Goal: Task Accomplishment & Management: Manage account settings

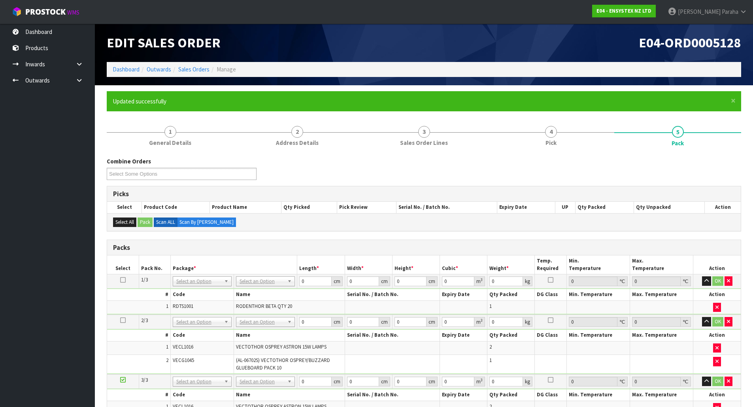
scroll to position [183, 0]
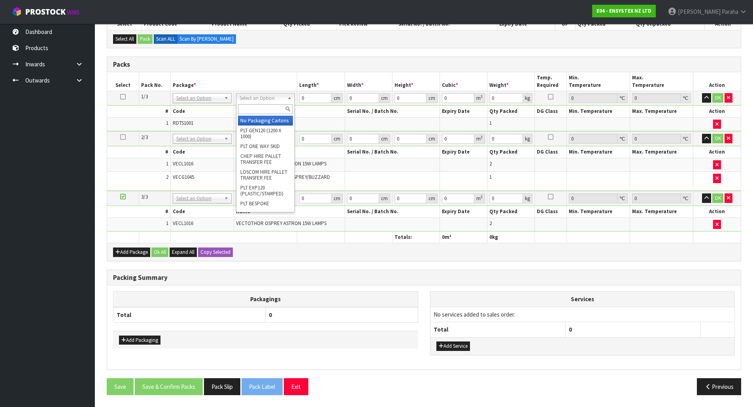
drag, startPoint x: 264, startPoint y: 122, endPoint x: 263, endPoint y: 128, distance: 6.8
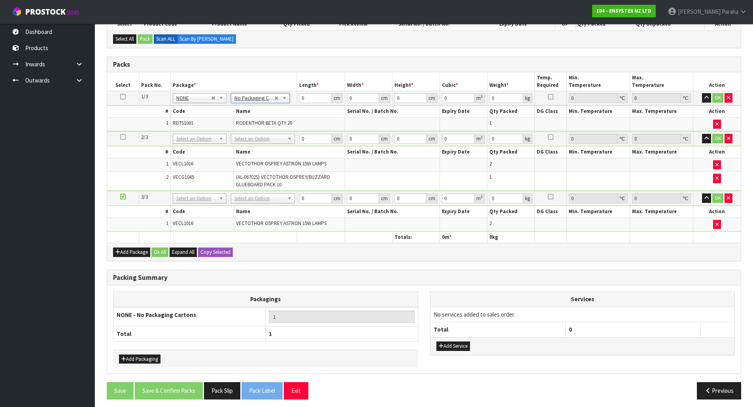
drag, startPoint x: 265, startPoint y: 143, endPoint x: 265, endPoint y: 152, distance: 9.5
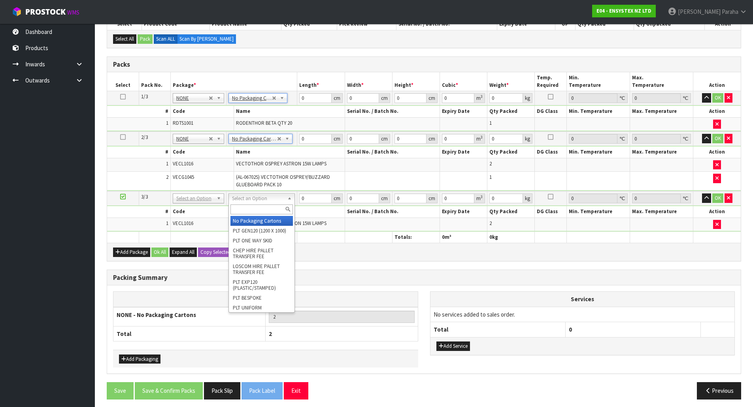
type input "3"
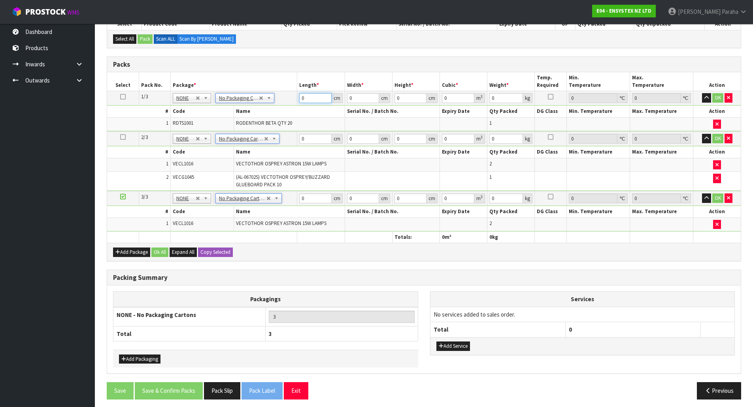
drag, startPoint x: 306, startPoint y: 99, endPoint x: 278, endPoint y: 85, distance: 31.8
click at [282, 89] on table "Select Pack No. Package * Length * Width * Height * Cubic * Weight * Temp. Requ…" at bounding box center [423, 157] width 633 height 171
type input "49"
type input "39"
type input "4"
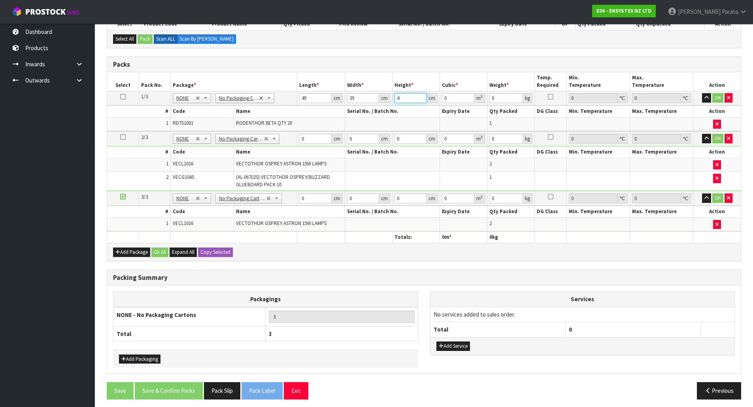
type input "0.007644"
type input "46"
type input "0.087906"
type input "46"
type input "10"
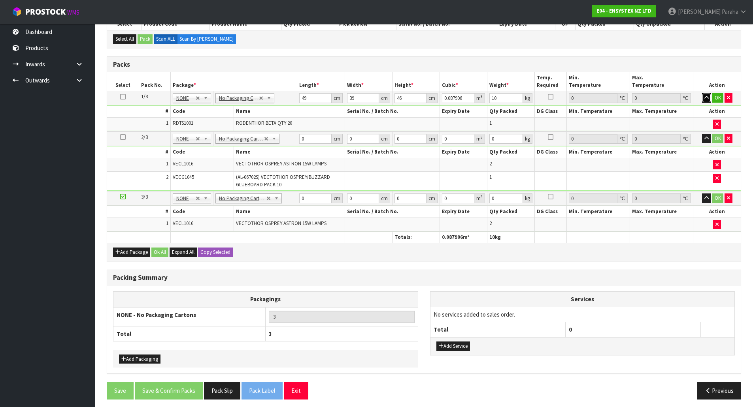
click at [702, 93] on button "button" at bounding box center [706, 97] width 9 height 9
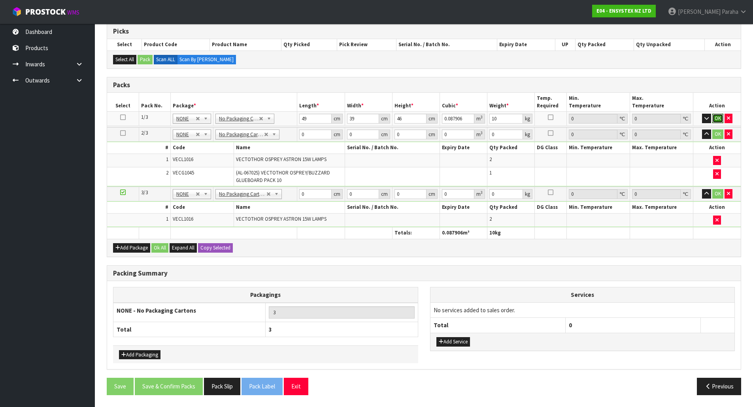
click button "OK" at bounding box center [717, 118] width 11 height 9
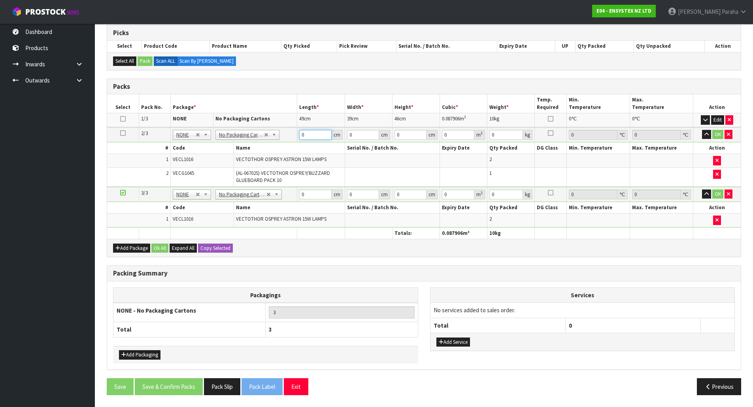
scroll to position [161, 0]
type input "57"
type input "36"
type input "2"
type input "0.004104"
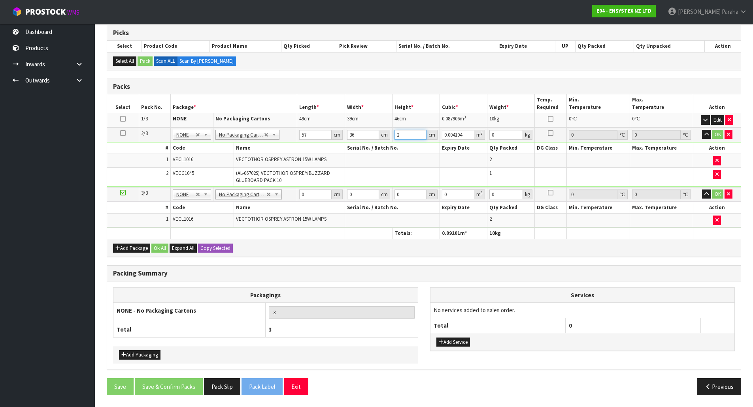
type input "24"
type input "0.049248"
type input "24"
type input "9"
click at [702, 130] on button "button" at bounding box center [706, 134] width 9 height 9
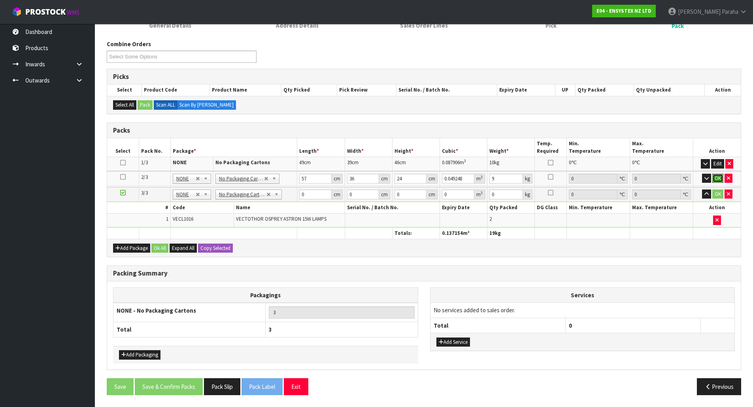
click button "OK" at bounding box center [717, 178] width 11 height 9
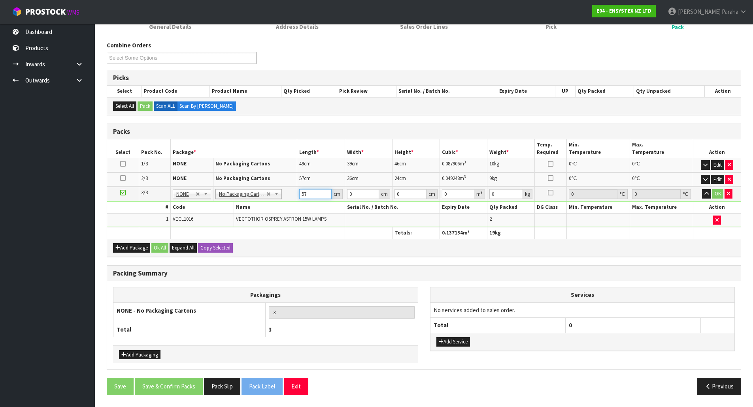
type input "57"
type input "36"
type input "2"
type input "0.004104"
type input "24"
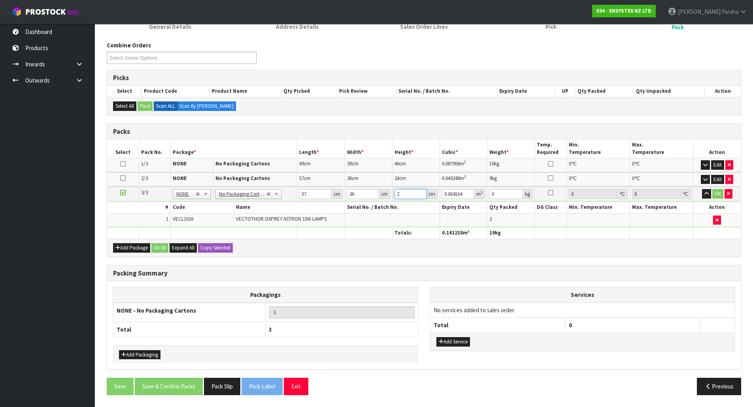
type input "0.049248"
type input "24"
type input "9"
click at [702, 189] on button "button" at bounding box center [706, 193] width 9 height 9
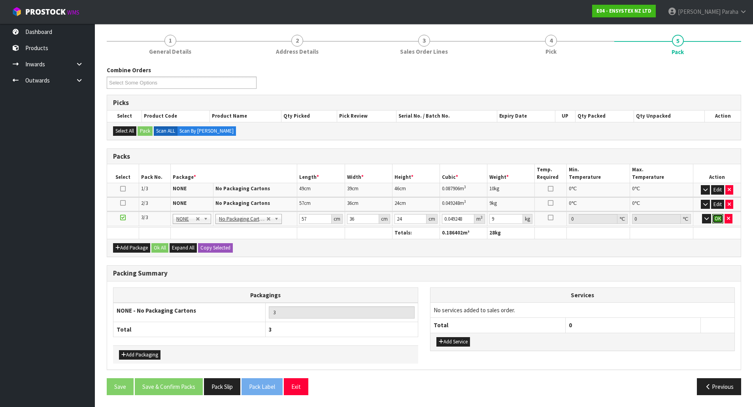
click button "OK" at bounding box center [717, 218] width 11 height 9
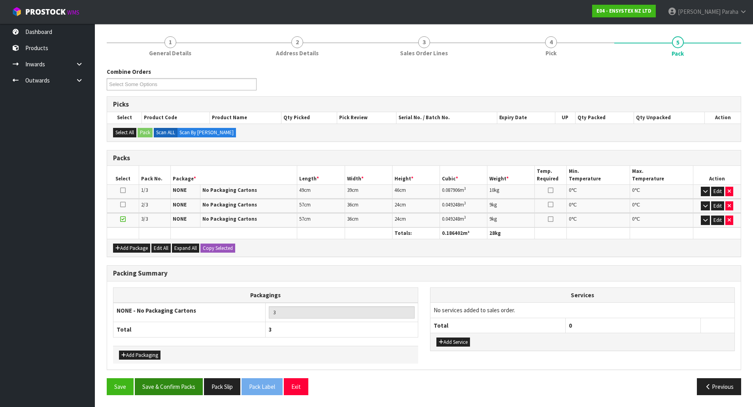
drag, startPoint x: 192, startPoint y: 377, endPoint x: 190, endPoint y: 380, distance: 4.1
click at [191, 380] on div "Combine Orders E04-ORD0005070 E04-ORD0005127 E04-ORD0005128 Select Some Options…" at bounding box center [424, 235] width 634 height 334
click at [190, 383] on button "Save & Confirm Packs" at bounding box center [169, 387] width 68 height 17
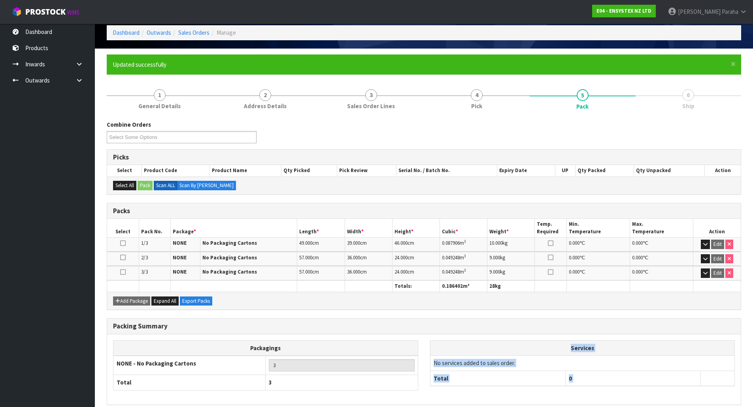
scroll to position [72, 0]
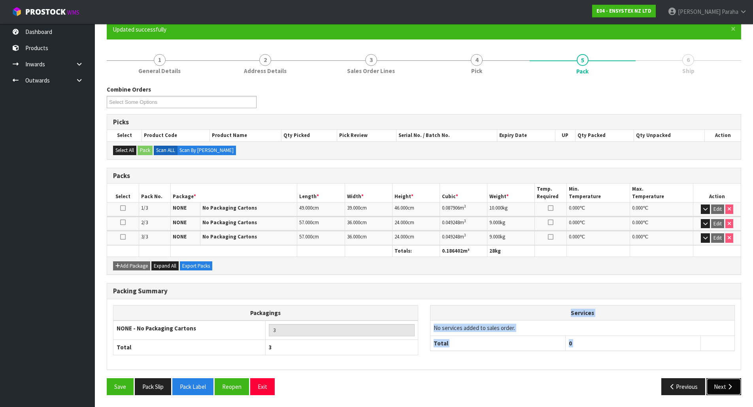
click at [725, 391] on button "Next" at bounding box center [723, 387] width 35 height 17
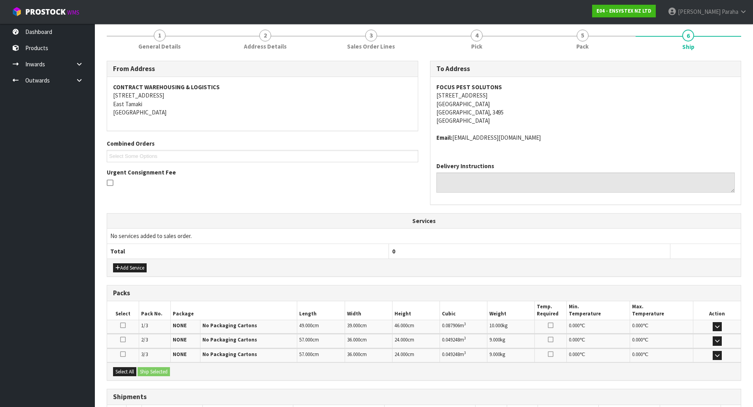
scroll to position [155, 0]
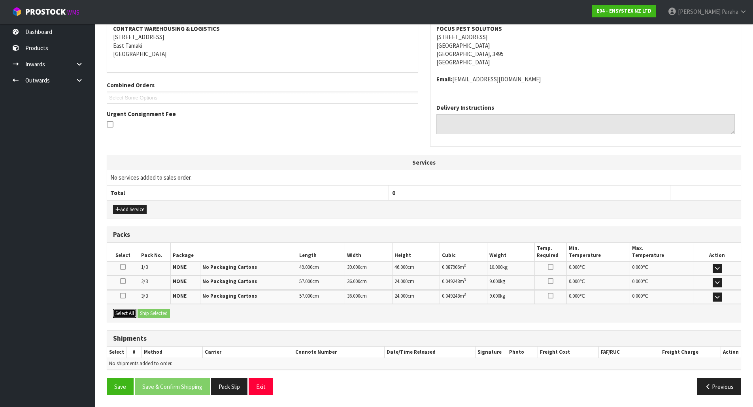
click at [117, 318] on button "Select All" at bounding box center [124, 313] width 23 height 9
click at [149, 315] on button "Ship Selected" at bounding box center [153, 313] width 32 height 9
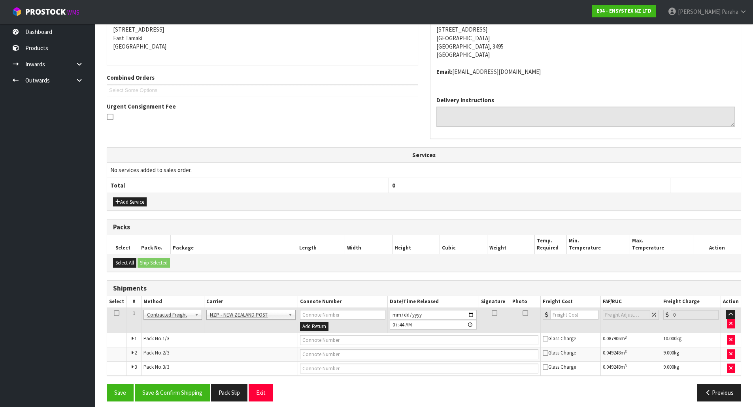
scroll to position [169, 0]
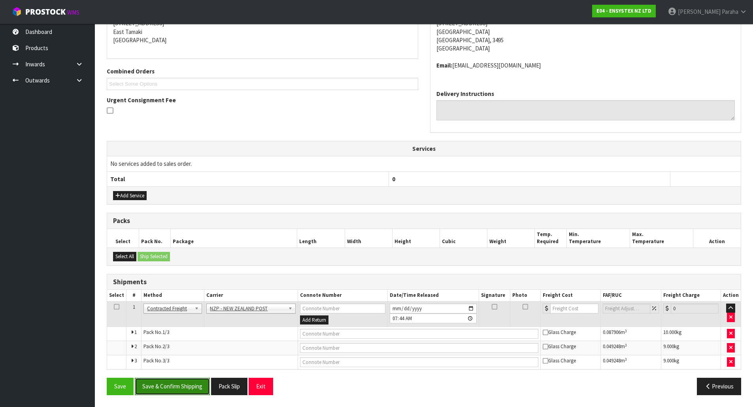
click at [192, 392] on button "Save & Confirm Shipping" at bounding box center [172, 386] width 75 height 17
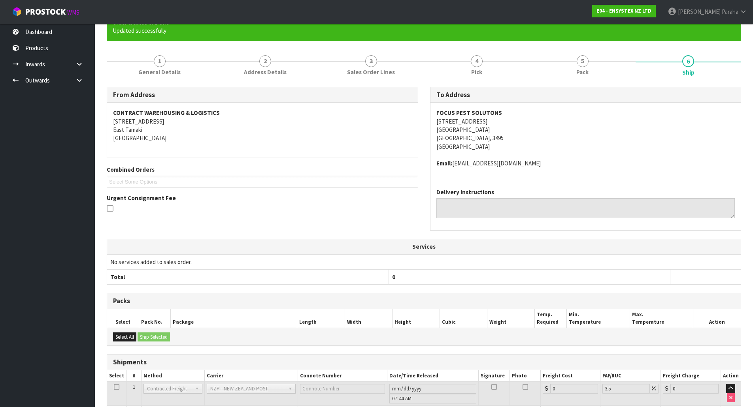
scroll to position [156, 0]
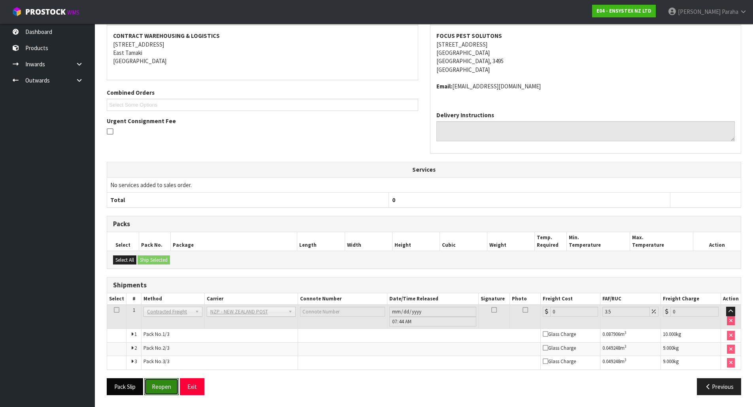
drag, startPoint x: 159, startPoint y: 390, endPoint x: 126, endPoint y: 388, distance: 32.4
click at [159, 390] on button "Reopen" at bounding box center [161, 387] width 34 height 17
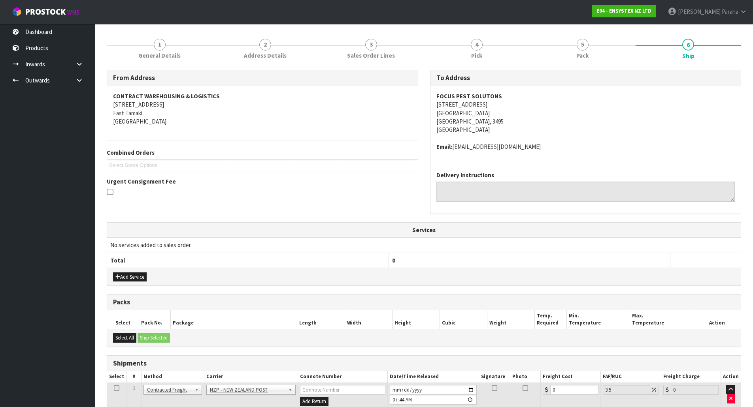
scroll to position [169, 0]
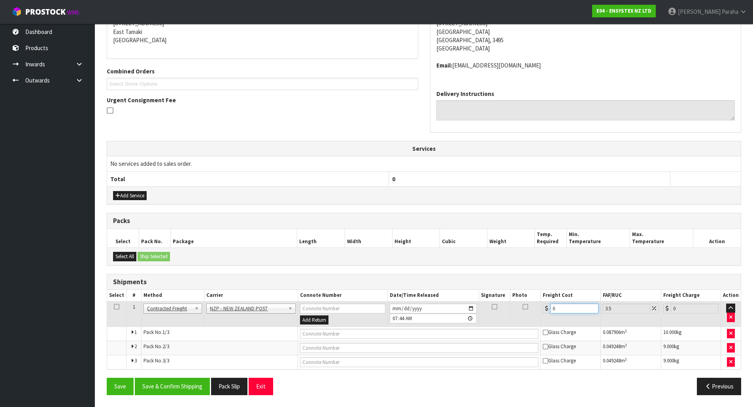
drag, startPoint x: 572, startPoint y: 312, endPoint x: 522, endPoint y: 291, distance: 54.0
click at [527, 297] on table "Select # Method Carrier Connote Number Date/Time Released Signature Photo Freig…" at bounding box center [423, 329] width 633 height 79
type input "5"
type input "5.17"
type input "0"
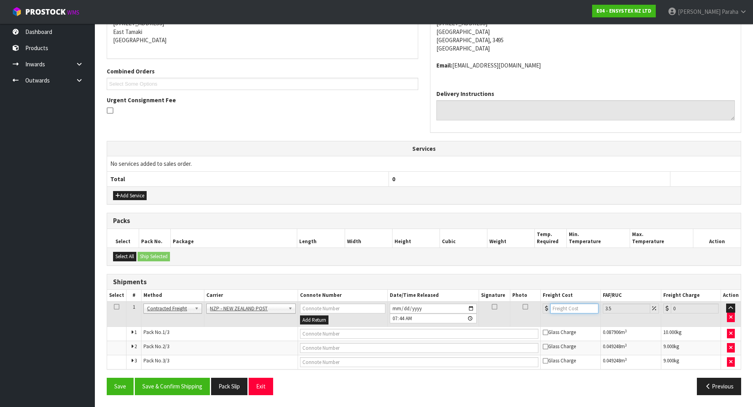
type input "3"
type input "3.1"
type input "35"
type input "36.22"
type input "35.5"
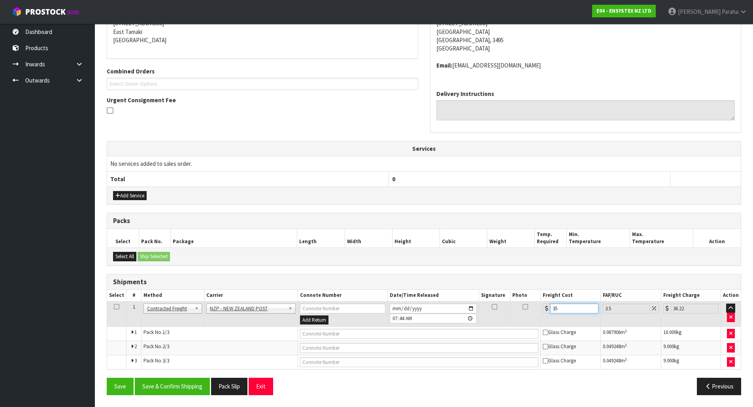
type input "36.74"
type input "35.56"
type input "36.8"
type input "35.56"
drag, startPoint x: 181, startPoint y: 384, endPoint x: 120, endPoint y: 356, distance: 67.0
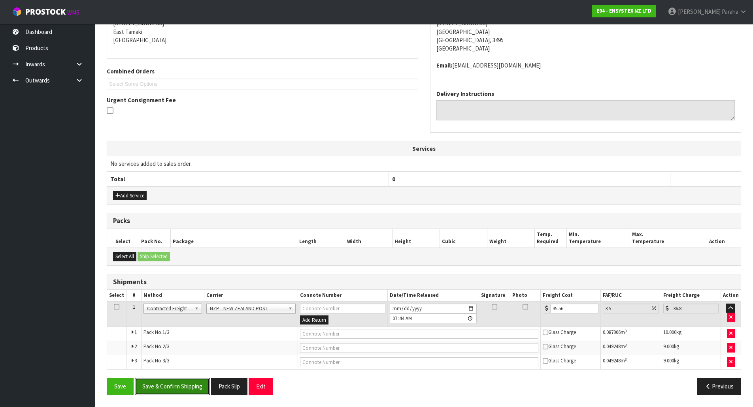
click at [181, 384] on button "Save & Confirm Shipping" at bounding box center [172, 386] width 75 height 17
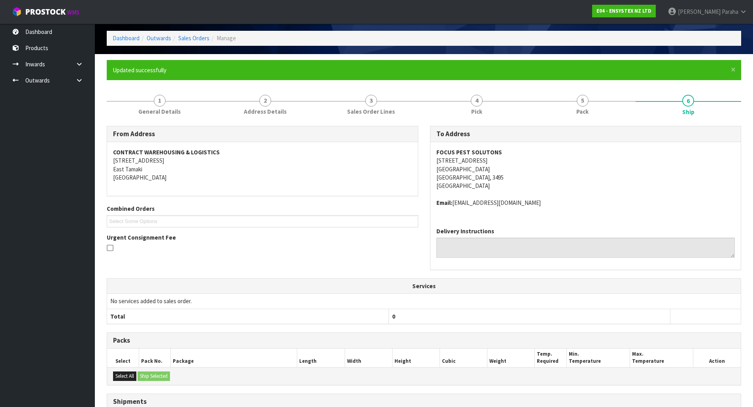
scroll to position [0, 0]
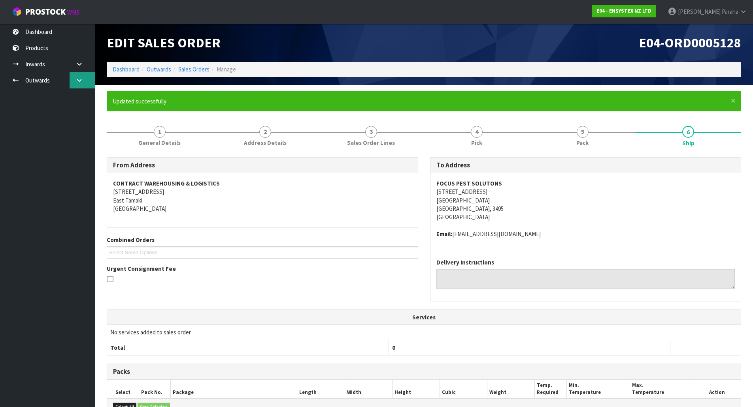
click at [77, 77] on icon at bounding box center [79, 80] width 8 height 6
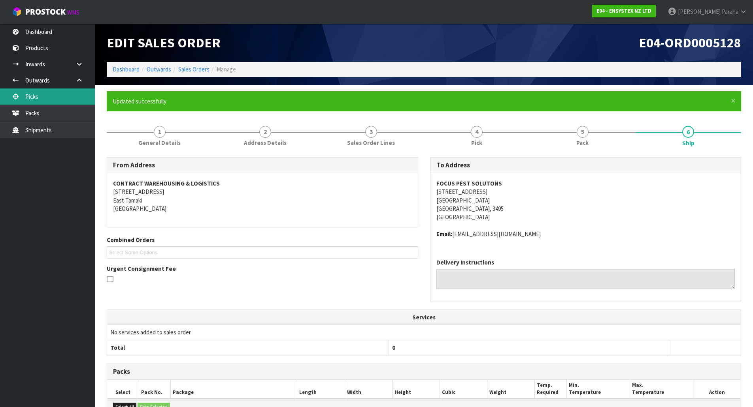
click at [67, 96] on link "Picks" at bounding box center [47, 97] width 95 height 16
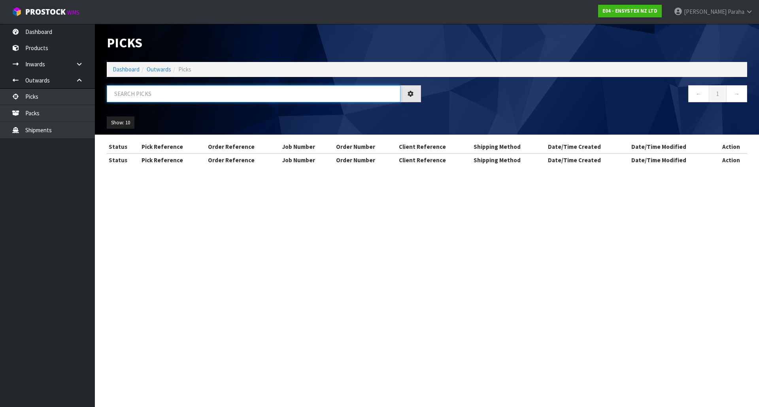
click at [123, 94] on input "text" at bounding box center [254, 93] width 294 height 17
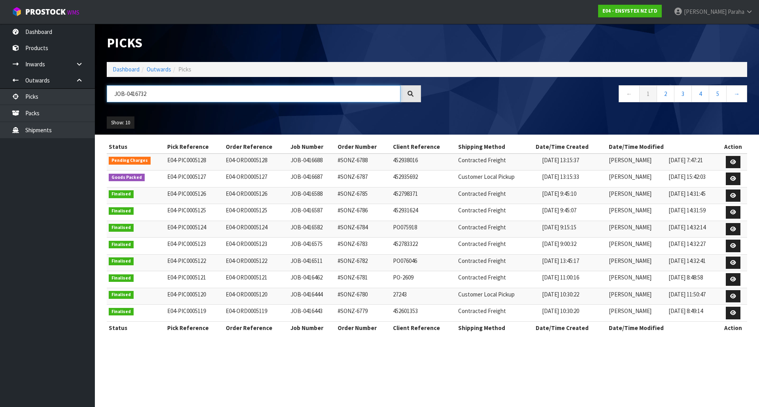
type input "JOB-0416732"
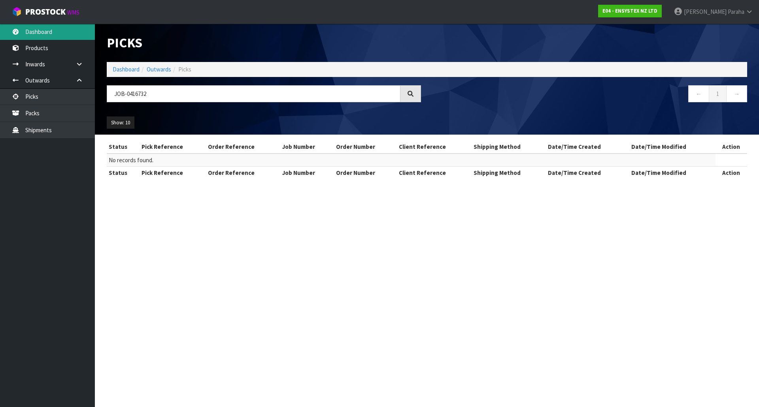
click at [62, 35] on link "Dashboard" at bounding box center [47, 32] width 95 height 16
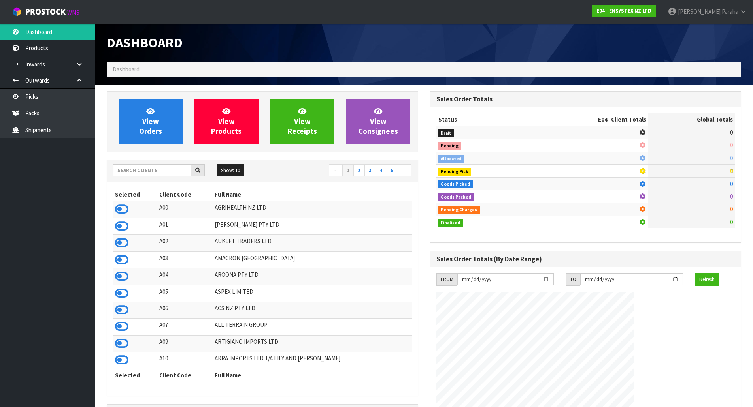
click at [139, 177] on div at bounding box center [159, 170] width 92 height 13
click at [145, 171] on input "text" at bounding box center [152, 170] width 78 height 12
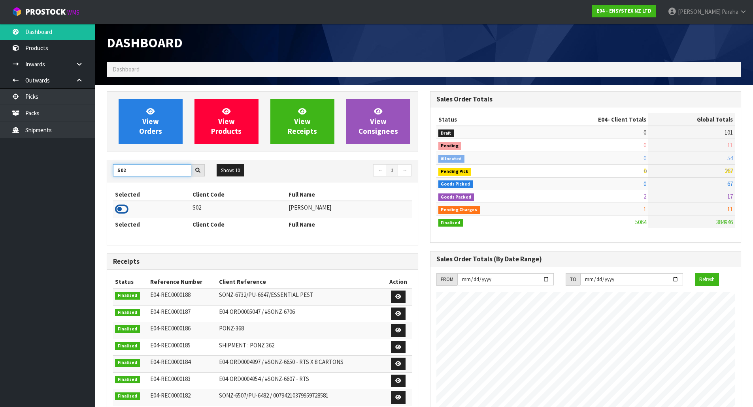
type input "S02"
click at [124, 211] on icon at bounding box center [121, 209] width 13 height 12
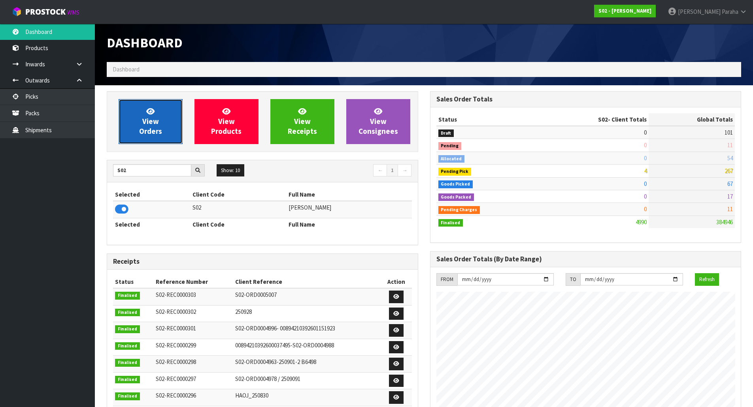
click at [148, 125] on span "View Orders" at bounding box center [150, 122] width 23 height 30
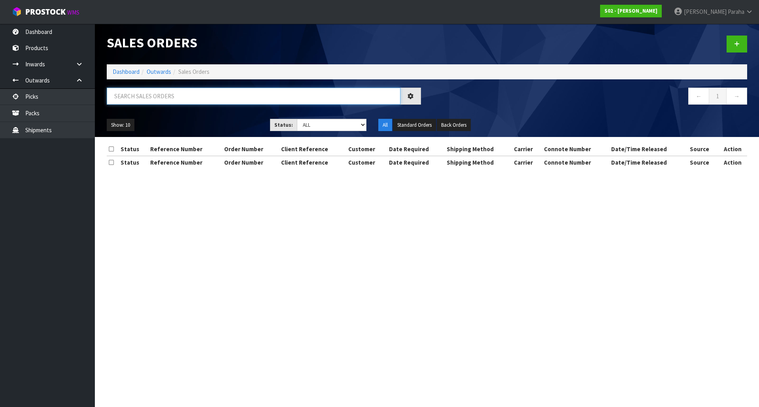
click at [157, 102] on input "text" at bounding box center [254, 96] width 294 height 17
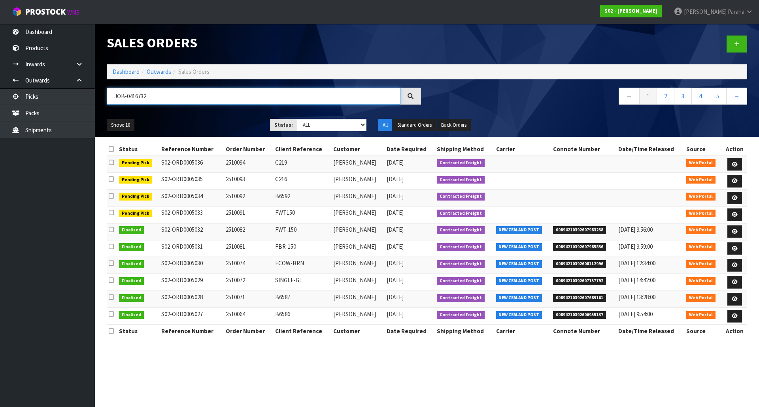
type input "JOB-0416732"
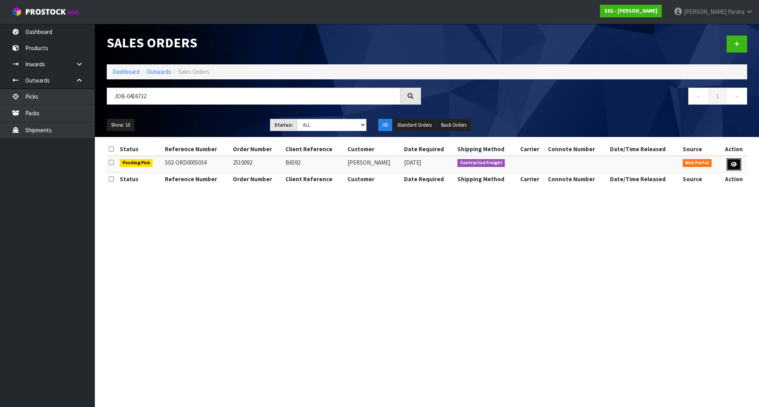
click at [733, 159] on link at bounding box center [733, 164] width 15 height 13
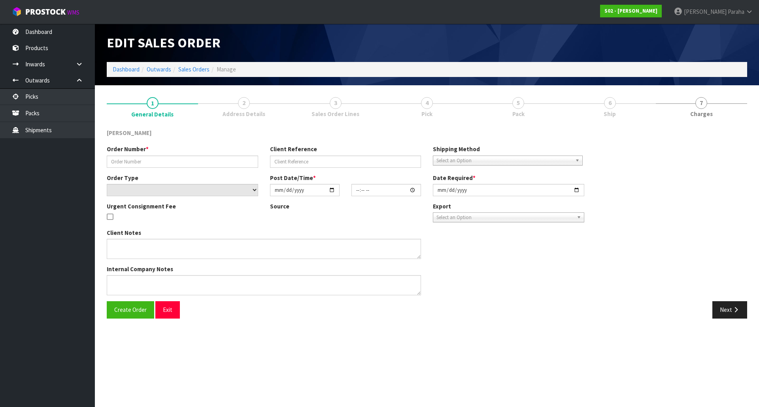
type input "2510092"
type input "B6592"
select select "number:0"
type input "2025-10-08"
type input "17:05:00.000"
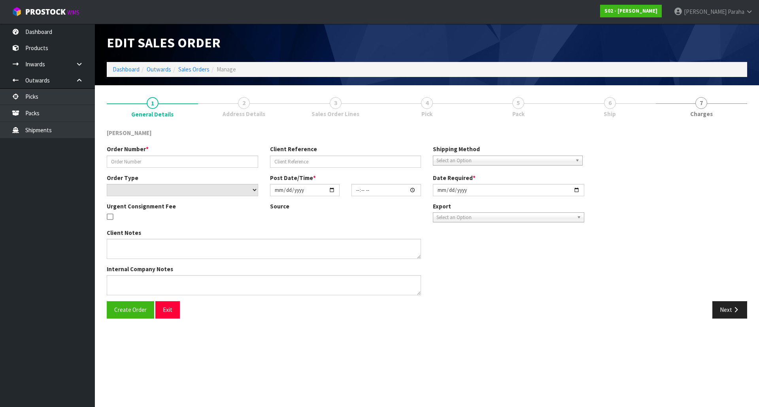
type input "2025-10-09"
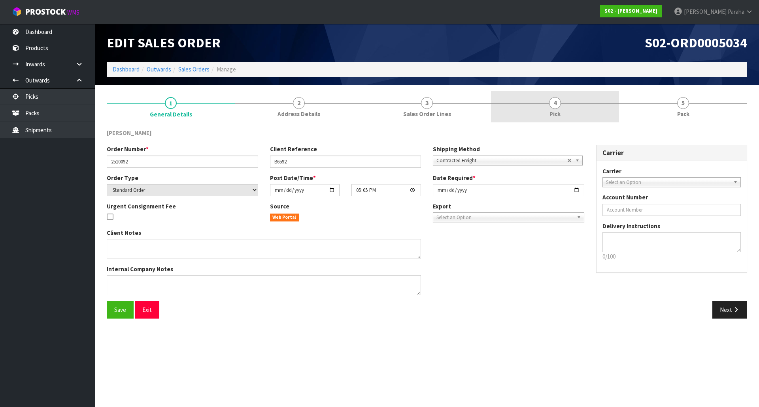
click at [572, 102] on link "4 Pick" at bounding box center [555, 106] width 128 height 31
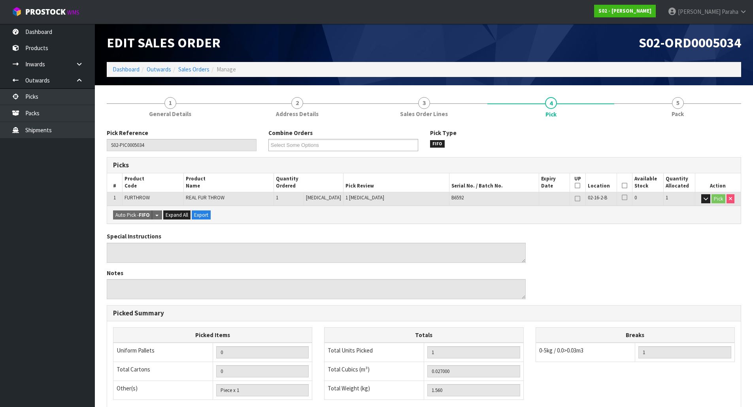
click at [622, 186] on icon at bounding box center [624, 186] width 6 height 0
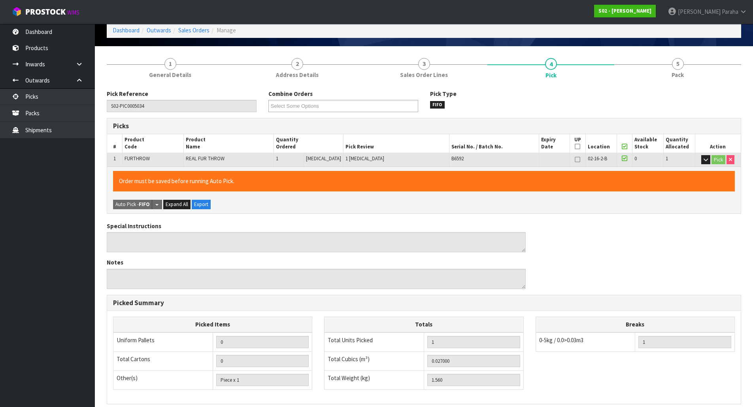
scroll to position [145, 0]
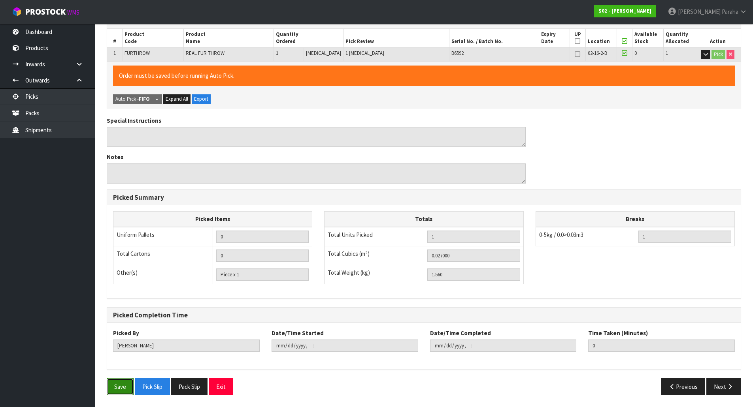
click at [131, 393] on button "Save" at bounding box center [120, 387] width 27 height 17
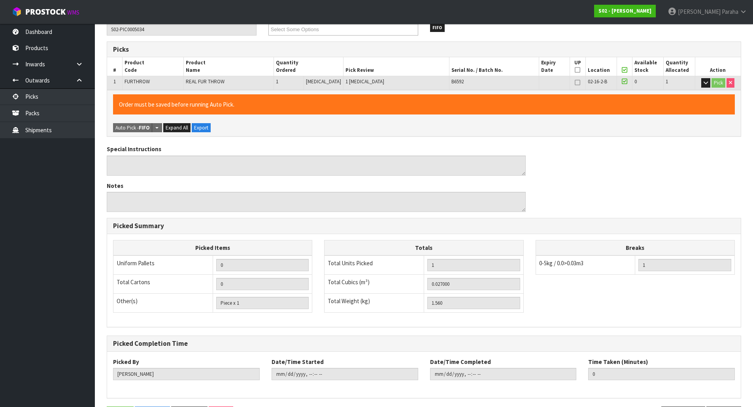
scroll to position [0, 0]
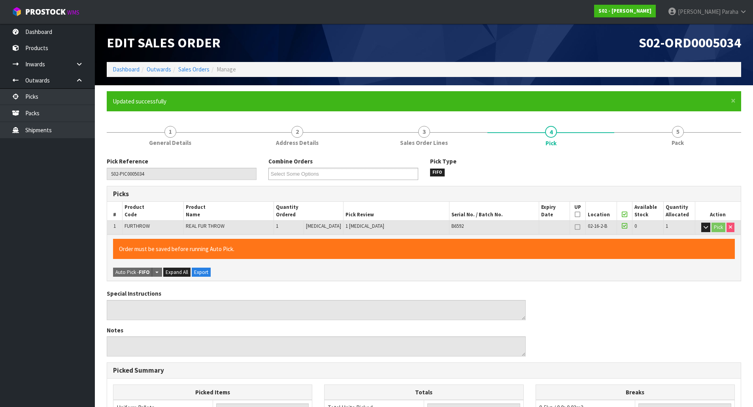
type input "Polly Paraha"
type input "2025-10-09T08:07:10"
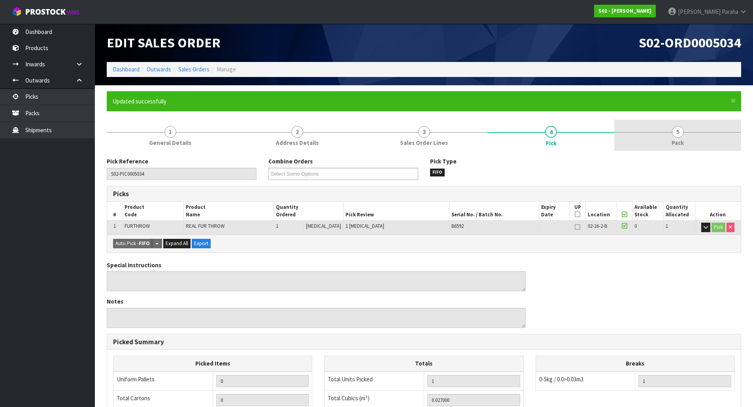
drag, startPoint x: 672, startPoint y: 159, endPoint x: 679, endPoint y: 141, distance: 19.2
click at [673, 157] on div "Pick Reference S02-PIC0005034 Combine Orders S02-ORD0005033 S02-ORD0005034 S02-…" at bounding box center [424, 348] width 634 height 395
click at [678, 140] on span "Pack" at bounding box center [677, 143] width 12 height 8
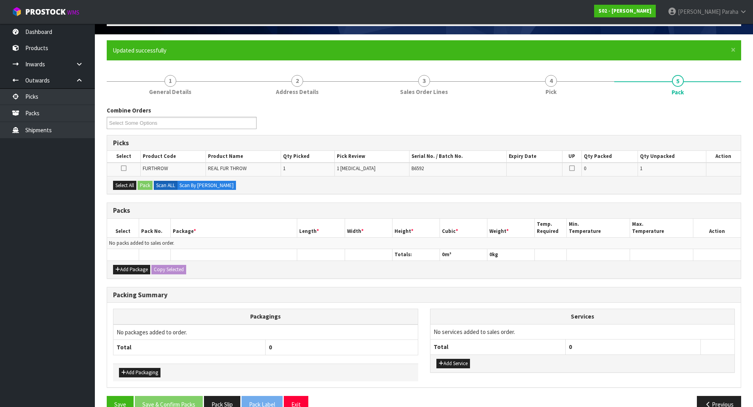
scroll to position [69, 0]
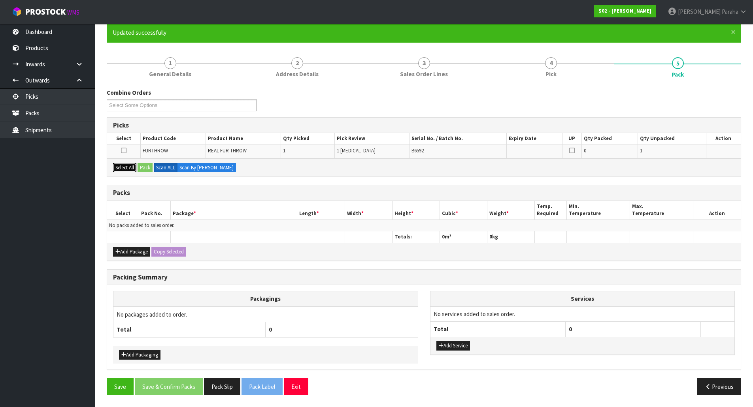
drag, startPoint x: 128, startPoint y: 167, endPoint x: 147, endPoint y: 166, distance: 19.8
click at [128, 167] on button "Select All" at bounding box center [124, 167] width 23 height 9
click at [147, 166] on button "Pack" at bounding box center [144, 167] width 15 height 9
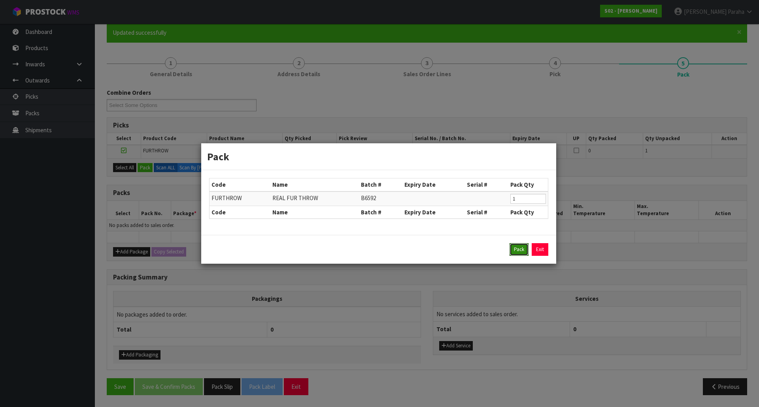
drag, startPoint x: 523, startPoint y: 248, endPoint x: 505, endPoint y: 247, distance: 18.6
click at [522, 248] on button "Pack" at bounding box center [518, 249] width 19 height 13
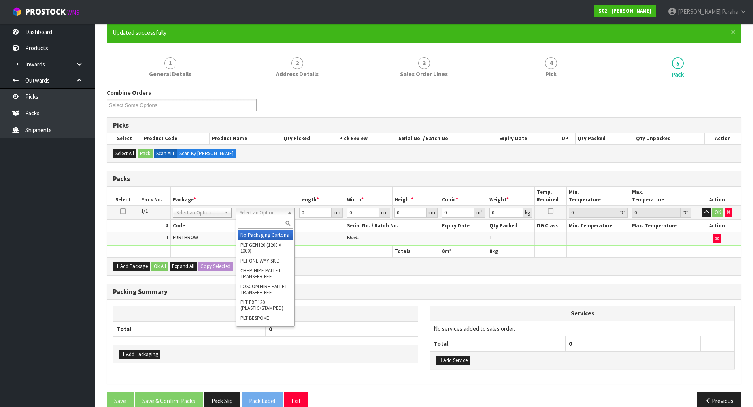
click at [263, 224] on input "text" at bounding box center [265, 224] width 55 height 10
type input "oc"
type input "1.56"
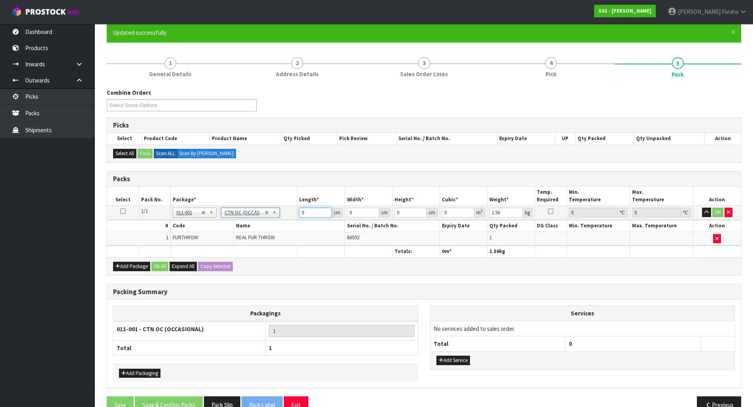
drag, startPoint x: 317, startPoint y: 211, endPoint x: 277, endPoint y: 179, distance: 51.2
click at [293, 200] on table "Select Pack No. Package * Length * Width * Height * Cubic * Weight * Temp. Requ…" at bounding box center [423, 222] width 633 height 70
type input "30"
type input "28"
type input "4"
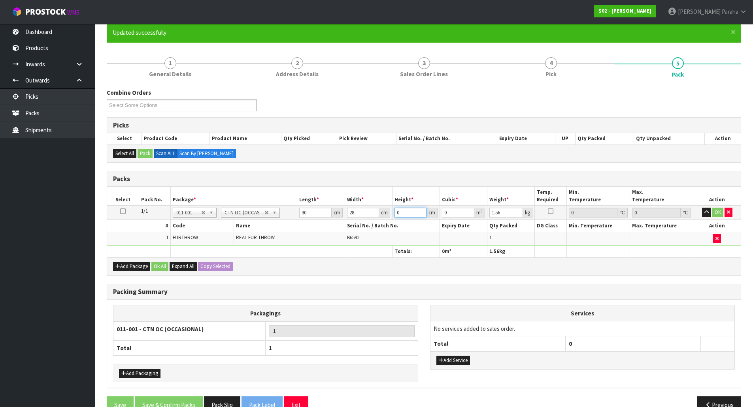
type input "0.00336"
type input "0"
type input "1"
type input "0.00084"
type input "16"
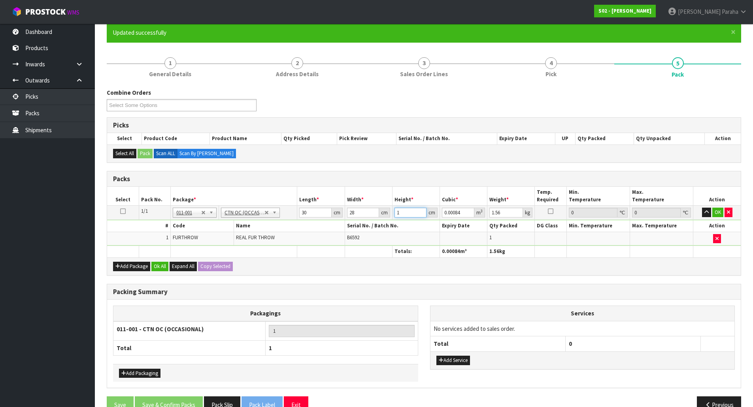
type input "0.01344"
type input "16"
type input "2"
click at [702, 208] on button "button" at bounding box center [706, 212] width 9 height 9
click button "OK" at bounding box center [717, 212] width 11 height 9
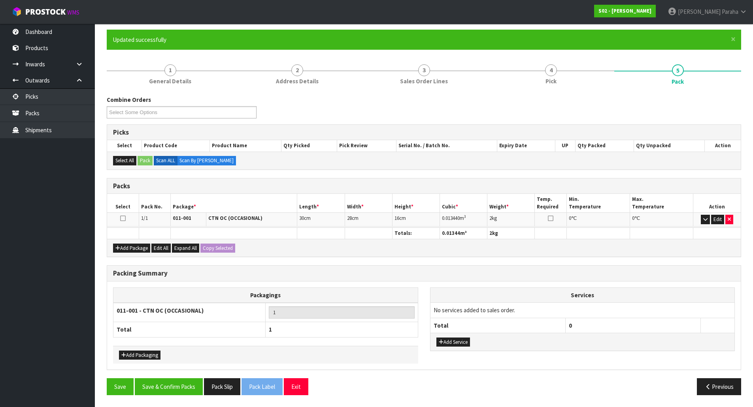
scroll to position [61, 0]
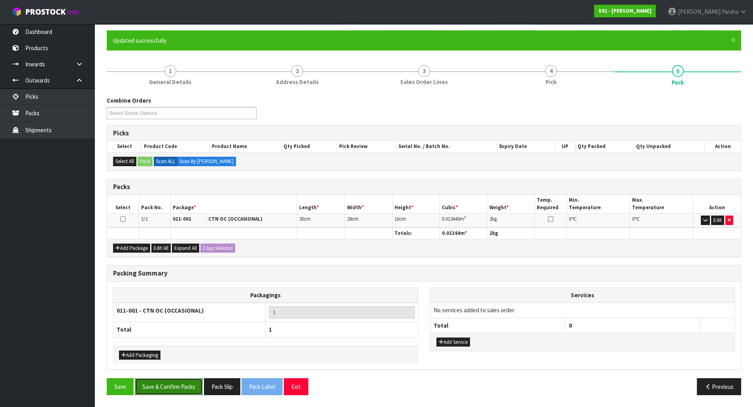
click at [160, 384] on button "Save & Confirm Packs" at bounding box center [169, 387] width 68 height 17
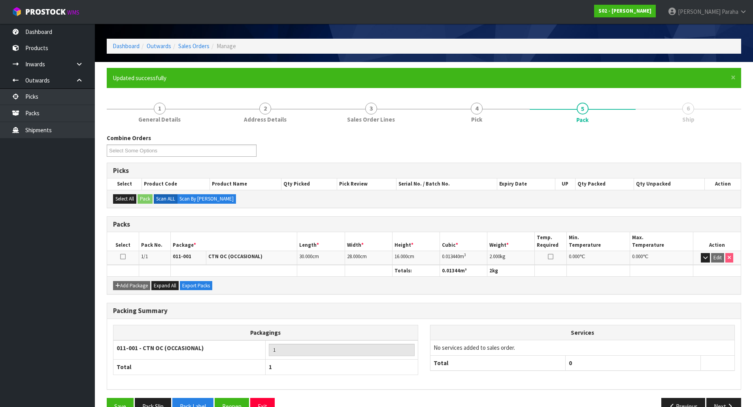
scroll to position [43, 0]
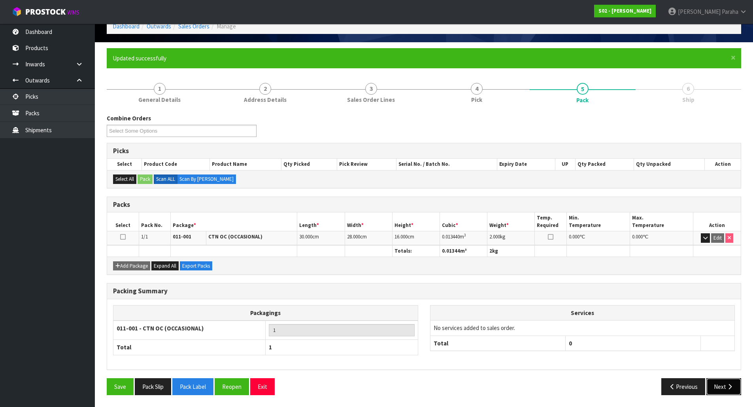
click at [732, 380] on button "Next" at bounding box center [723, 387] width 35 height 17
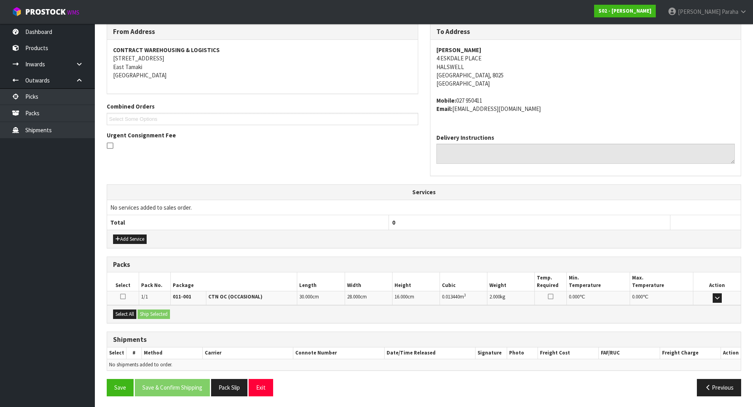
scroll to position [135, 0]
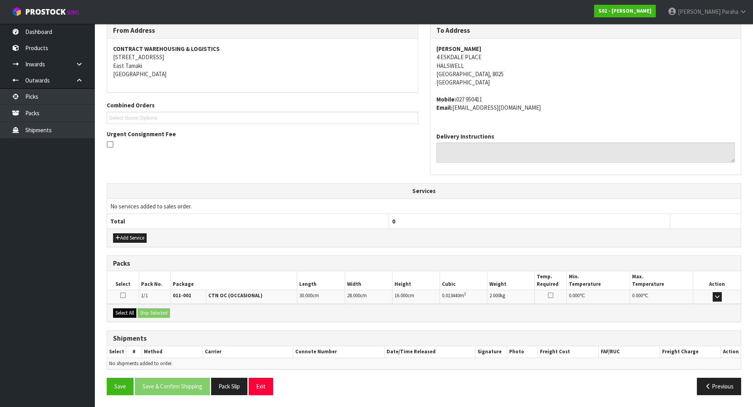
drag, startPoint x: 116, startPoint y: 307, endPoint x: 124, endPoint y: 310, distance: 8.6
click at [117, 309] on div "Select All Ship Selected" at bounding box center [423, 313] width 633 height 18
click at [125, 310] on button "Select All" at bounding box center [124, 313] width 23 height 9
click at [147, 310] on button "Ship Selected" at bounding box center [153, 313] width 32 height 9
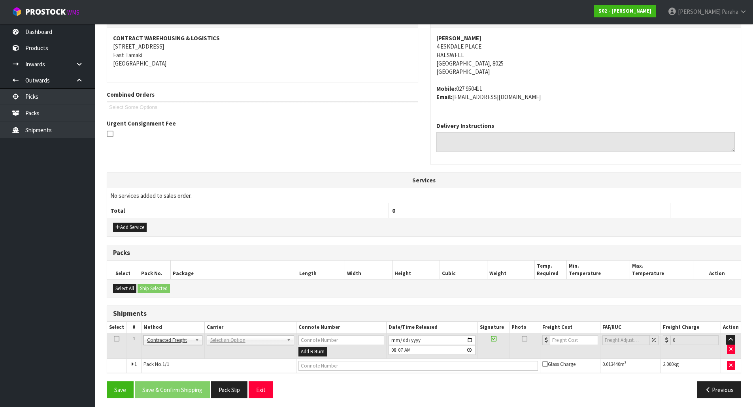
scroll to position [149, 0]
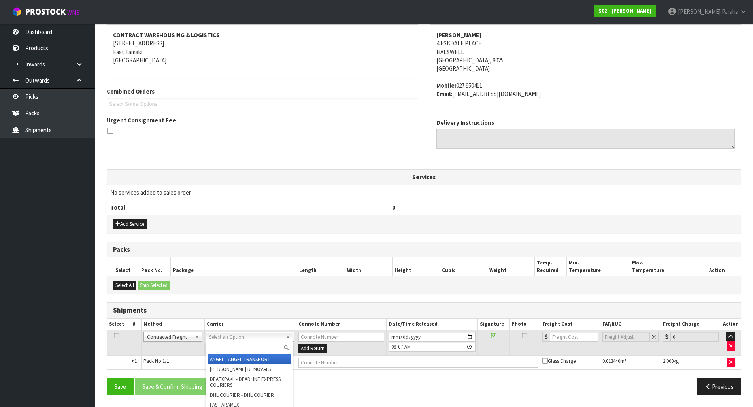
click at [234, 350] on input "text" at bounding box center [249, 348] width 84 height 10
type input "nzp"
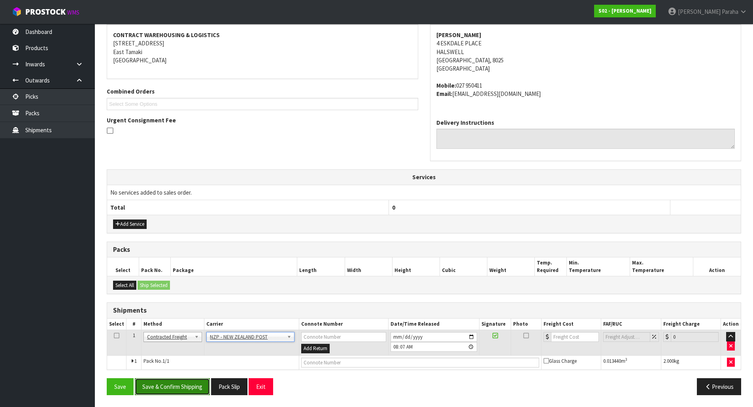
click at [192, 389] on button "Save & Confirm Shipping" at bounding box center [172, 387] width 75 height 17
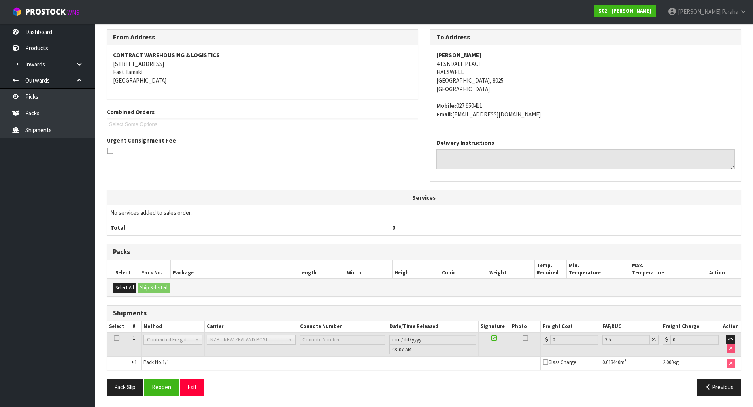
scroll to position [137, 0]
drag, startPoint x: 159, startPoint y: 388, endPoint x: 3, endPoint y: 345, distance: 162.0
click at [159, 388] on button "Reopen" at bounding box center [161, 386] width 34 height 17
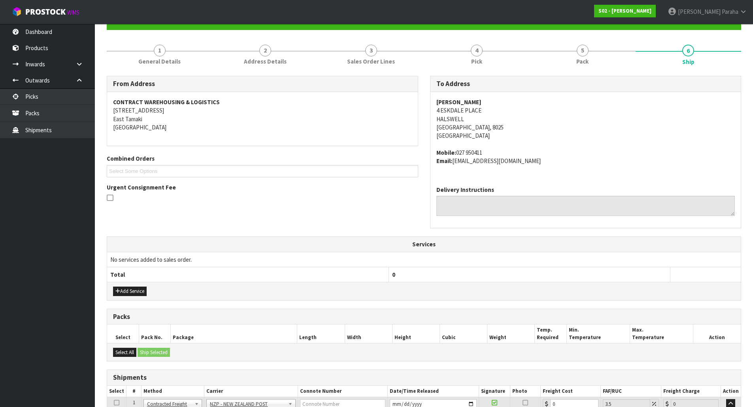
scroll to position [149, 0]
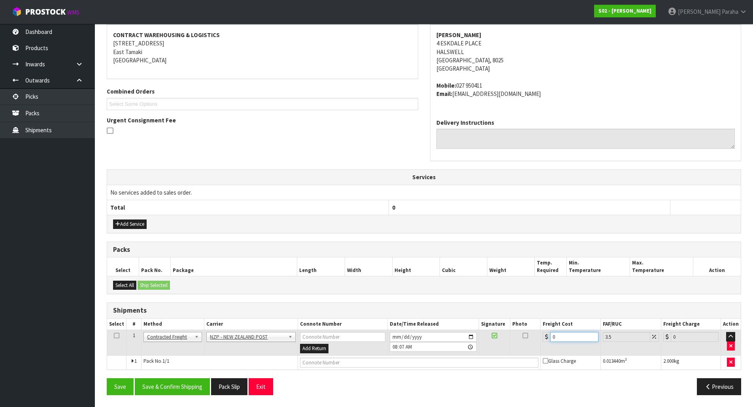
drag, startPoint x: 561, startPoint y: 337, endPoint x: 517, endPoint y: 331, distance: 44.7
click at [523, 336] on tr "1 Client Local Pickup Customer Local Pickup Company Freight Contracted Freight …" at bounding box center [423, 343] width 633 height 26
type input "1"
type input "1.03"
type input "11"
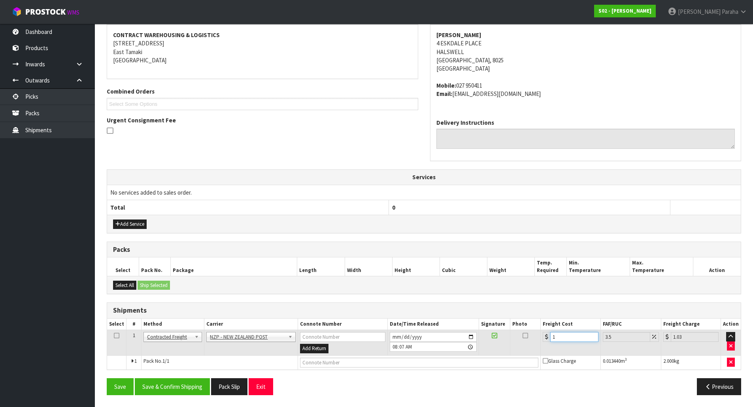
type input "11.38"
type input "11.6"
type input "12.01"
type input "11.61"
type input "12.02"
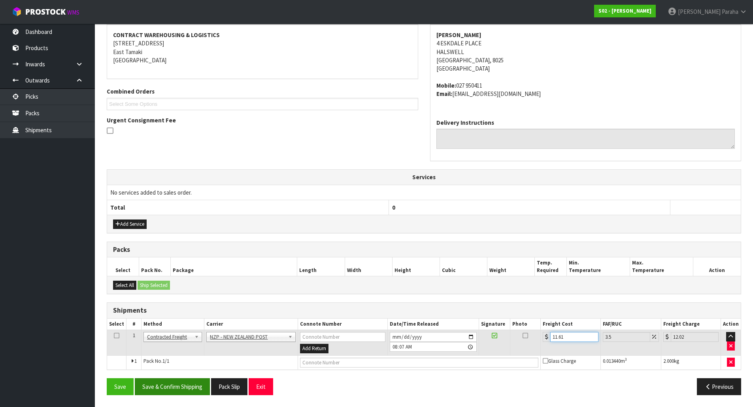
type input "11.61"
click at [193, 395] on button "Save & Confirm Shipping" at bounding box center [172, 387] width 75 height 17
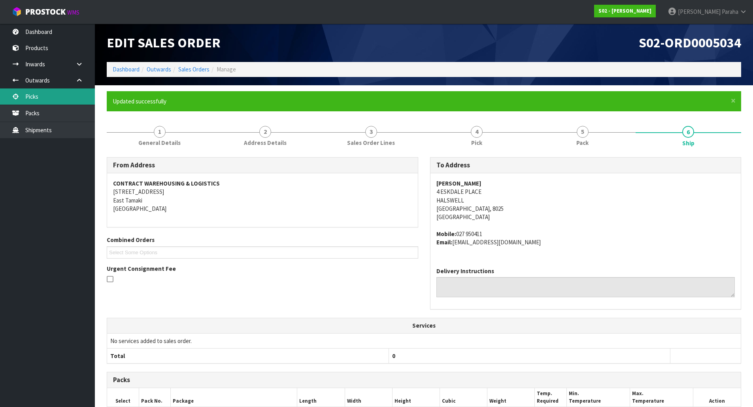
click at [68, 94] on link "Picks" at bounding box center [47, 97] width 95 height 16
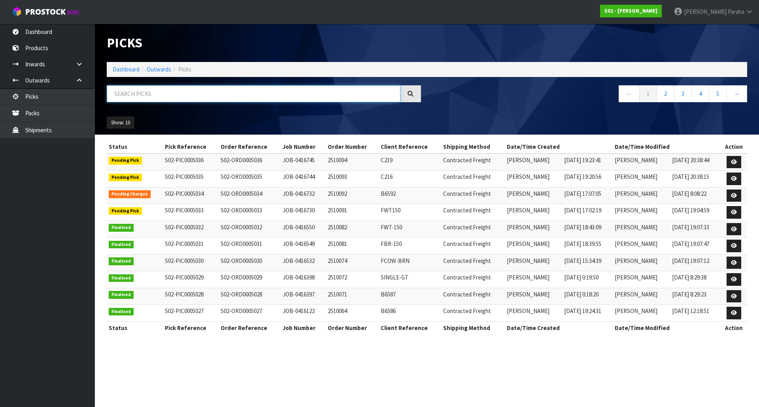
click at [155, 87] on input "text" at bounding box center [254, 93] width 294 height 17
type input "JOB-0416744"
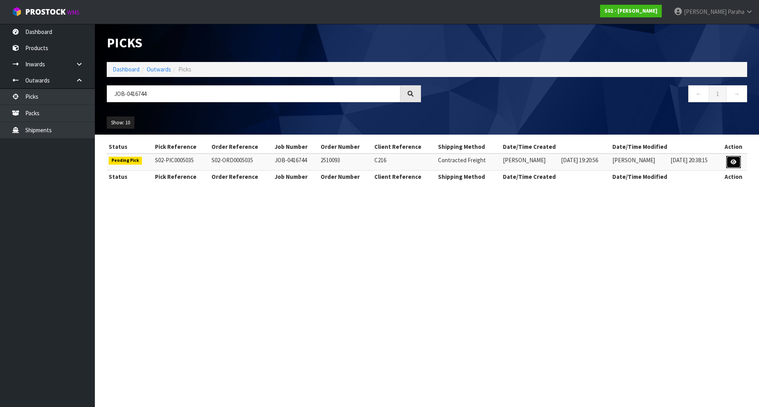
click at [734, 162] on icon at bounding box center [733, 162] width 6 height 5
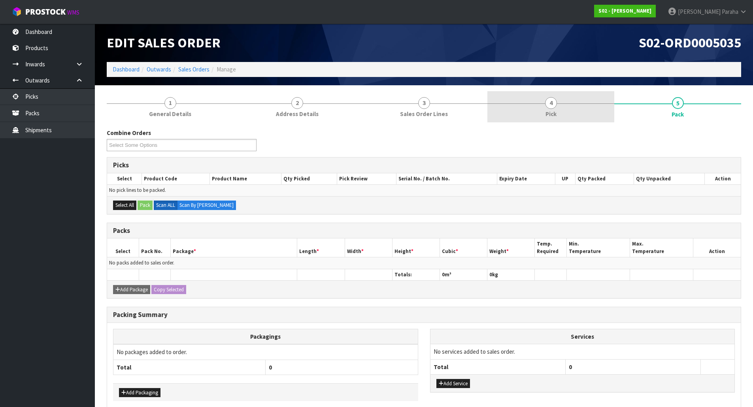
click at [582, 113] on link "4 Pick" at bounding box center [550, 106] width 127 height 31
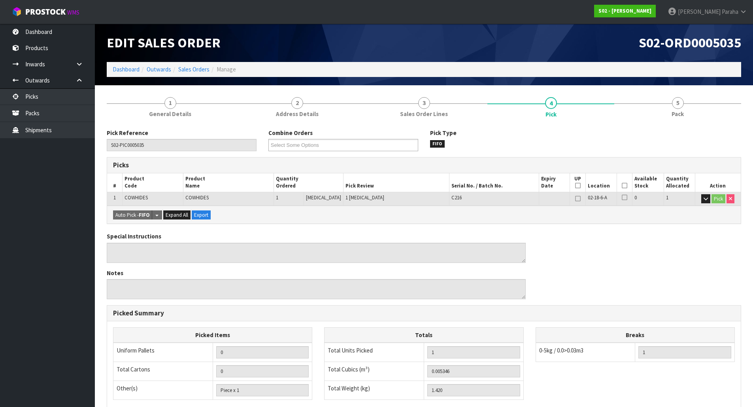
click at [621, 186] on icon at bounding box center [624, 186] width 6 height 0
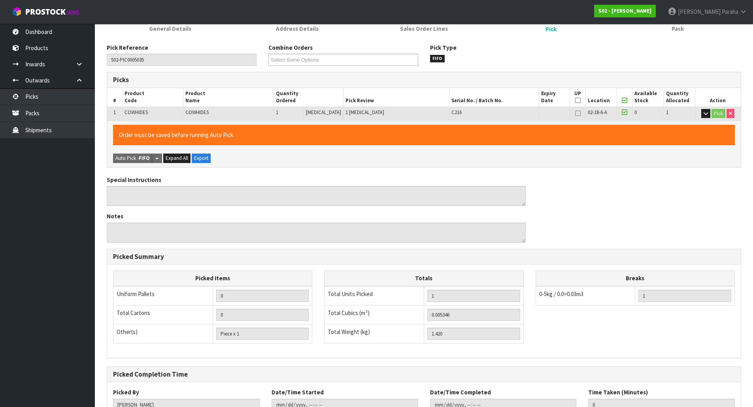
scroll to position [145, 0]
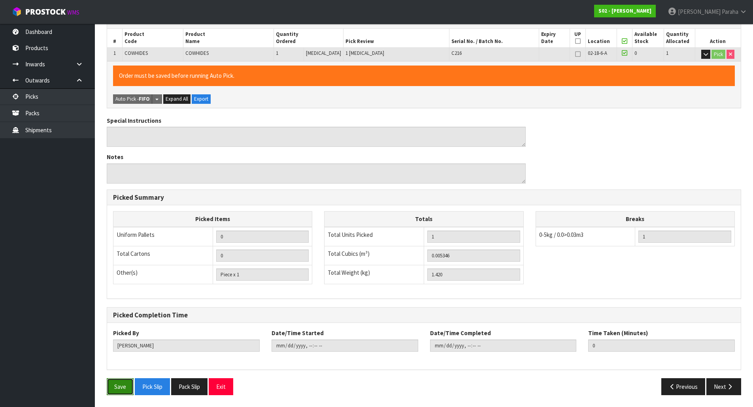
click at [118, 382] on button "Save" at bounding box center [120, 387] width 27 height 17
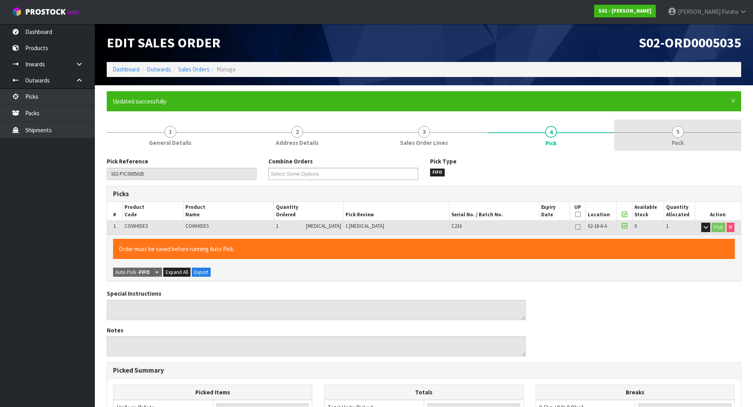
click at [680, 129] on span "5" at bounding box center [678, 132] width 12 height 12
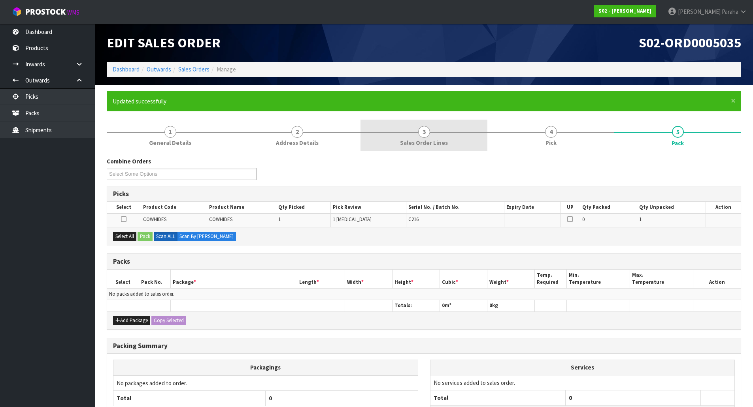
scroll to position [69, 0]
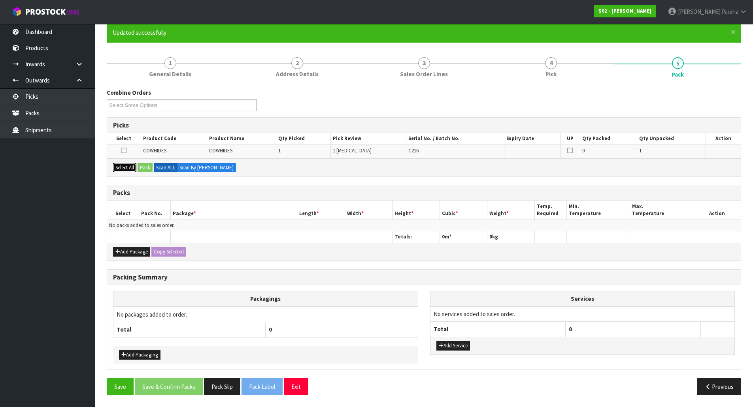
click at [127, 164] on button "Select All" at bounding box center [124, 167] width 23 height 9
click at [154, 165] on div "Select All Pack Scan ALL Scan By Quantity" at bounding box center [423, 167] width 633 height 18
click at [147, 168] on button "Pack" at bounding box center [144, 167] width 15 height 9
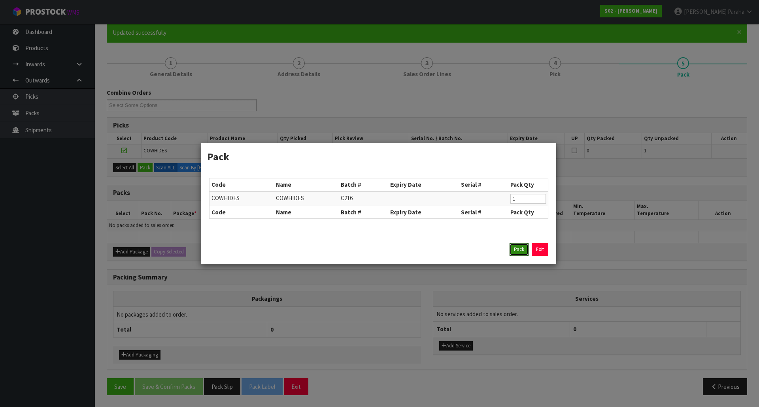
click at [520, 254] on button "Pack" at bounding box center [518, 249] width 19 height 13
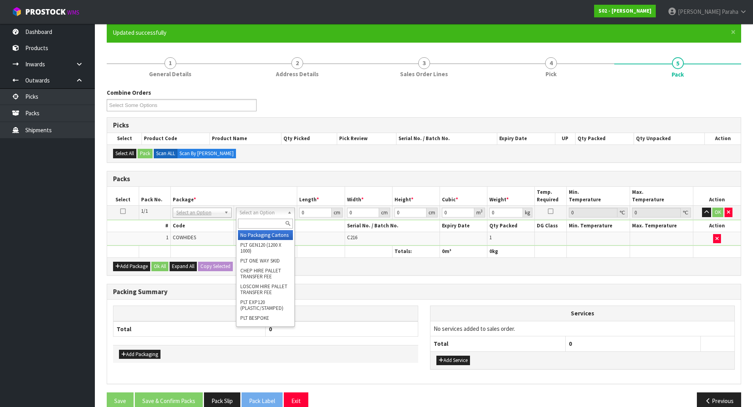
click at [267, 223] on input "text" at bounding box center [265, 224] width 55 height 10
type input "oc"
type input "1.42"
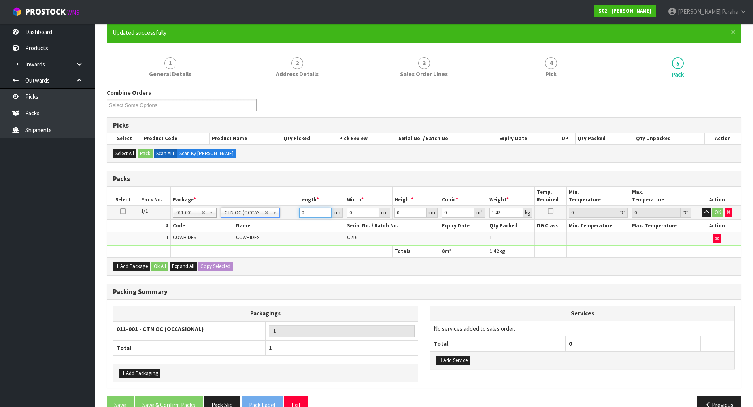
drag, startPoint x: 315, startPoint y: 211, endPoint x: 284, endPoint y: 184, distance: 40.6
click at [286, 193] on table "Select Pack No. Package * Length * Width * Height * Cubic * Weight * Temp. Requ…" at bounding box center [423, 222] width 633 height 70
type input "24"
type input "18"
type input "1"
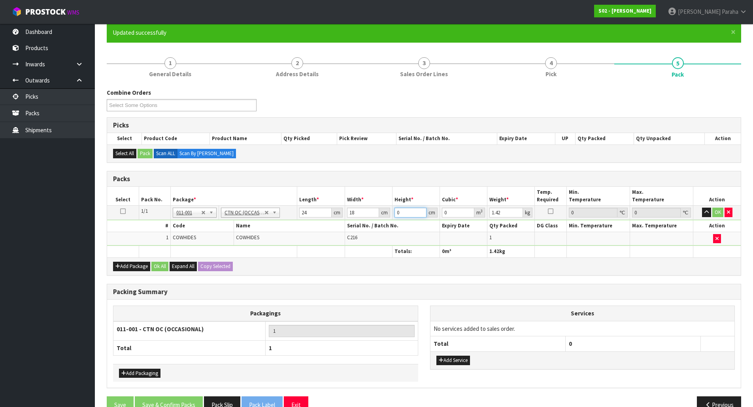
type input "0.000432"
type input "17"
type input "0.007344"
type input "17"
type input "2"
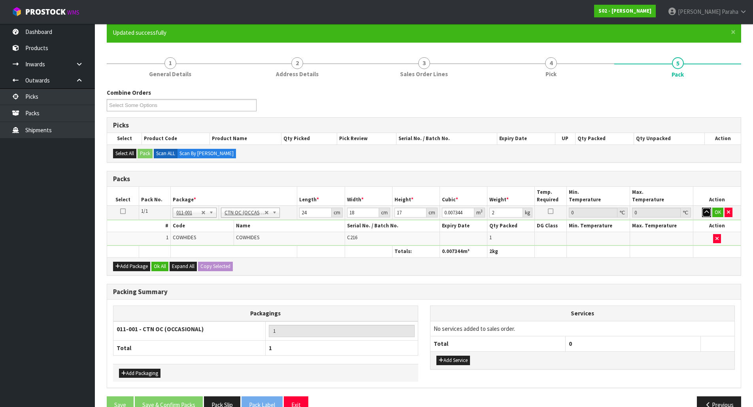
click at [702, 208] on button "button" at bounding box center [706, 212] width 9 height 9
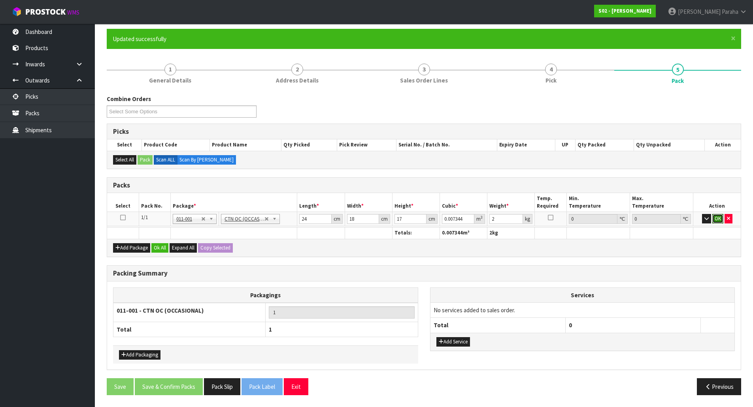
click button "OK" at bounding box center [717, 218] width 11 height 9
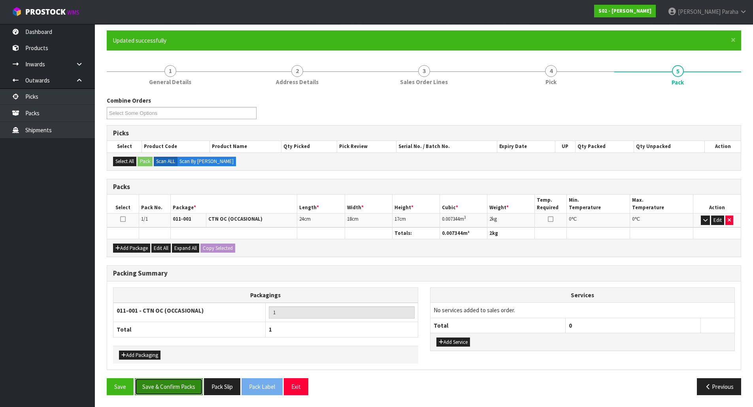
click at [177, 389] on button "Save & Confirm Packs" at bounding box center [169, 387] width 68 height 17
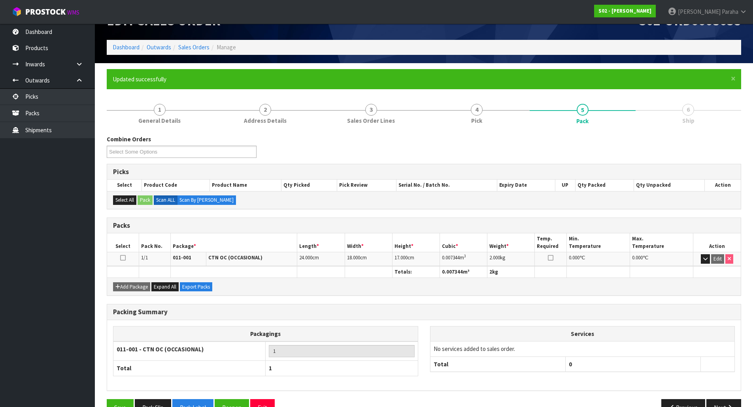
scroll to position [43, 0]
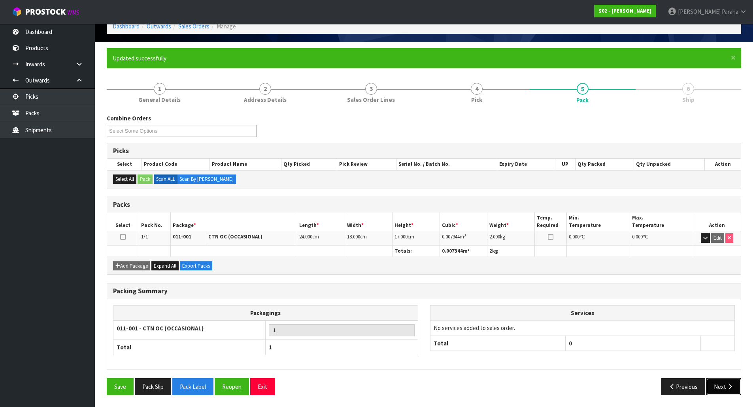
click at [731, 387] on icon "button" at bounding box center [730, 387] width 8 height 6
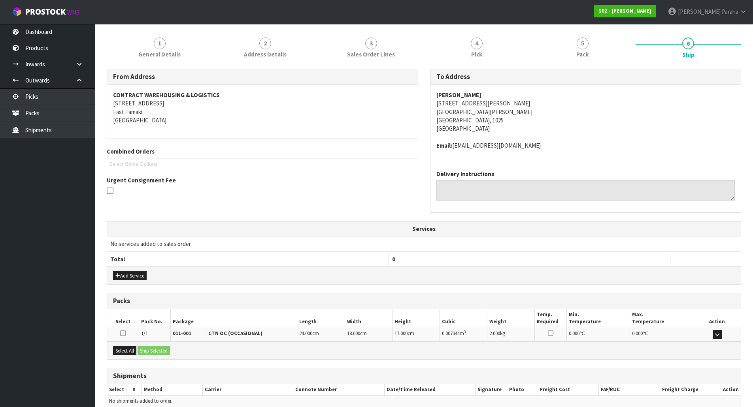
scroll to position [126, 0]
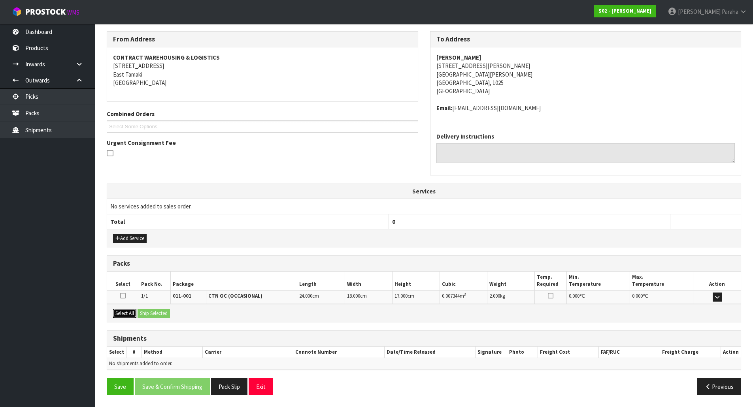
click at [122, 313] on button "Select All" at bounding box center [124, 313] width 23 height 9
click at [143, 312] on button "Ship Selected" at bounding box center [153, 313] width 32 height 9
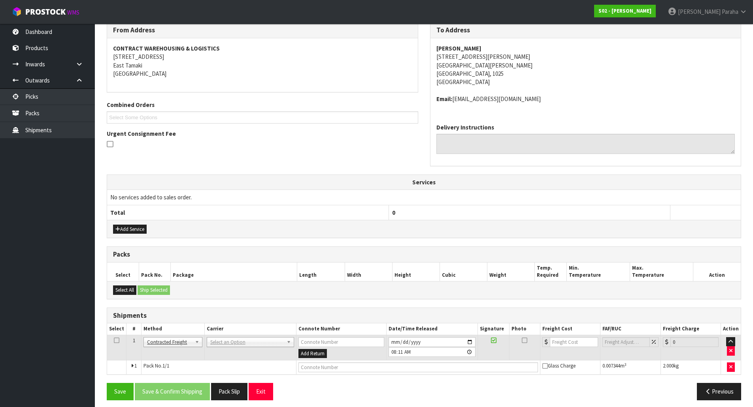
scroll to position [140, 0]
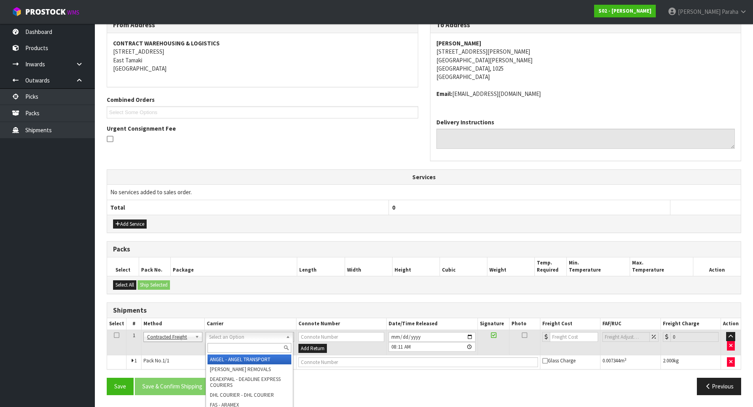
click at [218, 348] on input "text" at bounding box center [249, 348] width 84 height 10
type input "nzp"
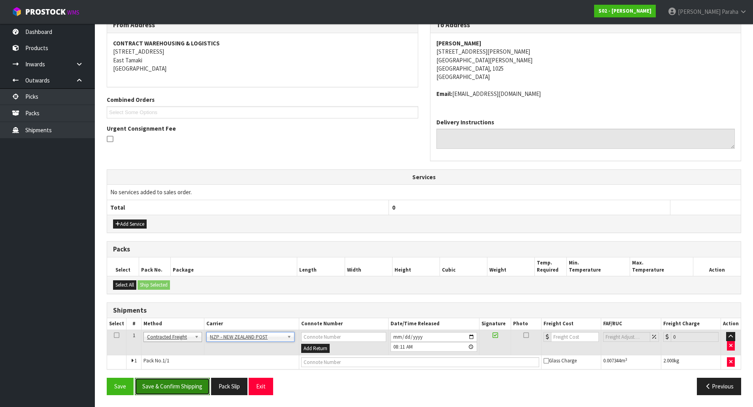
click at [190, 388] on button "Save & Confirm Shipping" at bounding box center [172, 386] width 75 height 17
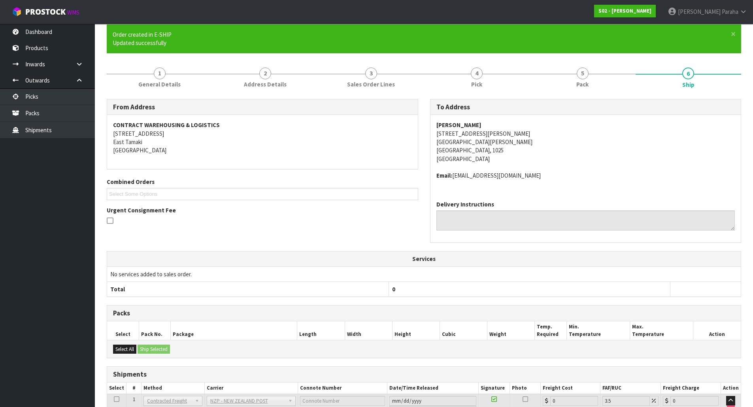
scroll to position [129, 0]
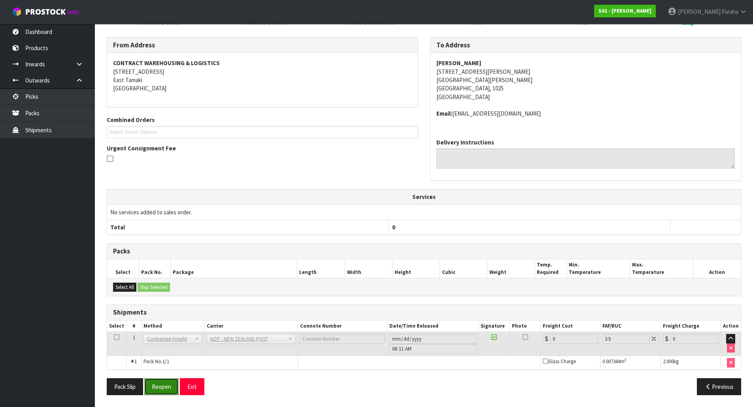
click at [168, 383] on button "Reopen" at bounding box center [161, 387] width 34 height 17
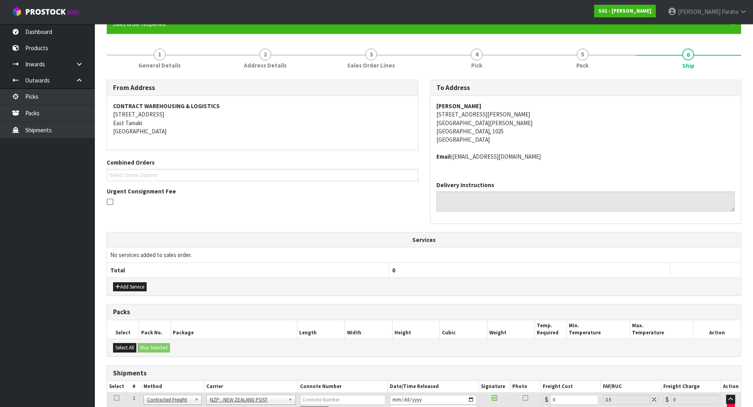
scroll to position [140, 0]
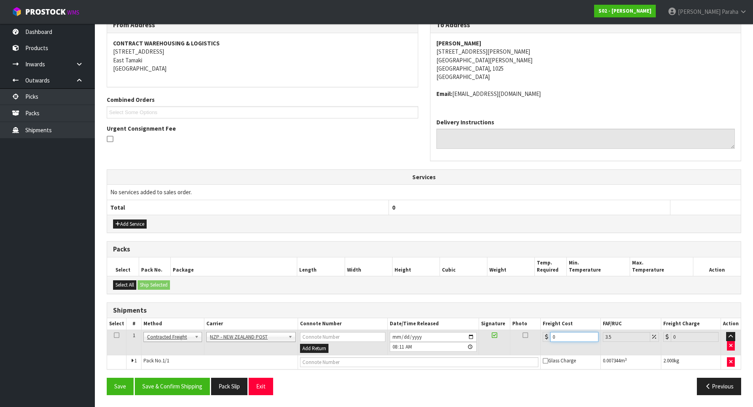
drag, startPoint x: 558, startPoint y: 341, endPoint x: 541, endPoint y: 316, distance: 30.1
click at [546, 337] on div "0" at bounding box center [569, 337] width 55 height 10
type input "4"
type input "4.14"
type input "4.3"
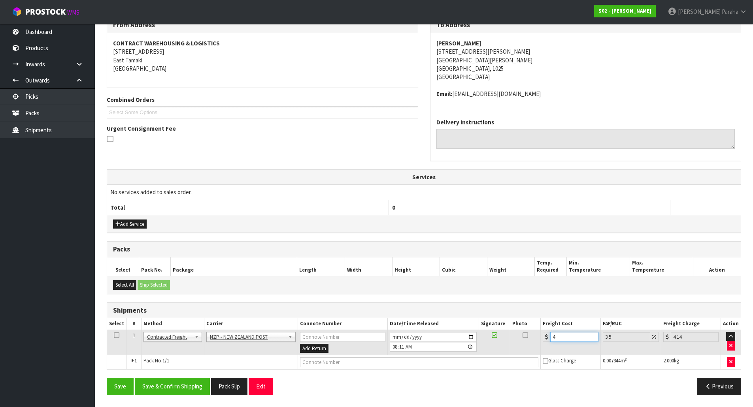
type input "4.45"
type input "4.33"
type input "4.48"
type input "4.33"
click at [146, 382] on button "Save & Confirm Shipping" at bounding box center [172, 386] width 75 height 17
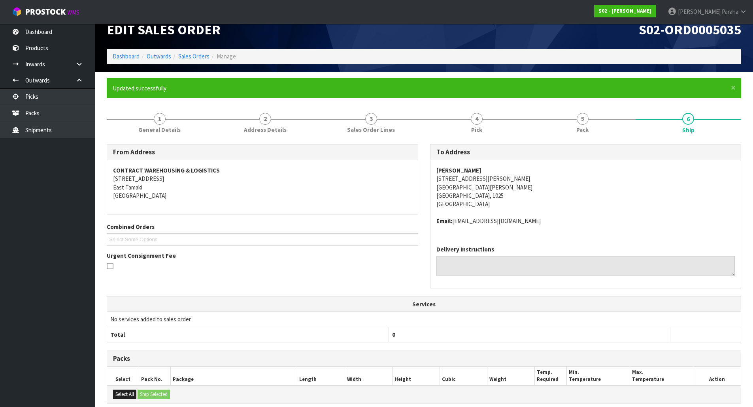
scroll to position [0, 0]
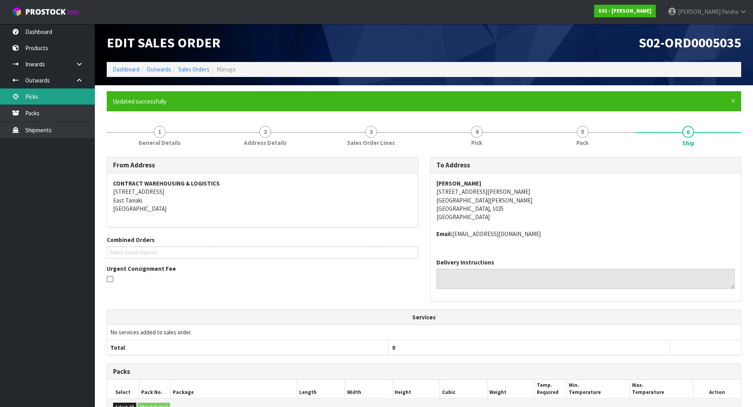
drag, startPoint x: 60, startPoint y: 98, endPoint x: 64, endPoint y: 98, distance: 4.0
click at [60, 98] on link "Picks" at bounding box center [47, 97] width 95 height 16
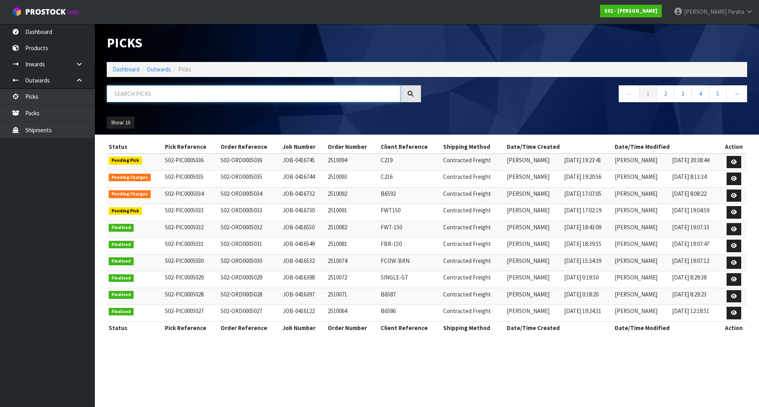
click at [126, 96] on input "text" at bounding box center [254, 93] width 294 height 17
type input "JOB-0416745"
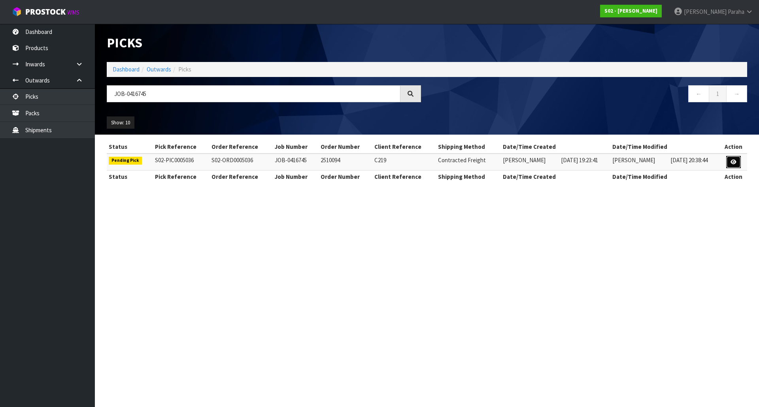
click at [736, 161] on icon at bounding box center [733, 162] width 6 height 5
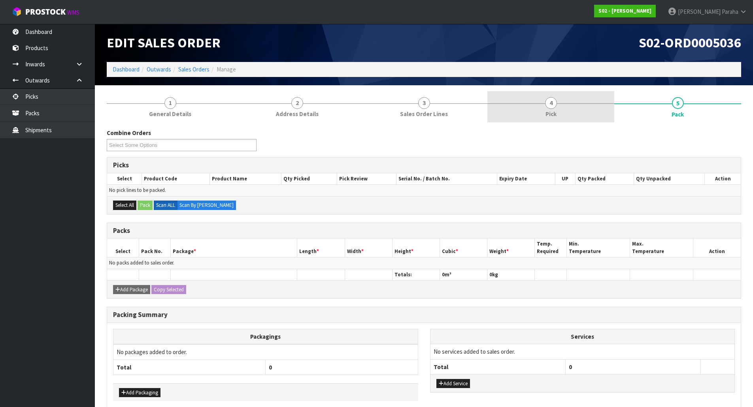
click at [539, 110] on link "4 Pick" at bounding box center [550, 106] width 127 height 31
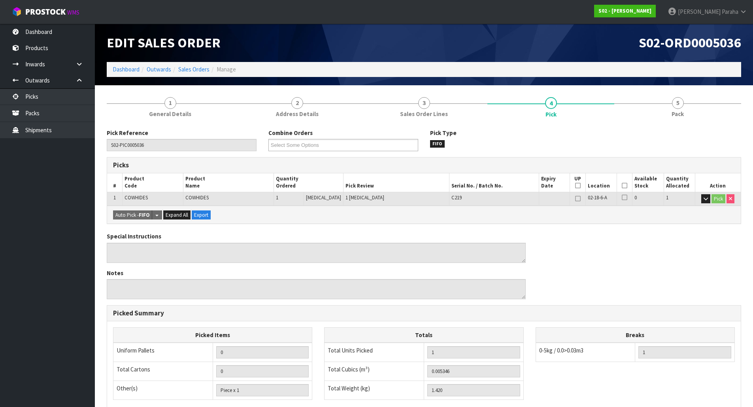
click at [623, 186] on icon at bounding box center [624, 186] width 6 height 0
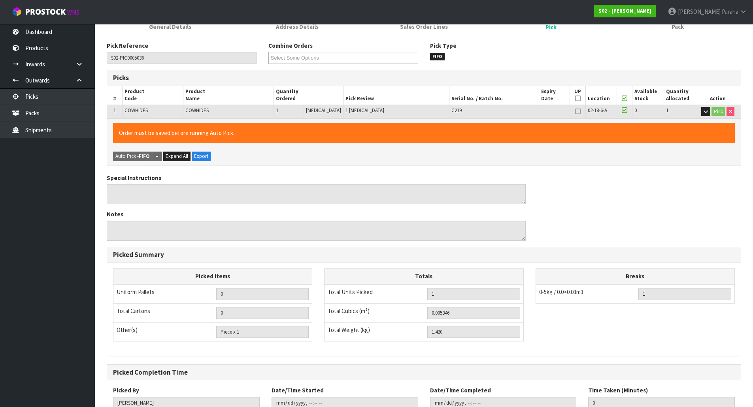
scroll to position [145, 0]
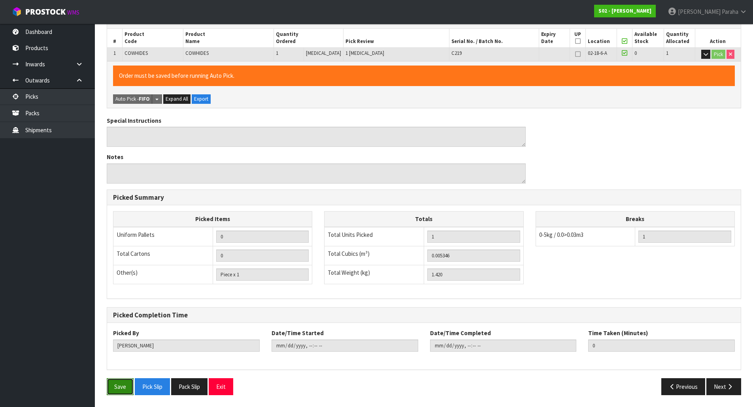
click at [119, 392] on button "Save" at bounding box center [120, 387] width 27 height 17
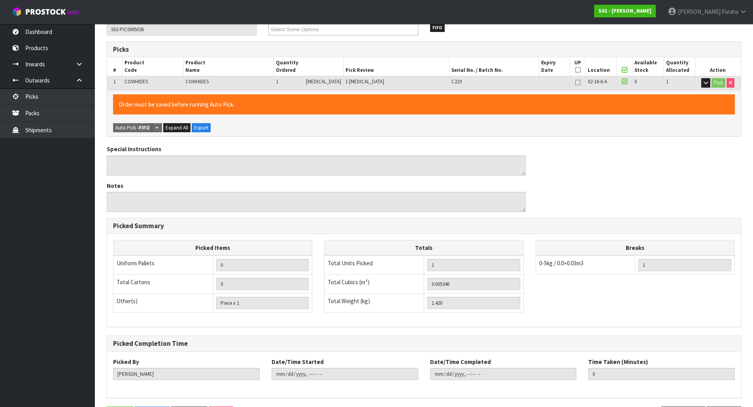
scroll to position [0, 0]
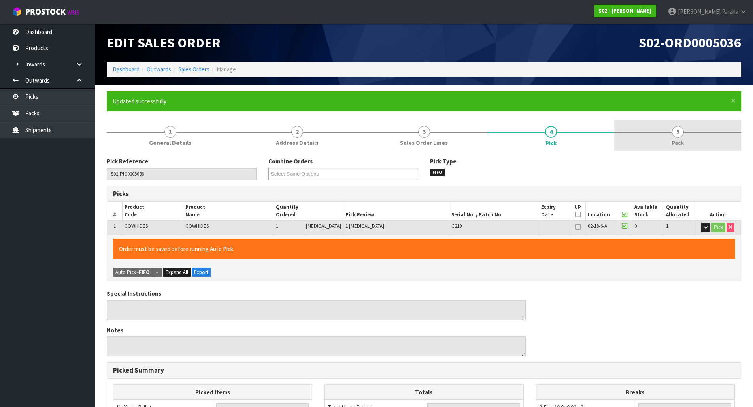
type input "Polly Paraha"
type input "2025-10-09T08:18:14"
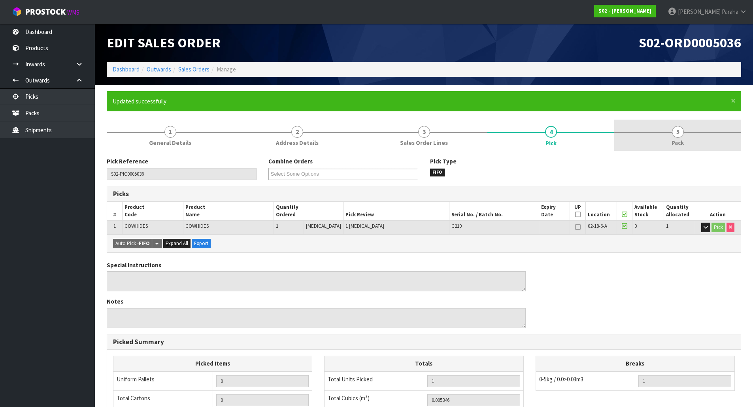
click at [681, 137] on link "5 Pack" at bounding box center [677, 135] width 127 height 31
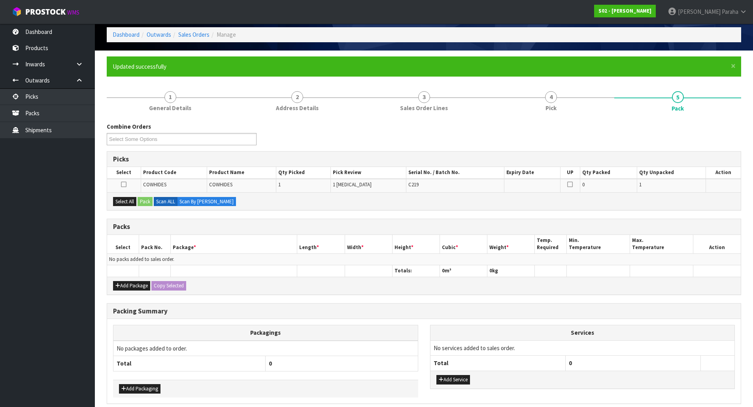
scroll to position [69, 0]
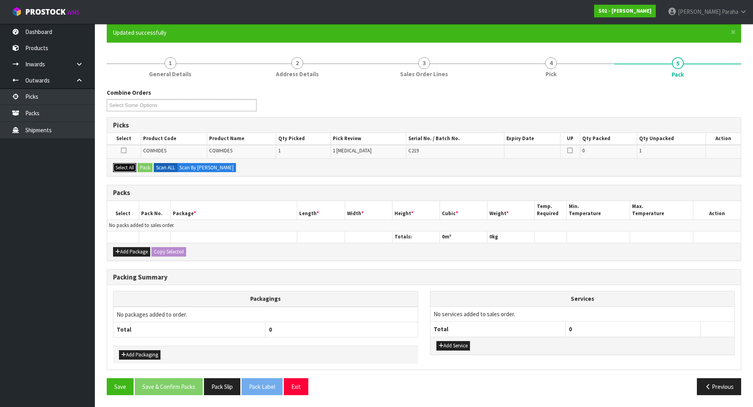
drag, startPoint x: 128, startPoint y: 167, endPoint x: 132, endPoint y: 167, distance: 4.3
click at [128, 167] on button "Select All" at bounding box center [124, 167] width 23 height 9
click at [148, 166] on button "Pack" at bounding box center [144, 167] width 15 height 9
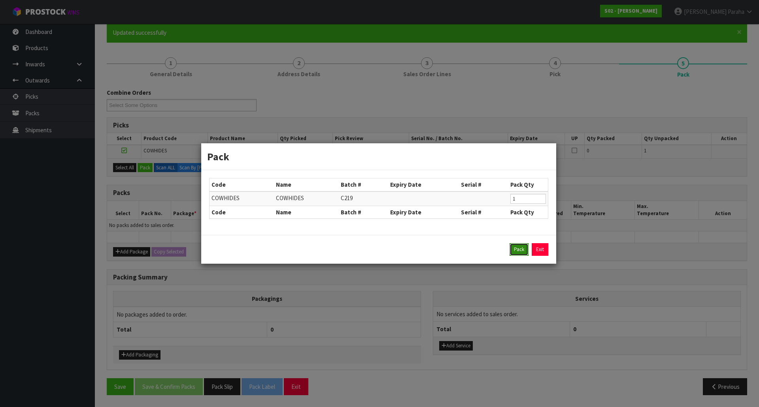
click at [525, 255] on button "Pack" at bounding box center [518, 249] width 19 height 13
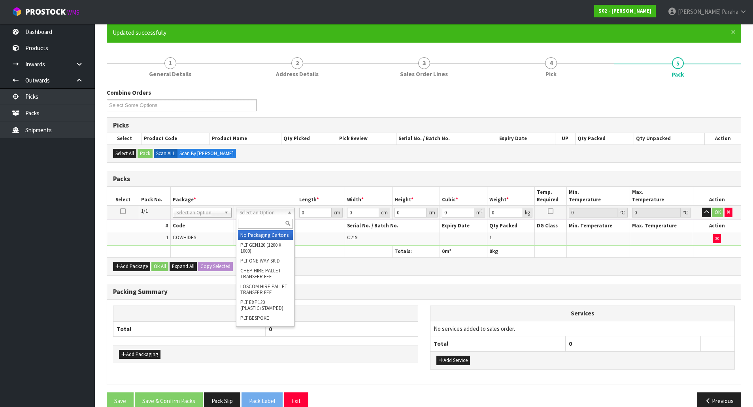
click at [256, 225] on input "text" at bounding box center [265, 224] width 55 height 10
type input "oc"
click at [266, 242] on div "oc CTN OC (OCCASIONAL)" at bounding box center [265, 229] width 59 height 25
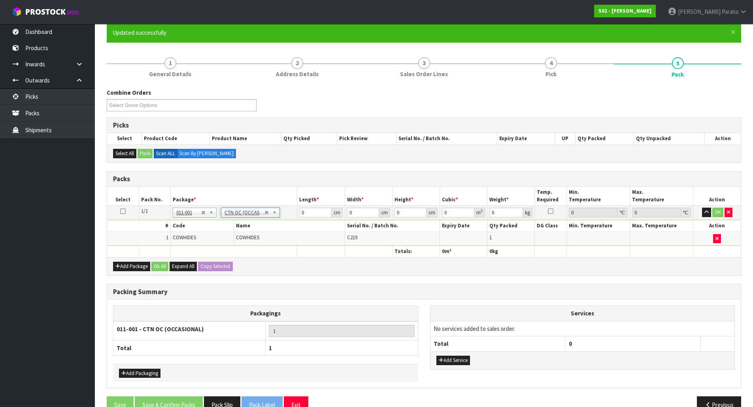
type input "1.42"
drag, startPoint x: 306, startPoint y: 212, endPoint x: 286, endPoint y: 202, distance: 22.1
click at [289, 205] on table "Select Pack No. Package * Length * Width * Height * Cubic * Weight * Temp. Requ…" at bounding box center [423, 222] width 633 height 70
type input "23"
type input "18"
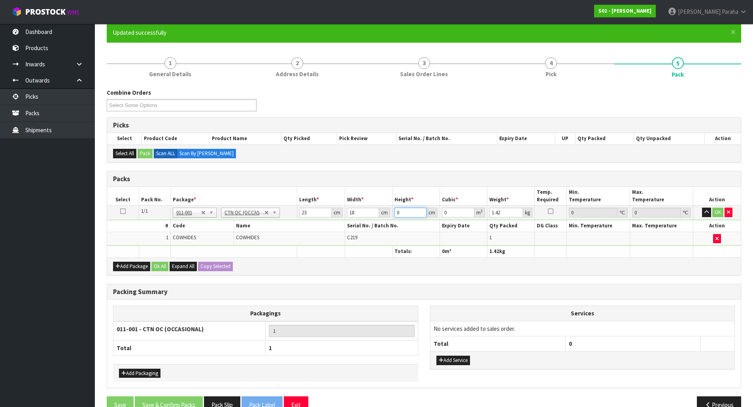
type input "1"
type input "0.000414"
type input "17"
type input "0.007038"
type input "17"
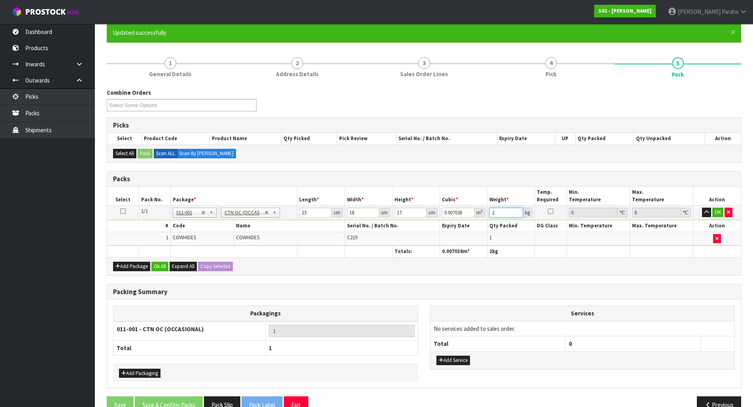
type input "2"
click at [702, 208] on button "button" at bounding box center [706, 212] width 9 height 9
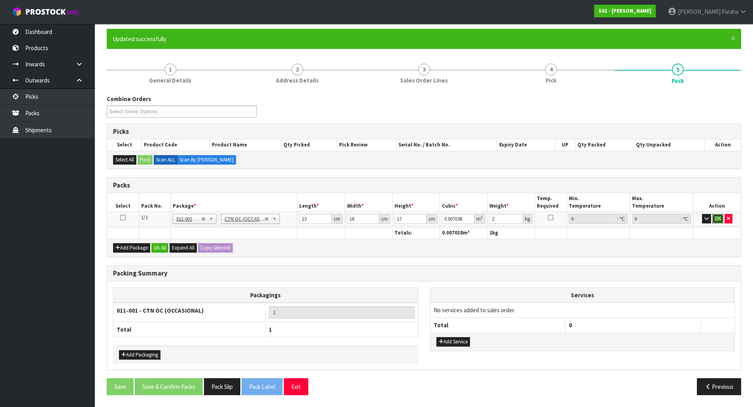
click button "OK" at bounding box center [717, 218] width 11 height 9
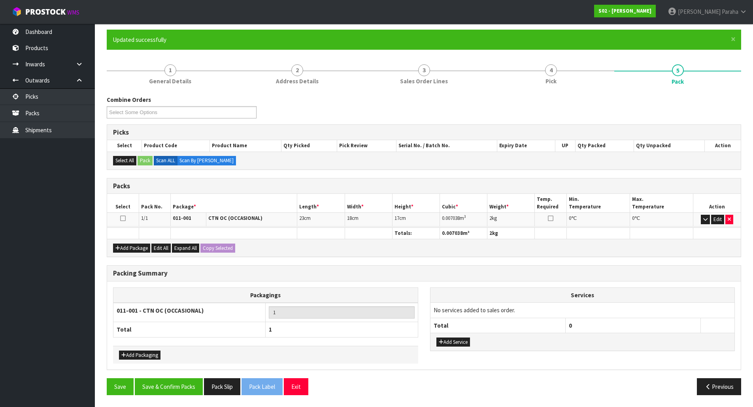
scroll to position [61, 0]
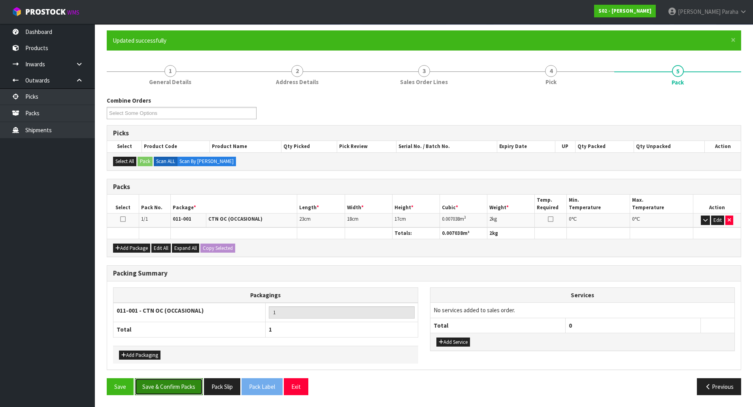
click at [191, 390] on button "Save & Confirm Packs" at bounding box center [169, 387] width 68 height 17
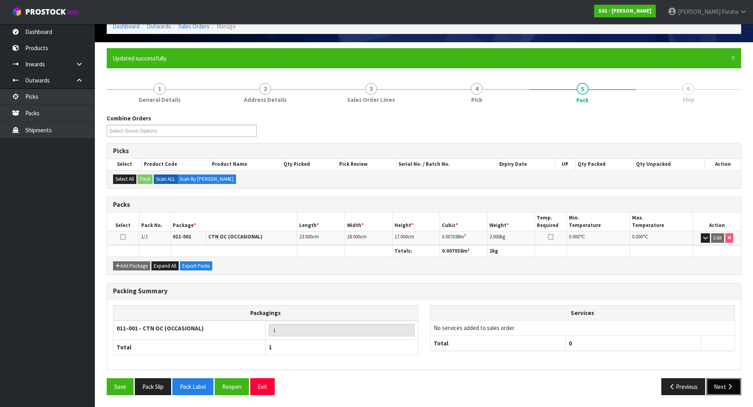
click at [725, 390] on button "Next" at bounding box center [723, 387] width 35 height 17
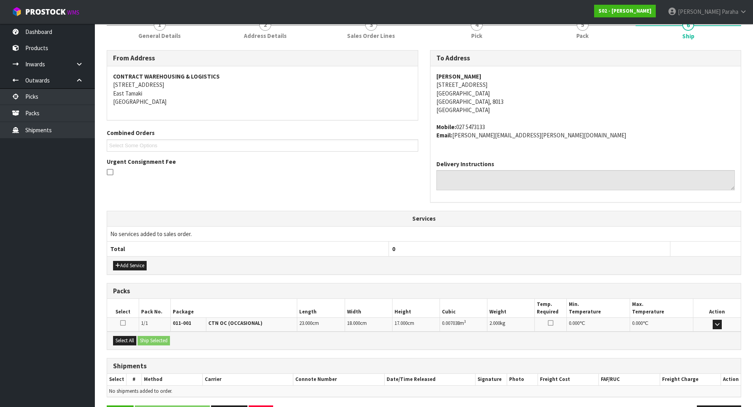
scroll to position [135, 0]
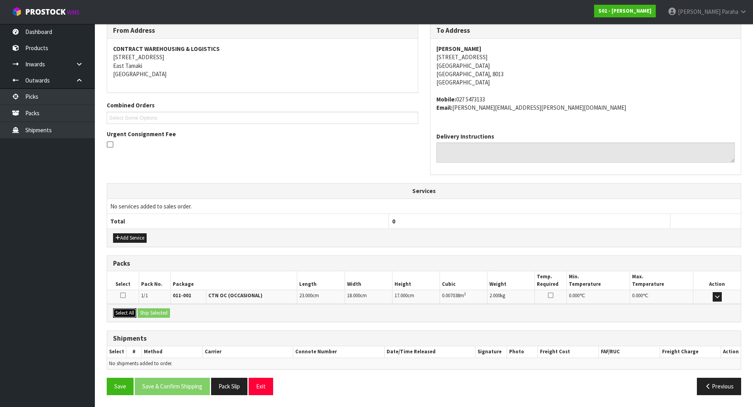
click at [125, 314] on button "Select All" at bounding box center [124, 313] width 23 height 9
click at [151, 314] on button "Ship Selected" at bounding box center [153, 313] width 32 height 9
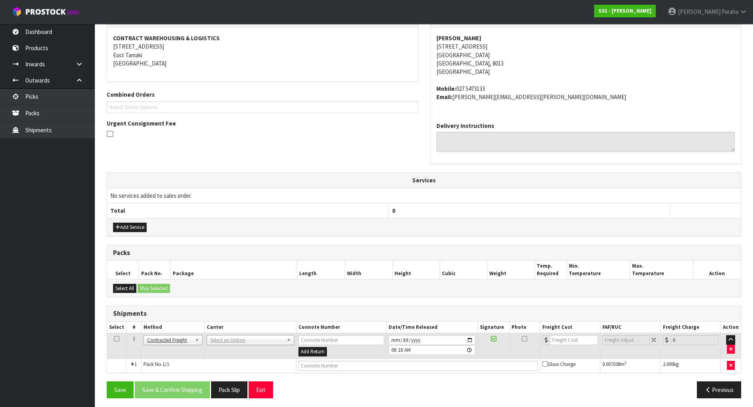
scroll to position [149, 0]
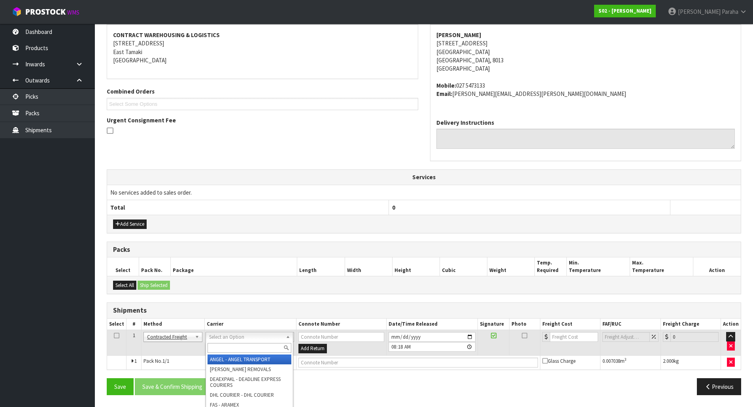
click at [222, 347] on input "text" at bounding box center [249, 348] width 84 height 10
type input "nzp"
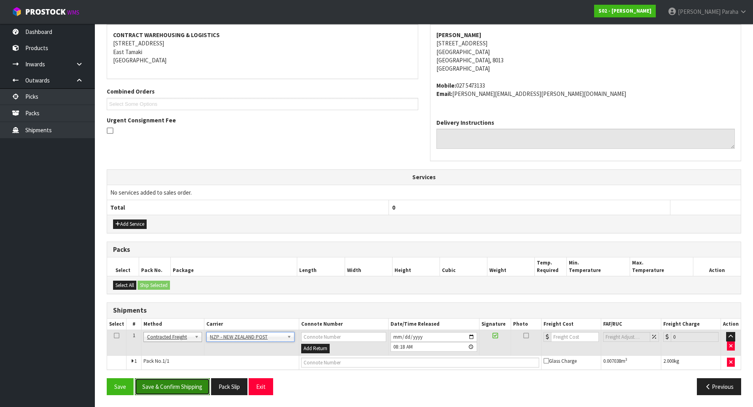
click at [183, 382] on button "Save & Confirm Shipping" at bounding box center [172, 387] width 75 height 17
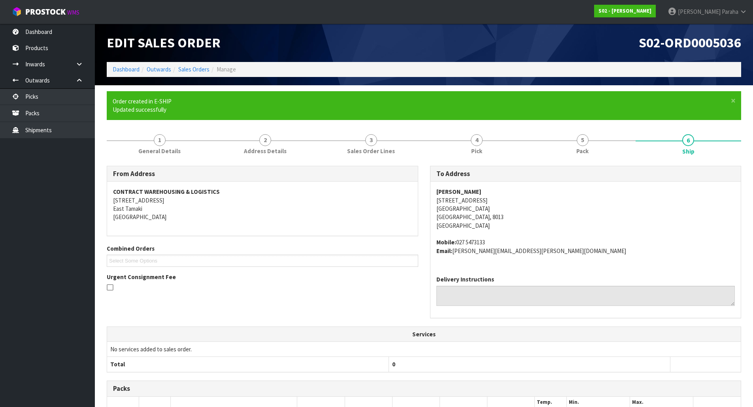
scroll to position [137, 0]
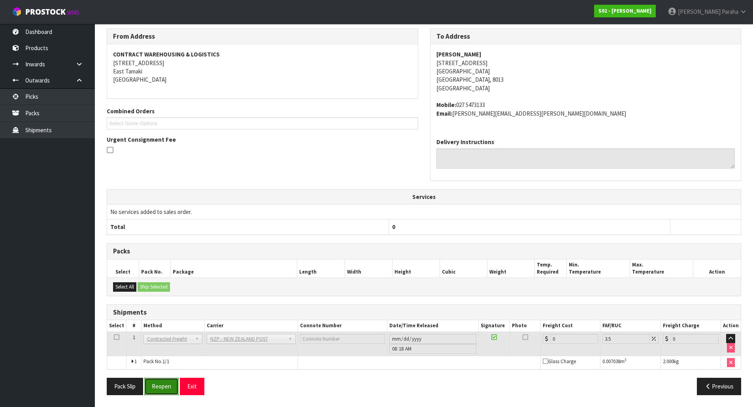
click at [164, 389] on button "Reopen" at bounding box center [161, 386] width 34 height 17
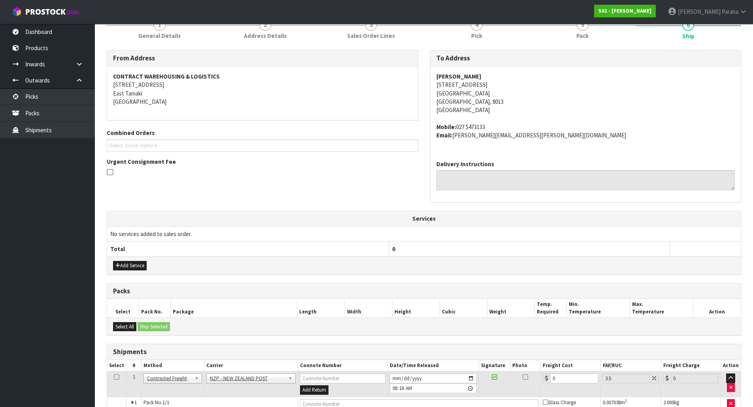
scroll to position [149, 0]
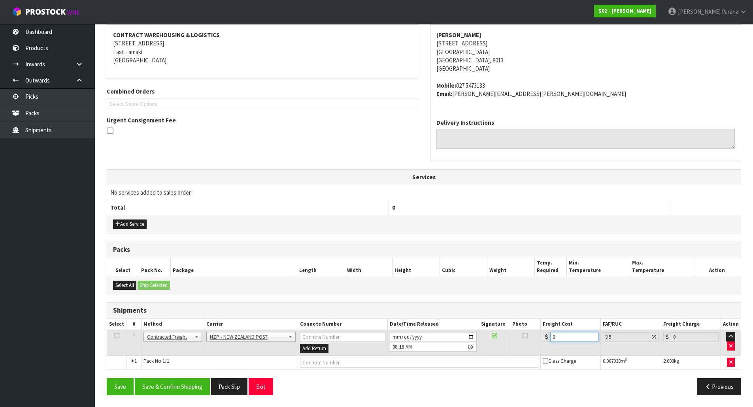
drag, startPoint x: 565, startPoint y: 337, endPoint x: 501, endPoint y: 315, distance: 66.8
click at [505, 323] on table "Select # Method Carrier Connote Number Date/Time Released Signature Photo Freig…" at bounding box center [423, 344] width 633 height 51
type input "1"
type input "1.03"
type input "11"
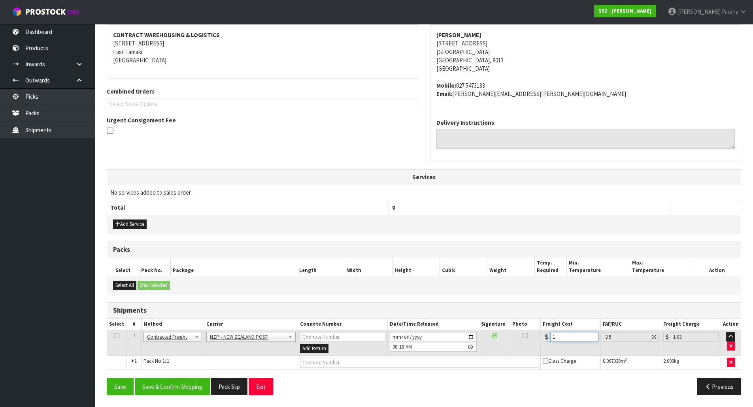
type input "11.38"
type input "11.6"
type input "12.01"
type input "11.61"
type input "12.02"
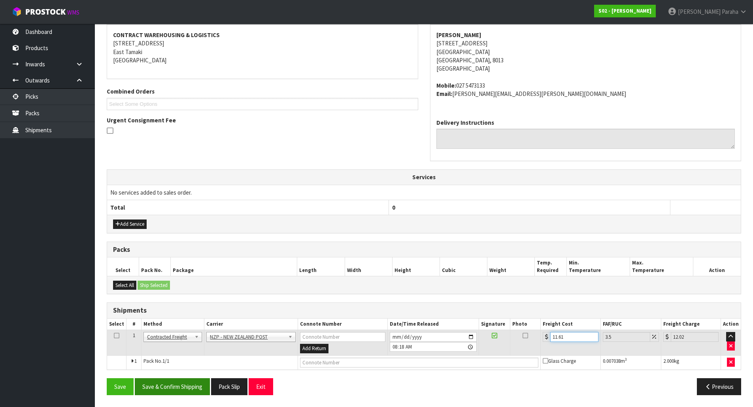
type input "11.61"
click at [184, 390] on button "Save & Confirm Shipping" at bounding box center [172, 387] width 75 height 17
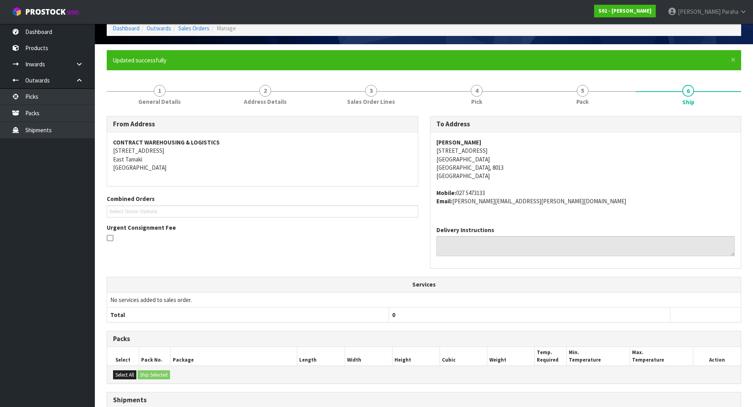
scroll to position [0, 0]
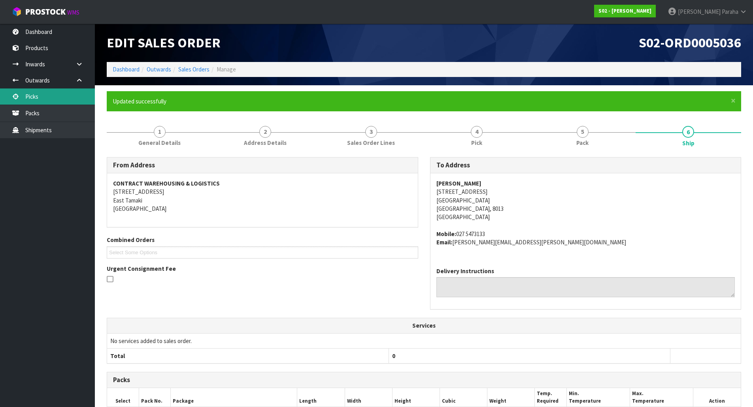
click at [77, 90] on link "Picks" at bounding box center [47, 97] width 95 height 16
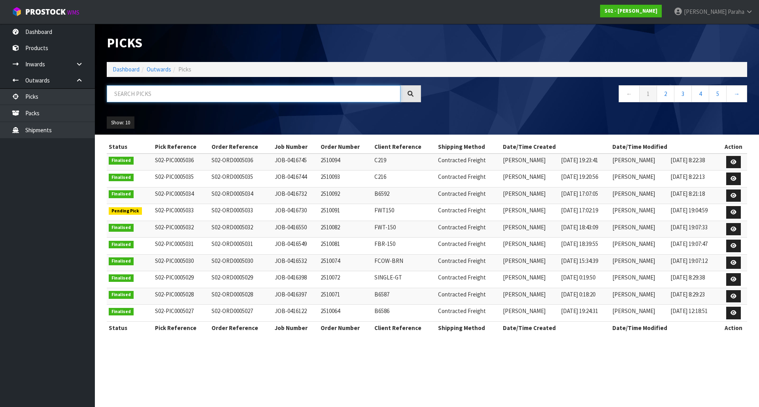
click at [140, 95] on input "text" at bounding box center [254, 93] width 294 height 17
type input "JOB-0416730"
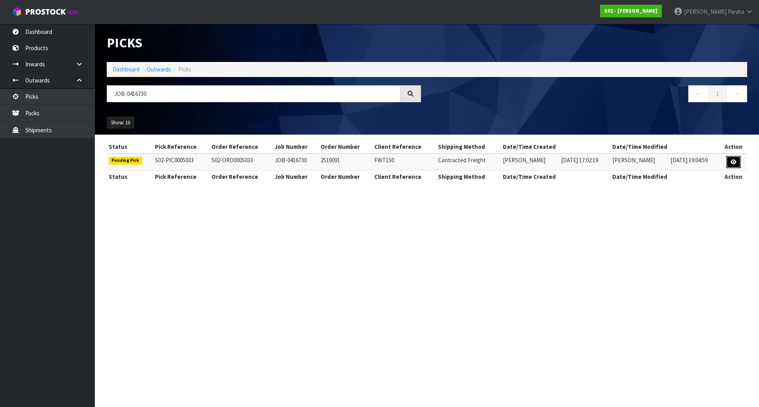
click at [733, 166] on link at bounding box center [733, 162] width 15 height 13
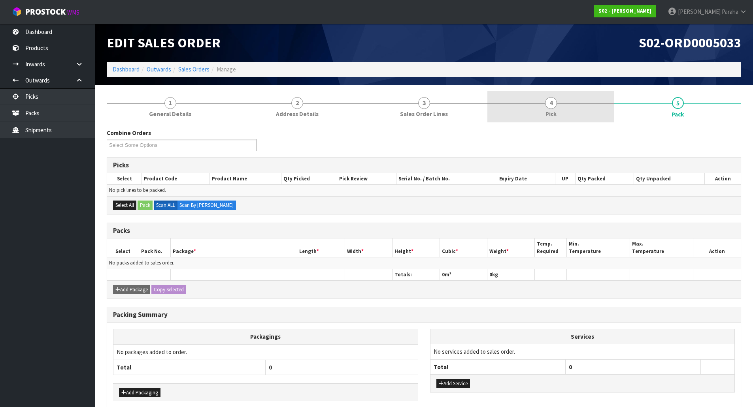
click at [557, 100] on link "4 Pick" at bounding box center [550, 106] width 127 height 31
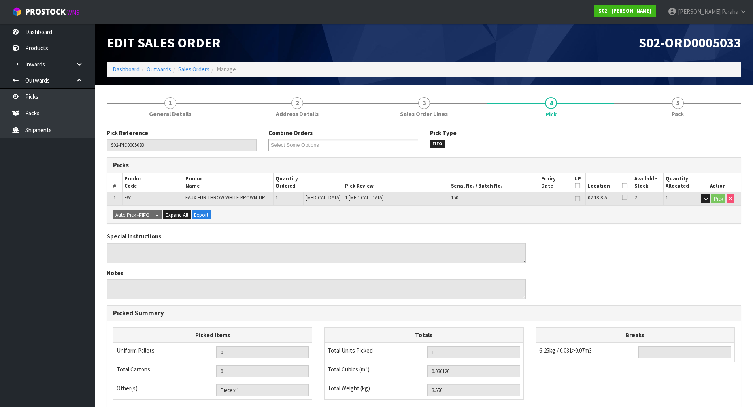
click at [622, 186] on icon at bounding box center [624, 186] width 6 height 0
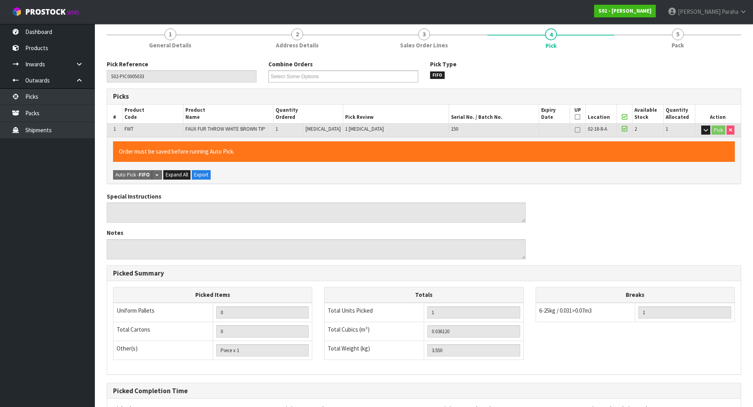
scroll to position [145, 0]
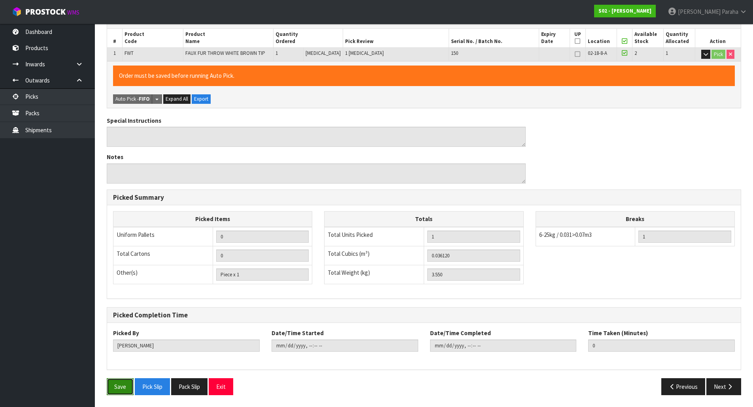
click at [118, 387] on button "Save" at bounding box center [120, 387] width 27 height 17
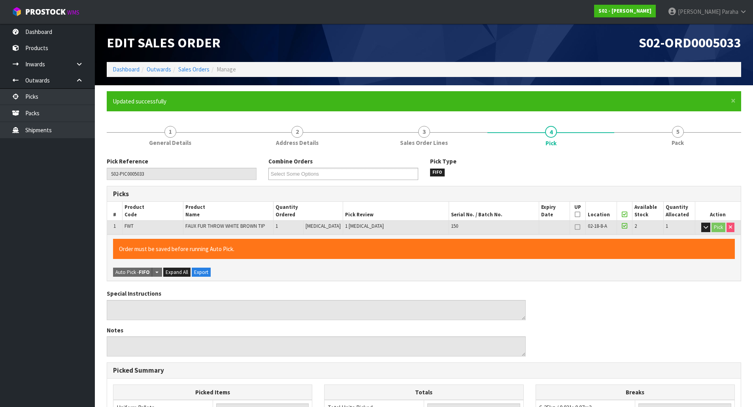
type input "Polly Paraha"
type input "2025-10-09T08:37:22"
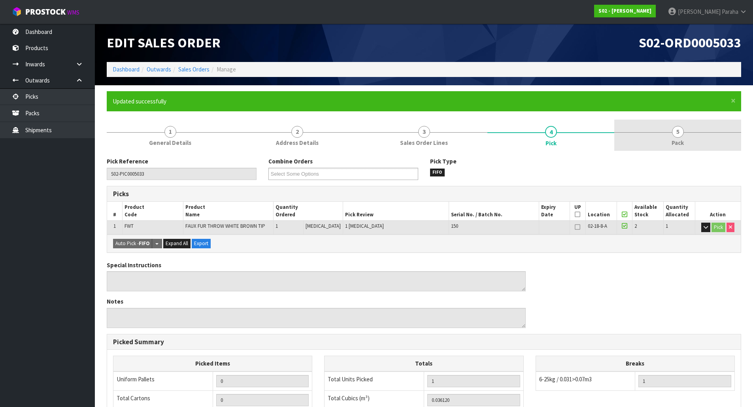
click at [680, 134] on span "5" at bounding box center [678, 132] width 12 height 12
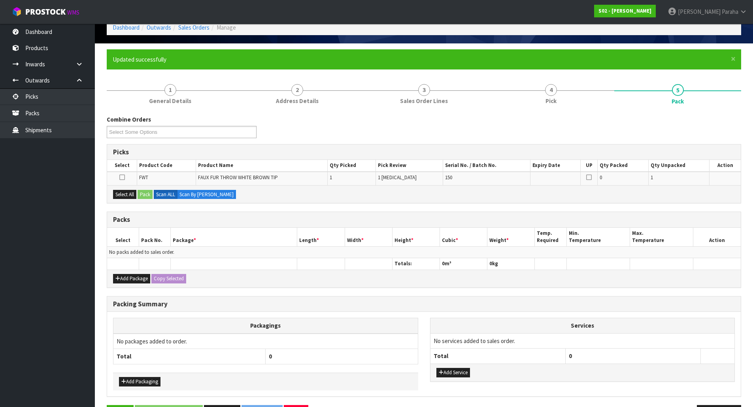
scroll to position [69, 0]
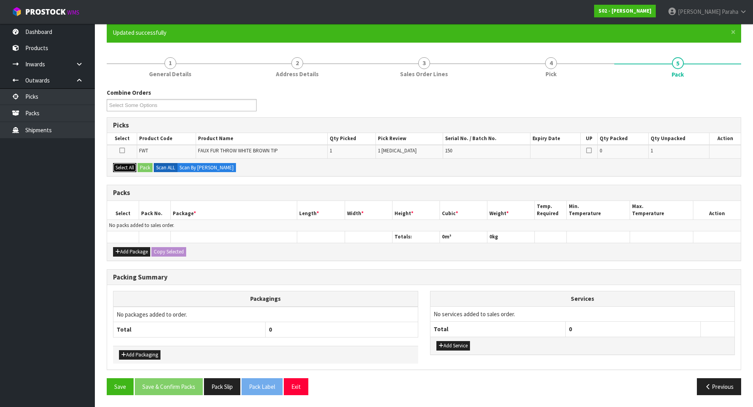
click at [115, 167] on button "Select All" at bounding box center [124, 167] width 23 height 9
click at [146, 166] on button "Pack" at bounding box center [144, 167] width 15 height 9
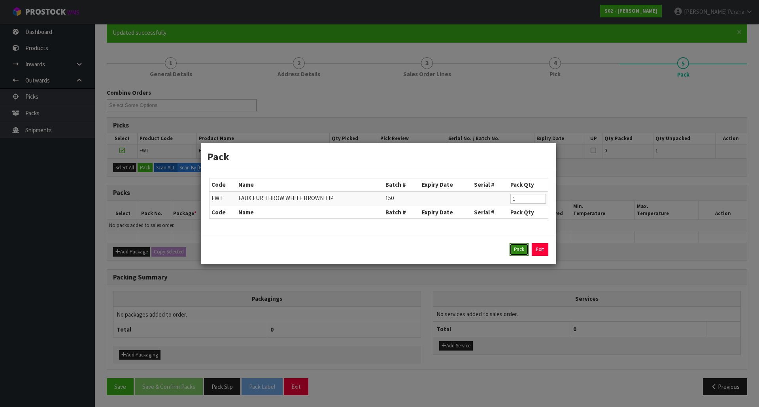
click at [523, 250] on button "Pack" at bounding box center [518, 249] width 19 height 13
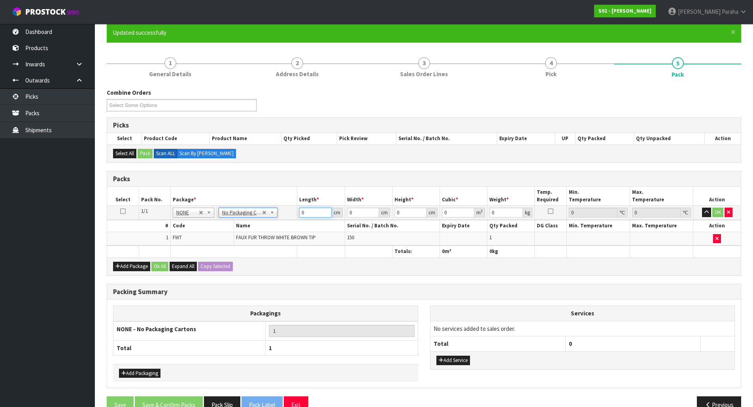
drag, startPoint x: 312, startPoint y: 217, endPoint x: 292, endPoint y: 213, distance: 20.1
click at [293, 213] on tr "1/1 NONE 007-001 007-002 007-004 007-009 007-013 007-014 007-015 007-017 007-01…" at bounding box center [423, 213] width 633 height 14
type input "42"
type input "36"
type input "2"
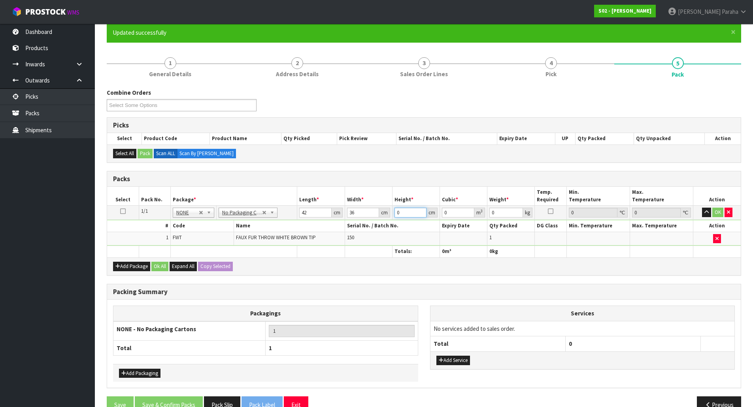
type input "0.003024"
type input "24"
type input "0.036288"
type input "24"
type input "4"
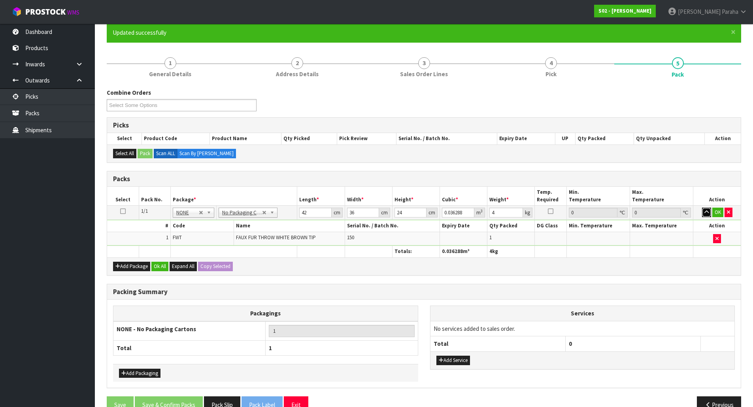
click at [702, 208] on button "button" at bounding box center [706, 212] width 9 height 9
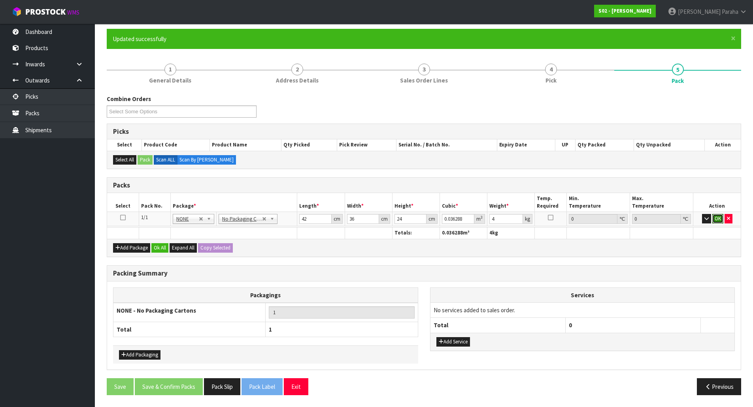
click button "OK" at bounding box center [717, 218] width 11 height 9
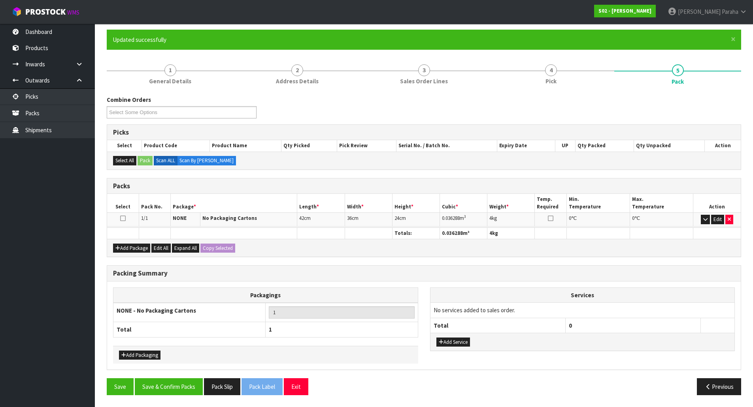
scroll to position [61, 0]
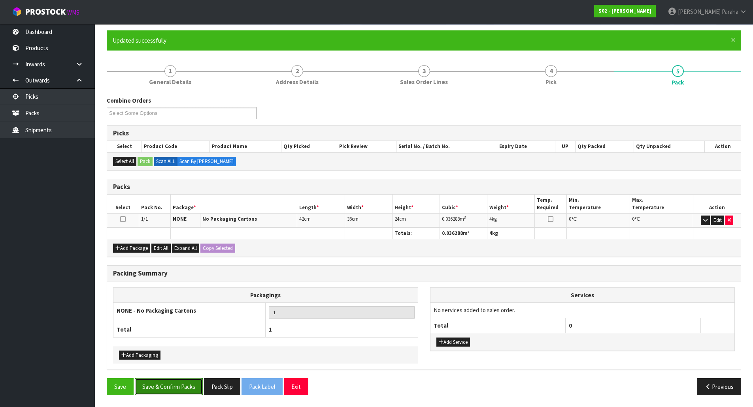
click at [170, 384] on button "Save & Confirm Packs" at bounding box center [169, 387] width 68 height 17
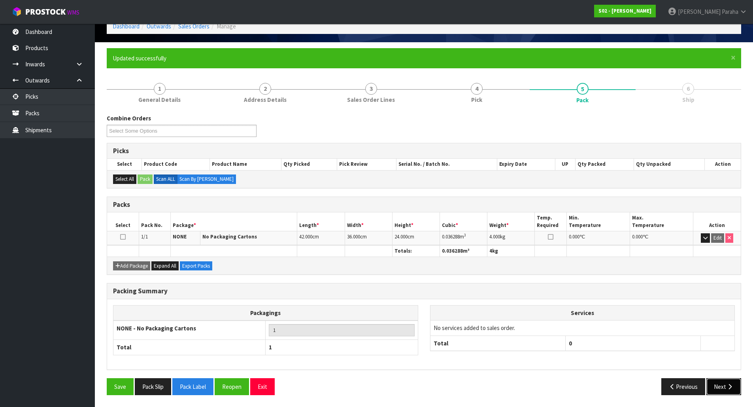
click at [719, 388] on button "Next" at bounding box center [723, 387] width 35 height 17
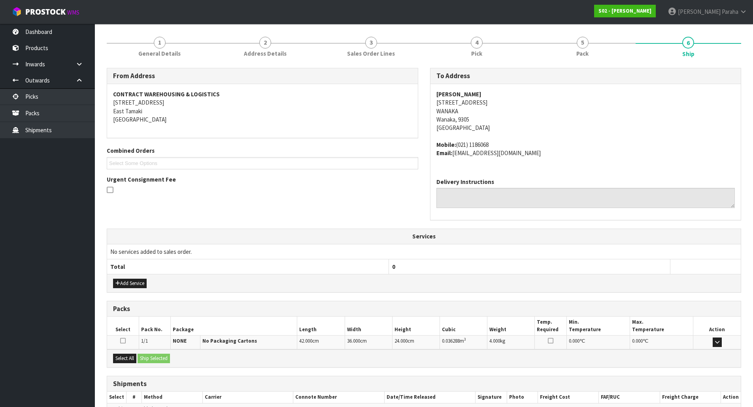
scroll to position [135, 0]
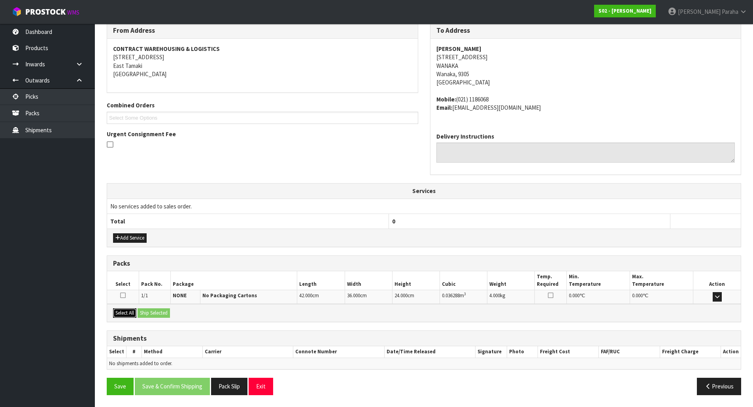
click at [125, 315] on button "Select All" at bounding box center [124, 313] width 23 height 9
click at [143, 314] on button "Ship Selected" at bounding box center [153, 313] width 32 height 9
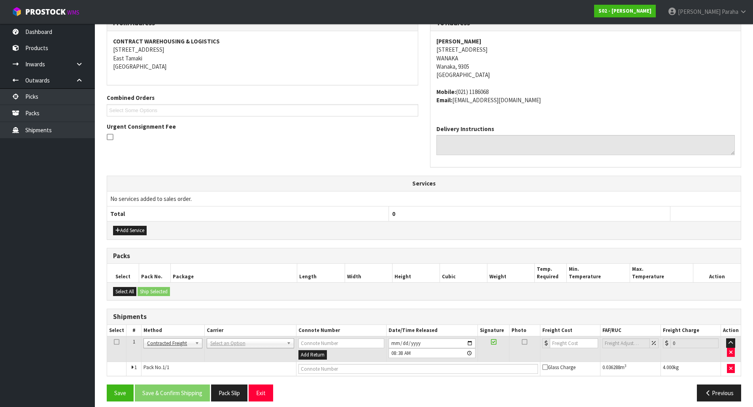
scroll to position [149, 0]
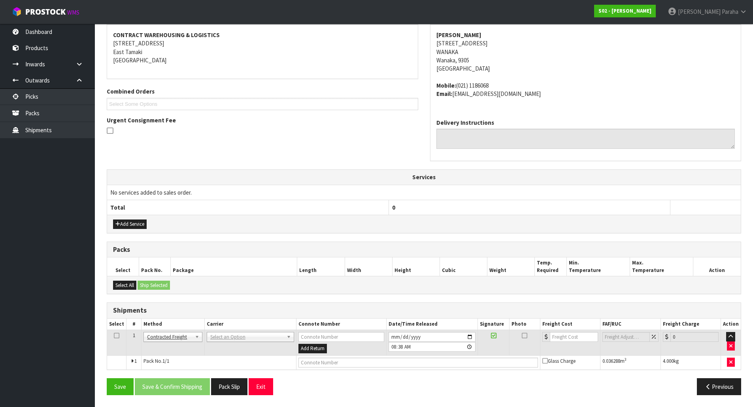
click at [242, 345] on td "ANGEL - ANGEL TRANSPORT CONROY - CONROY REMOVALS DEAEXPAKL - DEADLINE EXPRESS C…" at bounding box center [250, 343] width 92 height 26
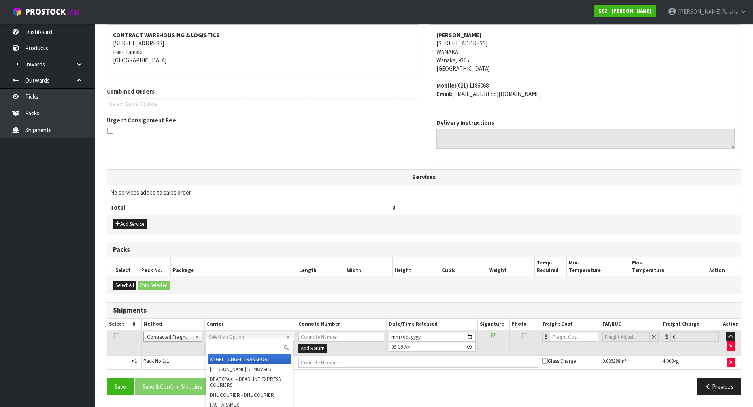
drag, startPoint x: 247, startPoint y: 334, endPoint x: 248, endPoint y: 344, distance: 9.9
click at [248, 344] on input "text" at bounding box center [249, 348] width 84 height 10
type input "nzp"
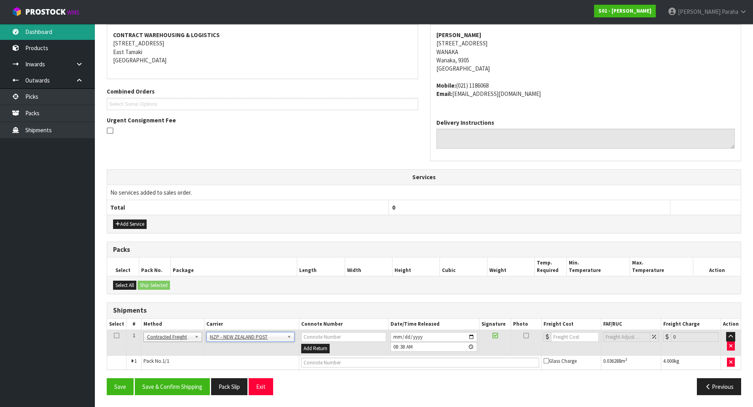
click at [51, 34] on link "Dashboard" at bounding box center [47, 32] width 95 height 16
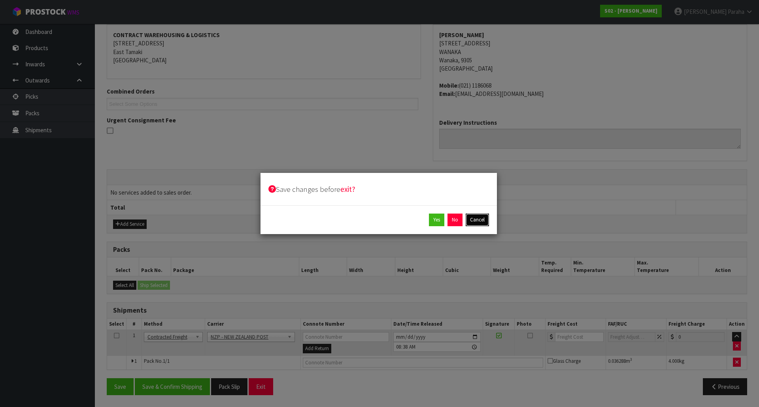
click at [477, 219] on button "Cancel" at bounding box center [476, 220] width 23 height 13
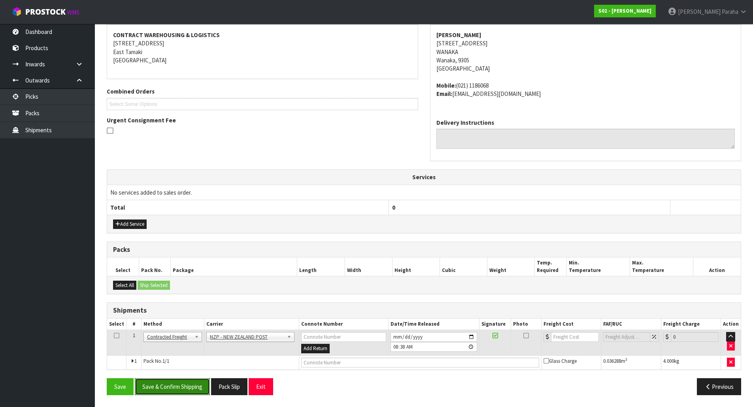
drag, startPoint x: 194, startPoint y: 388, endPoint x: 188, endPoint y: 391, distance: 6.7
click at [195, 388] on button "Save & Confirm Shipping" at bounding box center [172, 387] width 75 height 17
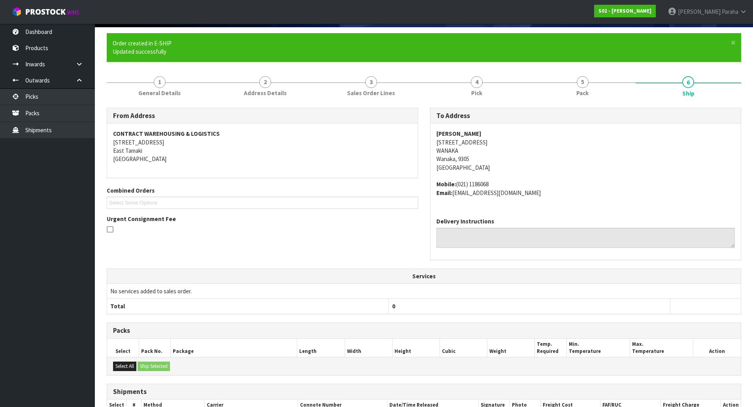
scroll to position [137, 0]
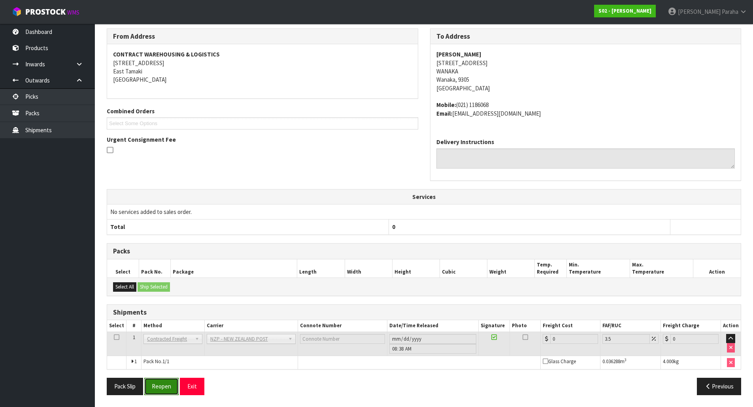
click at [162, 388] on button "Reopen" at bounding box center [161, 386] width 34 height 17
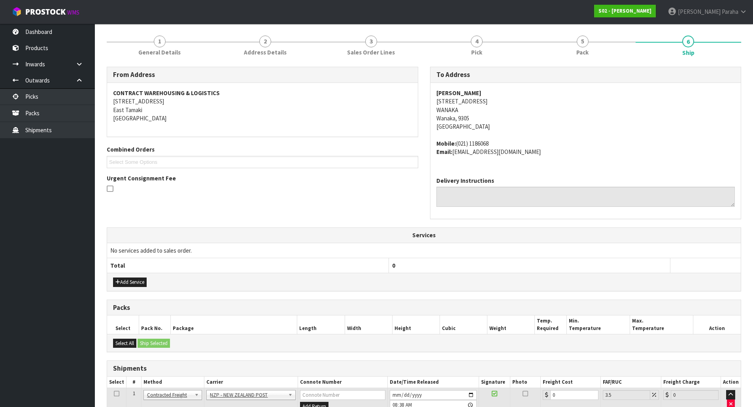
scroll to position [149, 0]
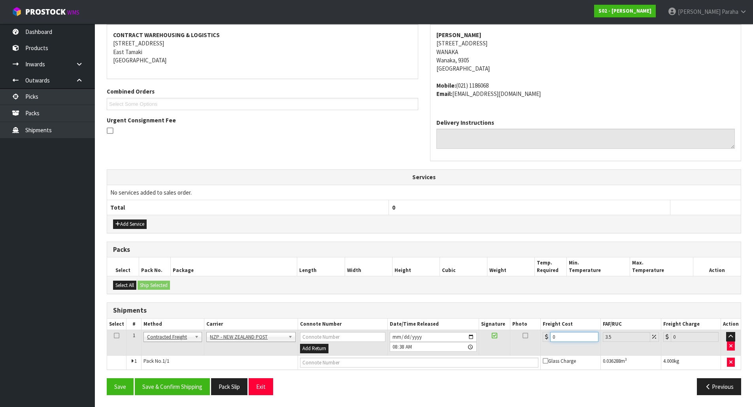
drag, startPoint x: 567, startPoint y: 337, endPoint x: 464, endPoint y: 307, distance: 107.4
click at [521, 327] on table "Select # Method Carrier Connote Number Date/Time Released Signature Photo Freig…" at bounding box center [423, 344] width 633 height 51
type input "1"
type input "1.03"
type input "11"
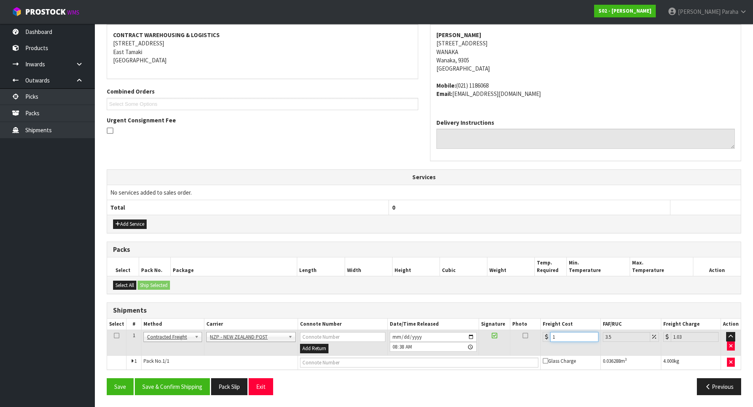
type input "11.38"
type input "11.6"
type input "12.01"
type input "11.61"
type input "12.02"
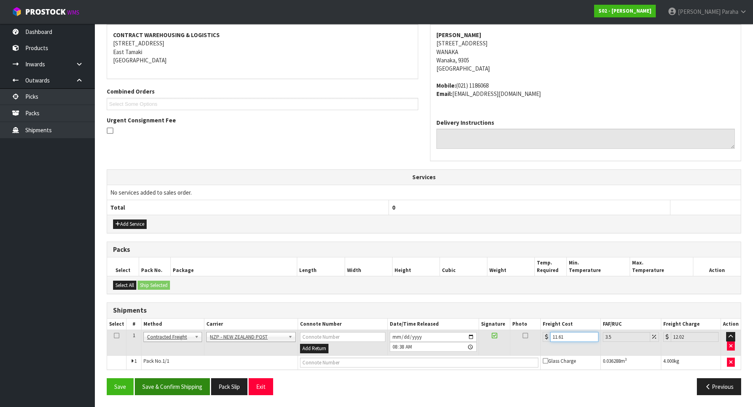
type input "11.61"
click at [162, 379] on button "Save & Confirm Shipping" at bounding box center [172, 387] width 75 height 17
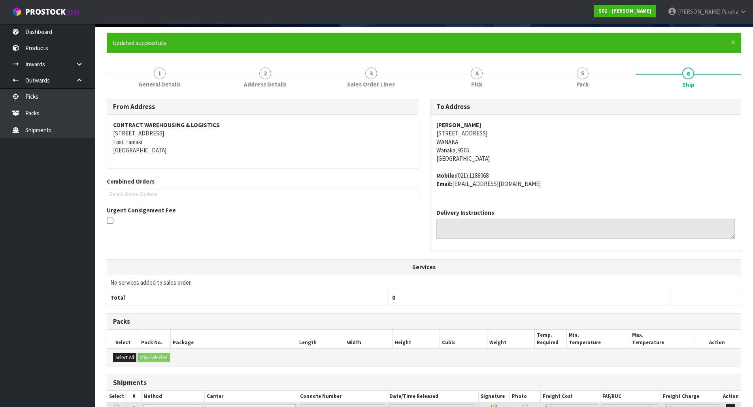
scroll to position [0, 0]
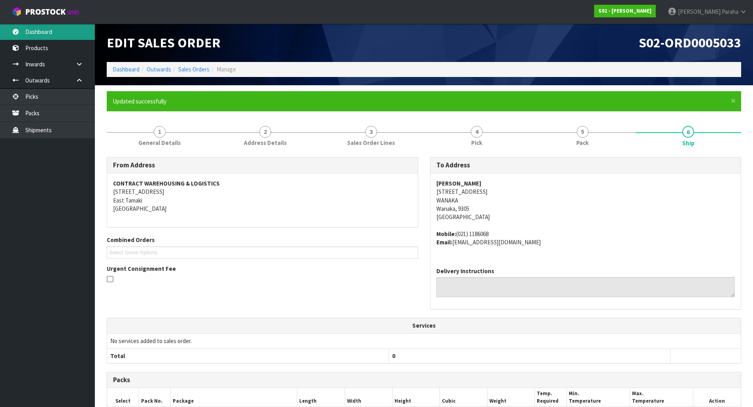
click at [66, 25] on link "Dashboard" at bounding box center [47, 32] width 95 height 16
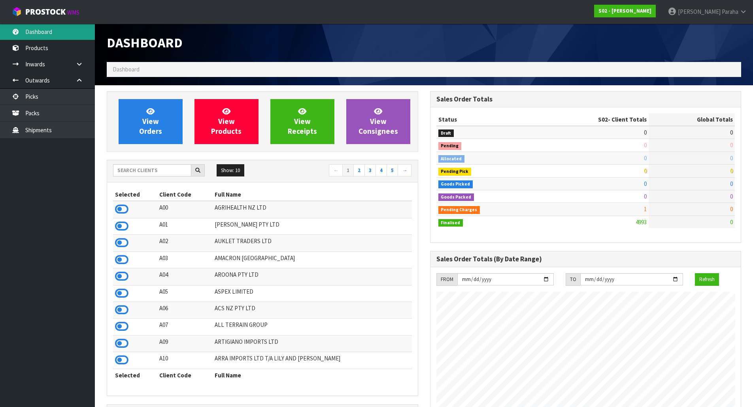
scroll to position [599, 323]
click at [69, 96] on link "Picks" at bounding box center [47, 97] width 95 height 16
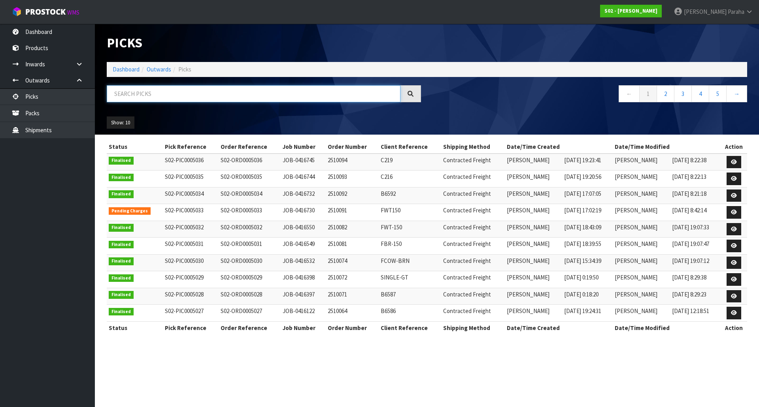
click at [121, 94] on input "text" at bounding box center [254, 93] width 294 height 17
click at [72, 29] on link "Dashboard" at bounding box center [47, 32] width 95 height 16
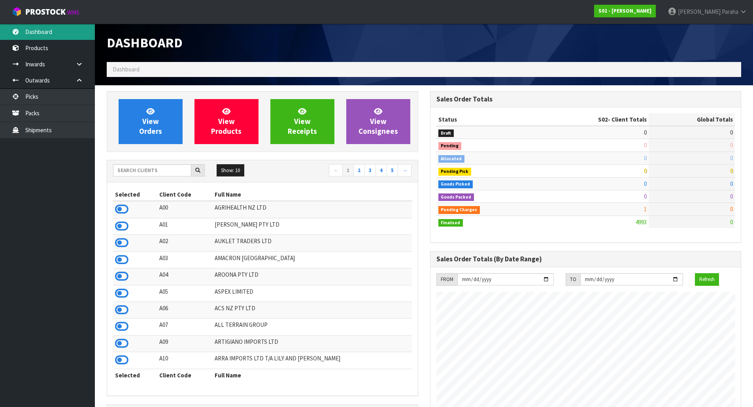
scroll to position [599, 323]
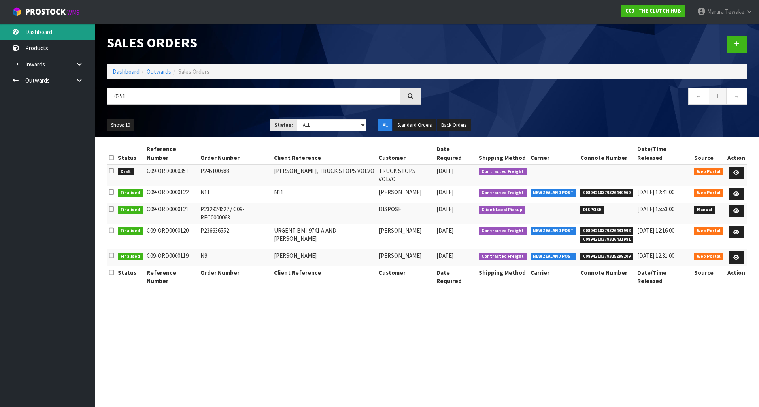
click at [50, 30] on link "Dashboard" at bounding box center [47, 32] width 95 height 16
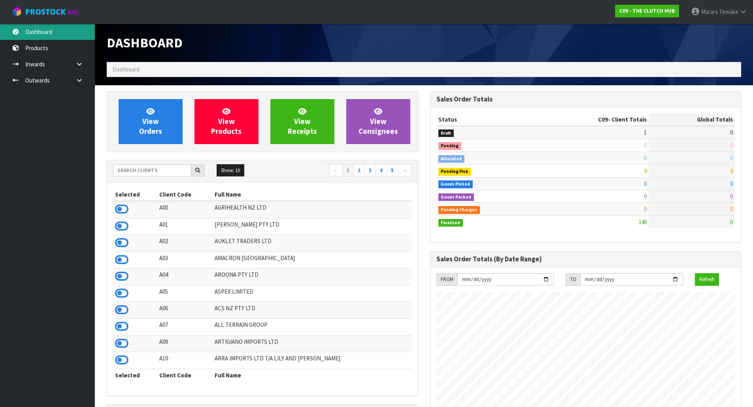
scroll to position [548, 323]
click at [62, 29] on link "Dashboard" at bounding box center [47, 32] width 95 height 16
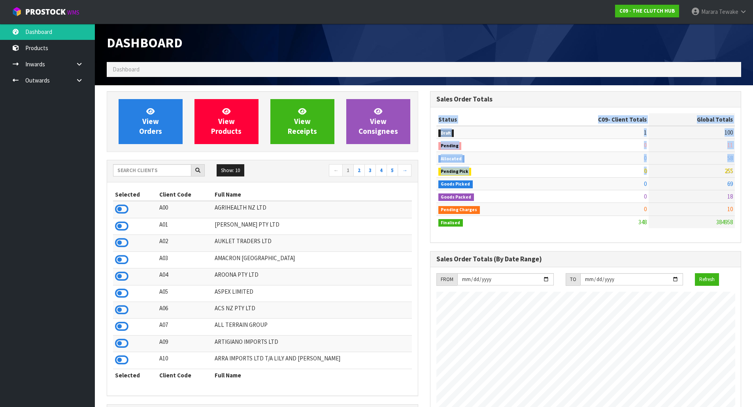
drag, startPoint x: 724, startPoint y: 169, endPoint x: 736, endPoint y: 171, distance: 12.7
click at [737, 171] on div "Status C09 - Client Totals Global Totals Draft 1 100 Pending 0 11 Allocated 0 5…" at bounding box center [585, 175] width 311 height 136
click at [717, 168] on td "255" at bounding box center [691, 171] width 86 height 13
click at [530, 160] on td "Allocated" at bounding box center [485, 158] width 99 height 13
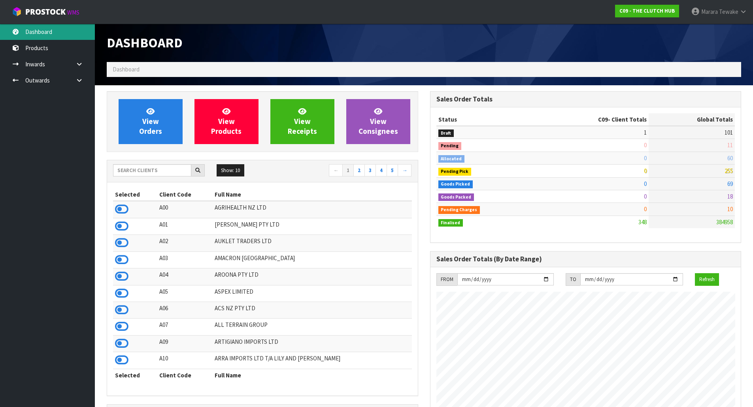
click at [64, 31] on link "Dashboard" at bounding box center [47, 32] width 95 height 16
click at [74, 32] on link "Dashboard" at bounding box center [47, 32] width 95 height 16
click at [128, 168] on input "text" at bounding box center [152, 170] width 78 height 12
click at [65, 29] on link "Dashboard" at bounding box center [47, 32] width 95 height 16
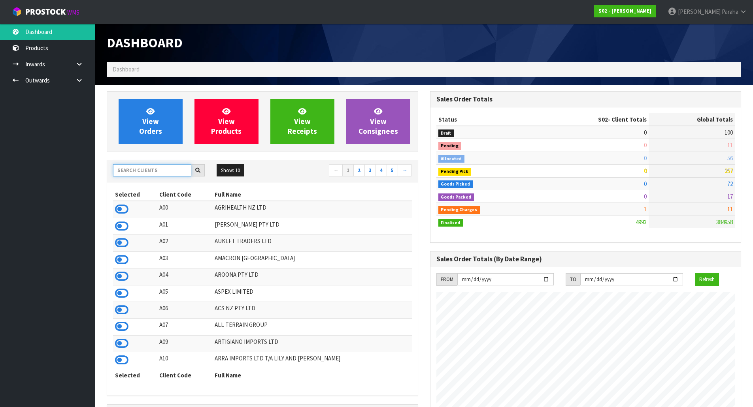
click at [168, 169] on input "text" at bounding box center [152, 170] width 78 height 12
click at [161, 172] on input "text" at bounding box center [152, 170] width 78 height 12
click at [143, 172] on input "text" at bounding box center [152, 170] width 78 height 12
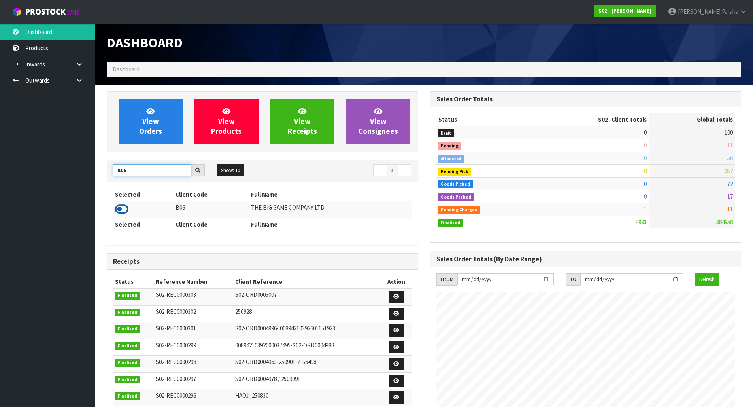
type input "B06"
click at [120, 207] on icon at bounding box center [121, 209] width 13 height 12
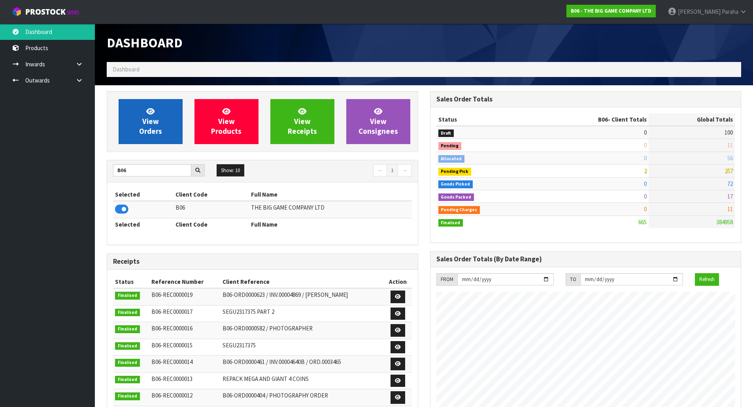
scroll to position [522, 323]
click at [138, 119] on link "View Orders" at bounding box center [151, 121] width 64 height 45
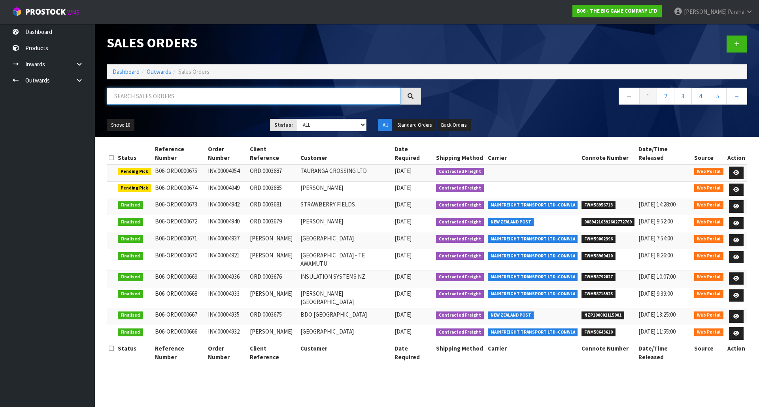
click at [149, 99] on input "text" at bounding box center [254, 96] width 294 height 17
type input "JOB-0416704"
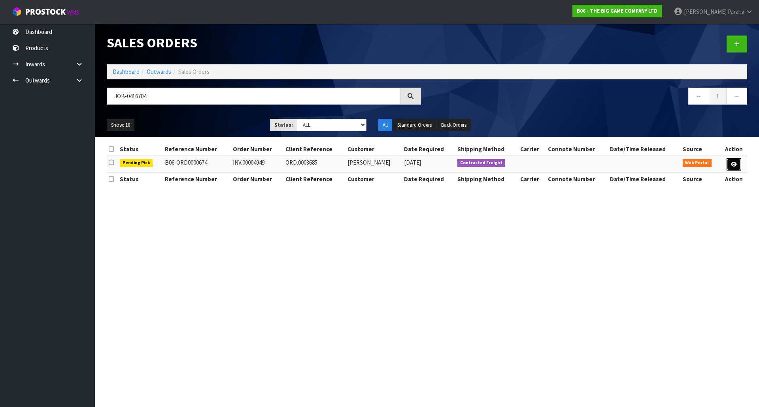
drag, startPoint x: 731, startPoint y: 166, endPoint x: 731, endPoint y: 159, distance: 6.3
click at [731, 166] on icon at bounding box center [734, 164] width 6 height 5
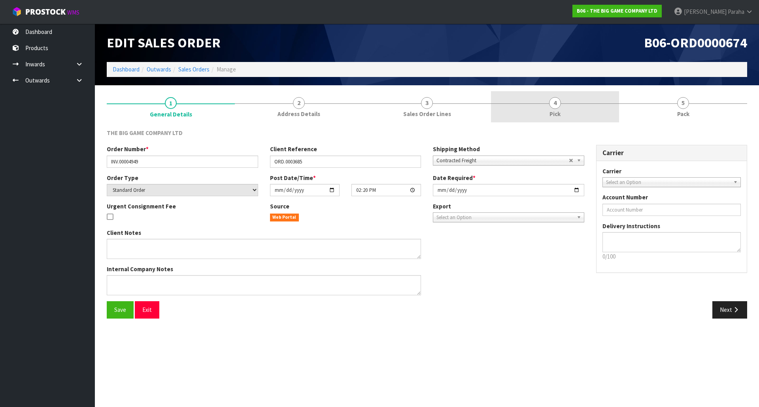
click at [571, 121] on link "4 Pick" at bounding box center [555, 106] width 128 height 31
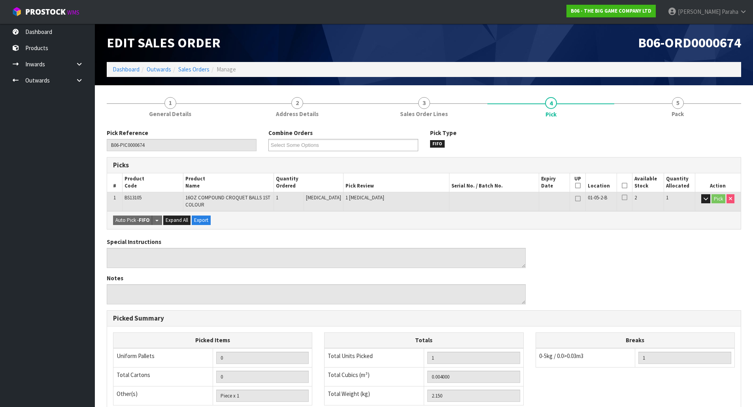
drag, startPoint x: 622, startPoint y: 188, endPoint x: 584, endPoint y: 205, distance: 41.9
click at [623, 186] on icon at bounding box center [624, 186] width 6 height 0
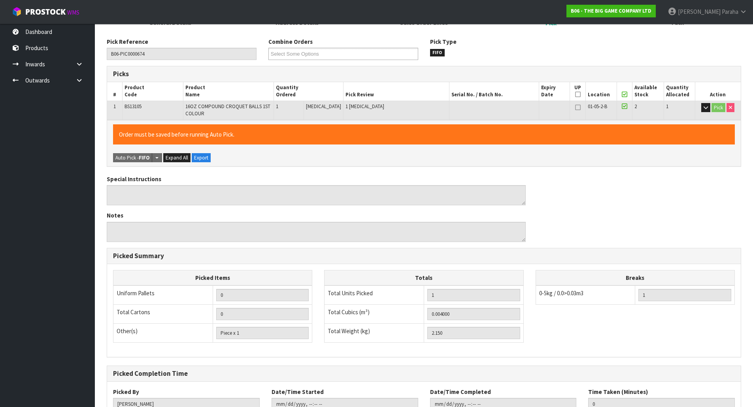
scroll to position [150, 0]
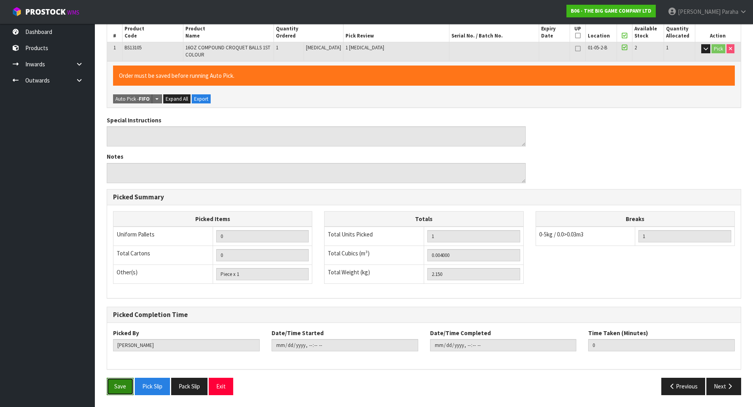
click at [123, 390] on button "Save" at bounding box center [120, 386] width 27 height 17
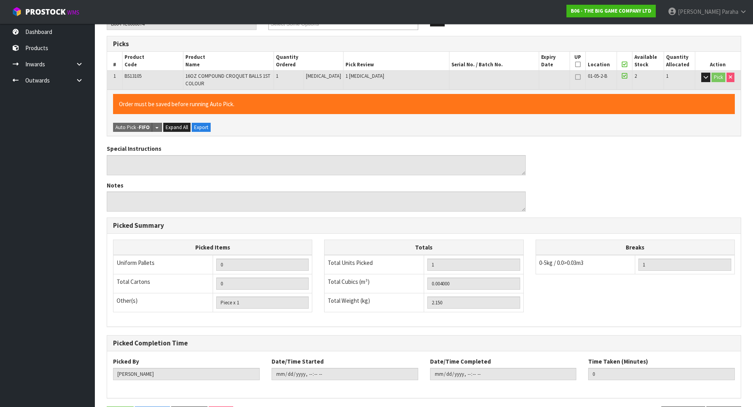
scroll to position [0, 0]
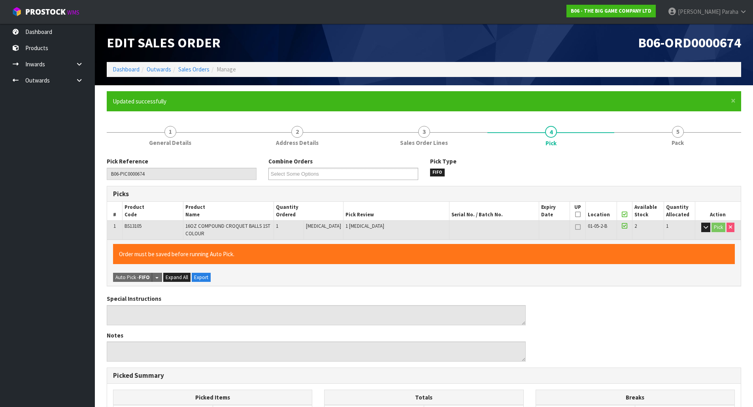
type input "Polly Paraha"
type input "2025-10-09T08:49:32"
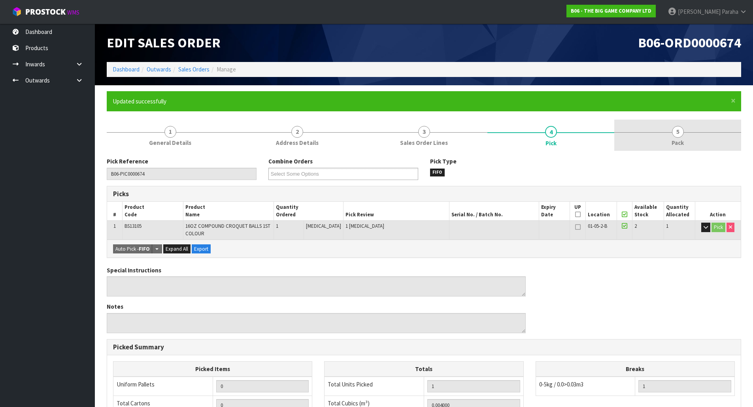
click at [674, 130] on span "5" at bounding box center [678, 132] width 12 height 12
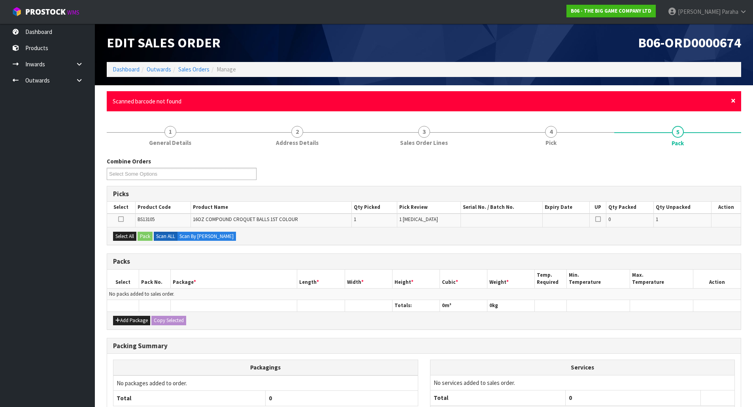
click at [732, 98] on span "×" at bounding box center [733, 100] width 5 height 11
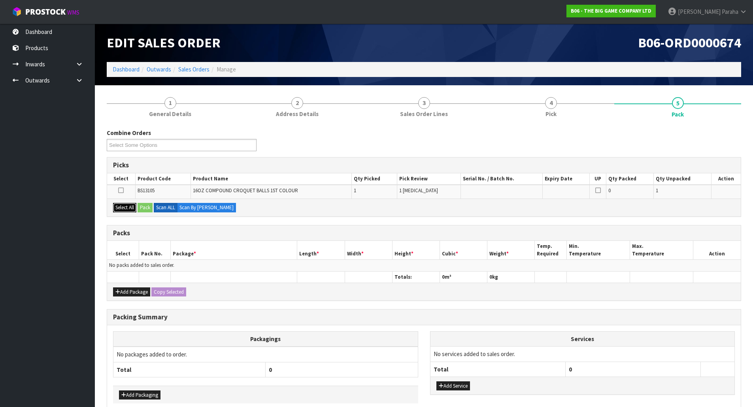
click at [133, 210] on button "Select All" at bounding box center [124, 207] width 23 height 9
click at [139, 209] on button "Pack" at bounding box center [144, 207] width 15 height 9
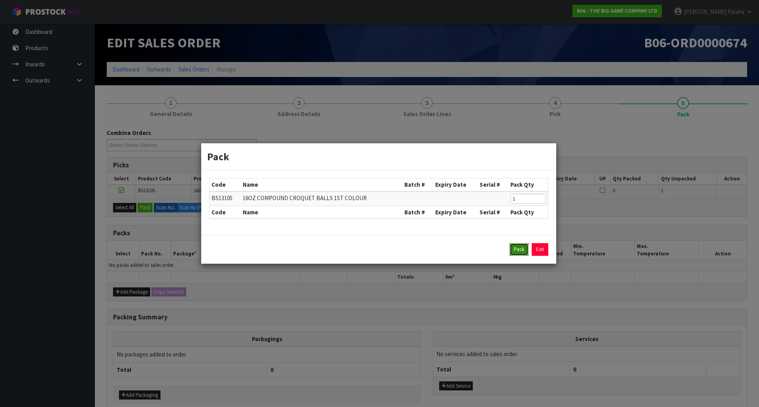
click at [514, 249] on button "Pack" at bounding box center [518, 249] width 19 height 13
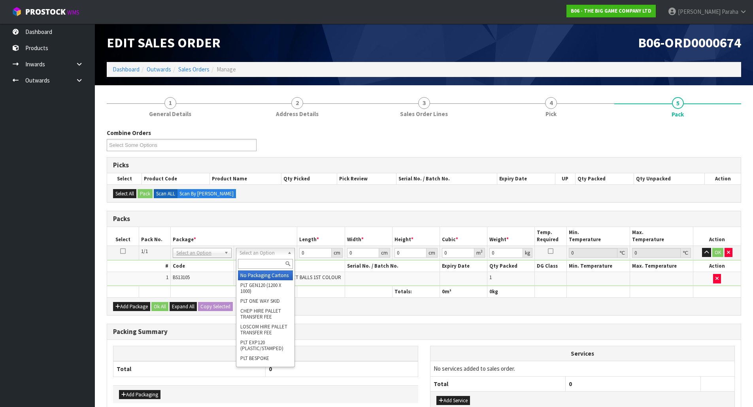
click at [265, 266] on input "text" at bounding box center [265, 264] width 55 height 10
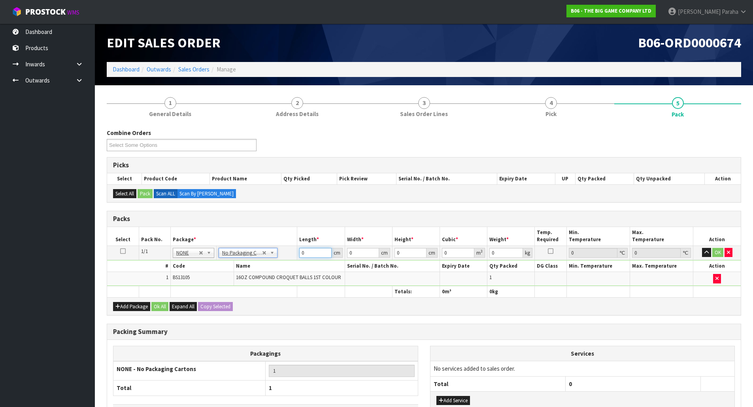
drag, startPoint x: 308, startPoint y: 254, endPoint x: 290, endPoint y: 213, distance: 45.3
click at [281, 244] on table "Select Pack No. Package * Length * Width * Height * Cubic * Weight * Temp. Requ…" at bounding box center [423, 262] width 633 height 70
type input "21"
type input "1"
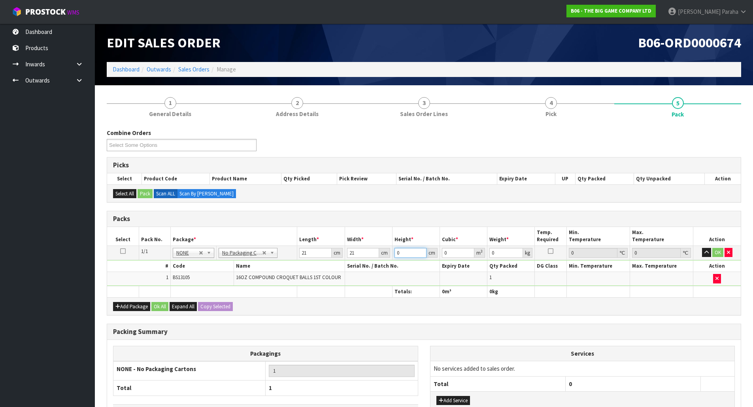
type input "0.000441"
type input "11"
type input "0.004851"
type input "11"
type input "3"
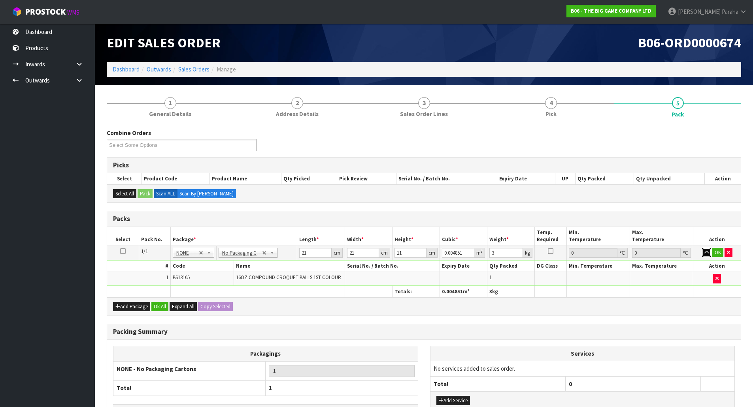
click at [702, 248] on button "button" at bounding box center [706, 252] width 9 height 9
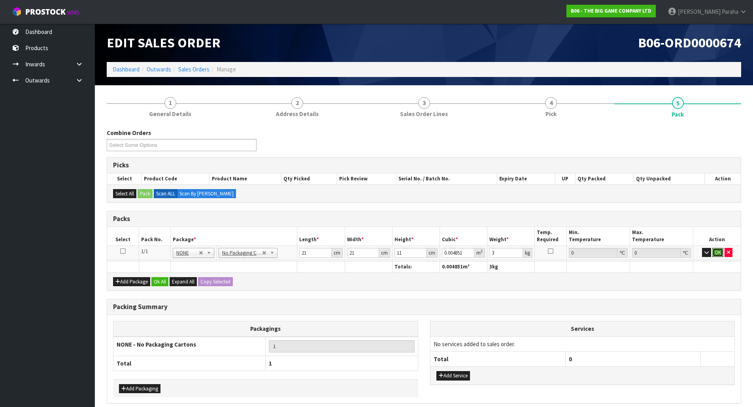
click button "OK" at bounding box center [717, 252] width 11 height 9
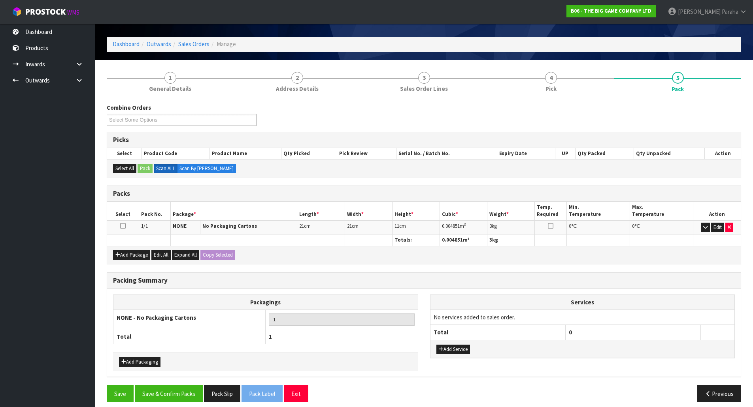
scroll to position [32, 0]
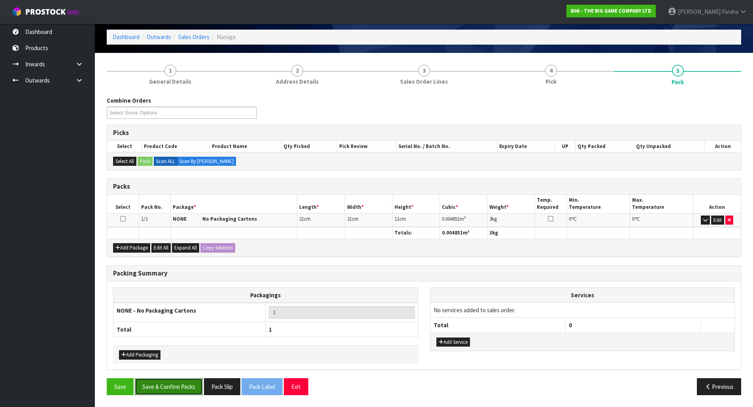
click at [188, 387] on button "Save & Confirm Packs" at bounding box center [169, 387] width 68 height 17
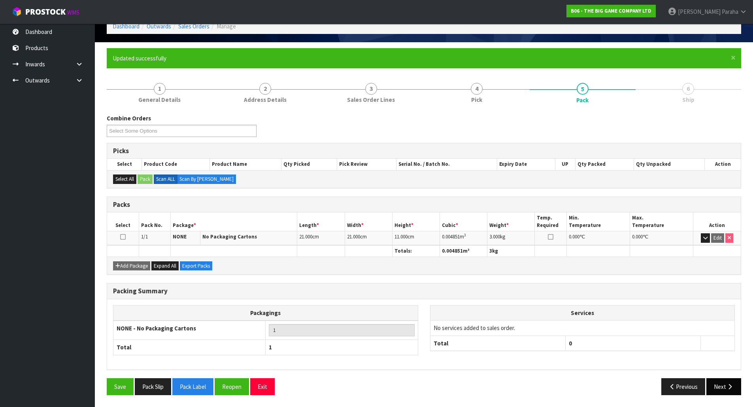
scroll to position [43, 0]
click at [730, 382] on button "Next" at bounding box center [723, 387] width 35 height 17
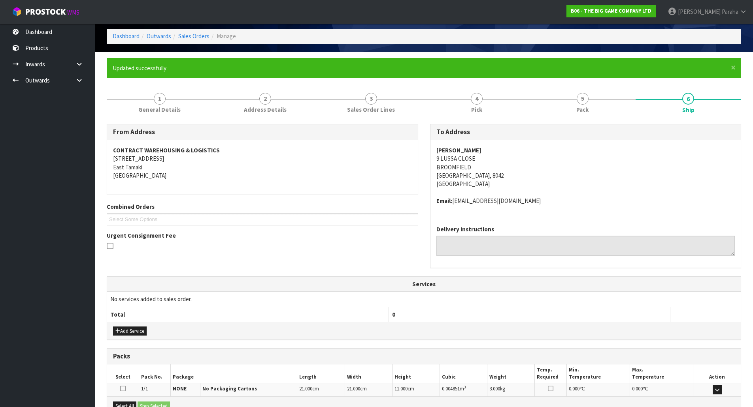
scroll to position [126, 0]
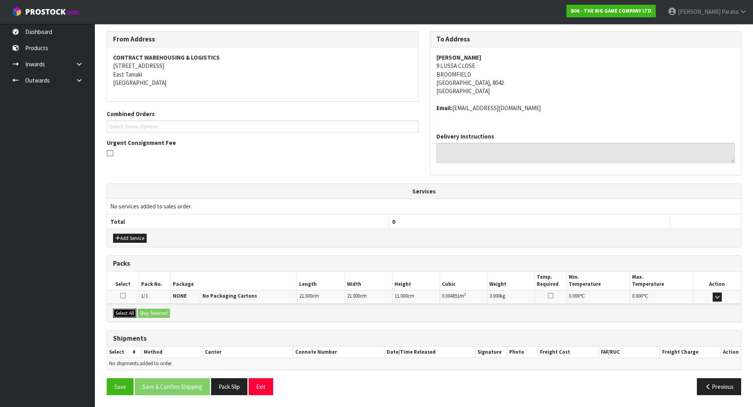
click at [119, 312] on button "Select All" at bounding box center [124, 313] width 23 height 9
click at [158, 312] on button "Ship Selected" at bounding box center [153, 313] width 32 height 9
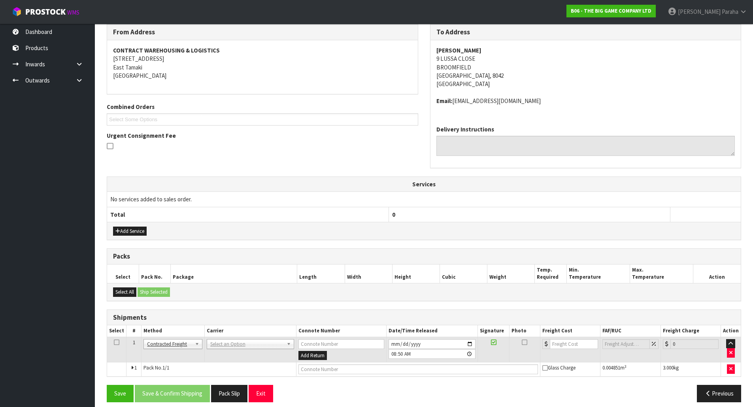
scroll to position [140, 0]
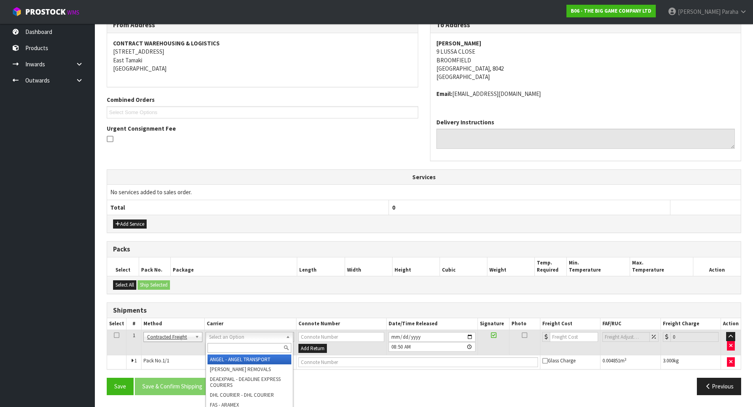
click at [224, 348] on input "text" at bounding box center [249, 348] width 84 height 10
type input "nzp"
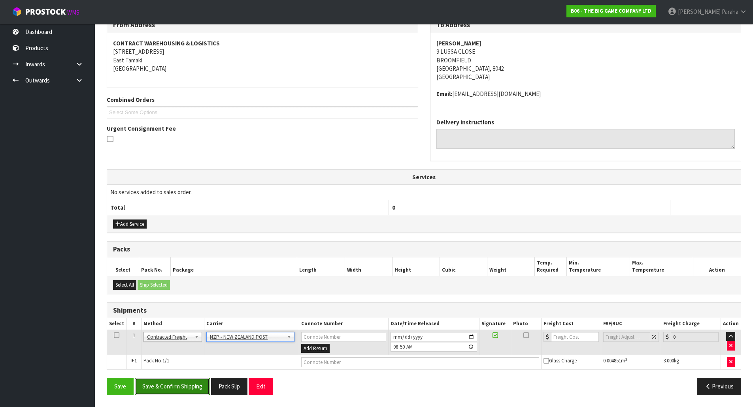
click at [191, 383] on button "Save & Confirm Shipping" at bounding box center [172, 386] width 75 height 17
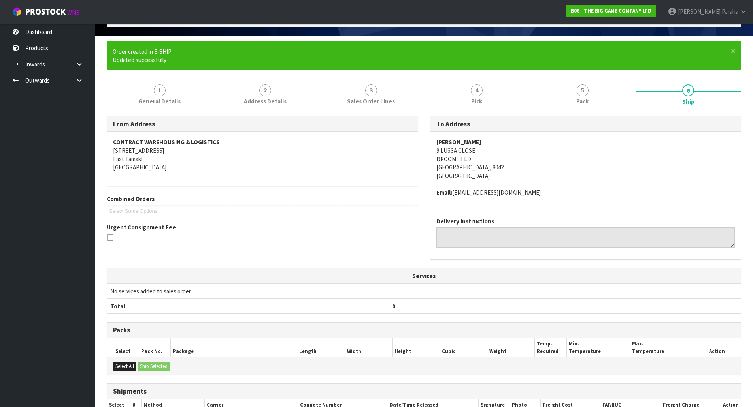
scroll to position [129, 0]
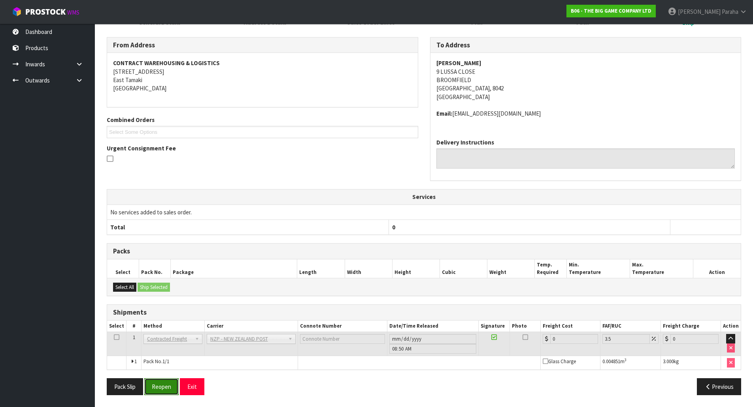
click at [164, 386] on button "Reopen" at bounding box center [161, 387] width 34 height 17
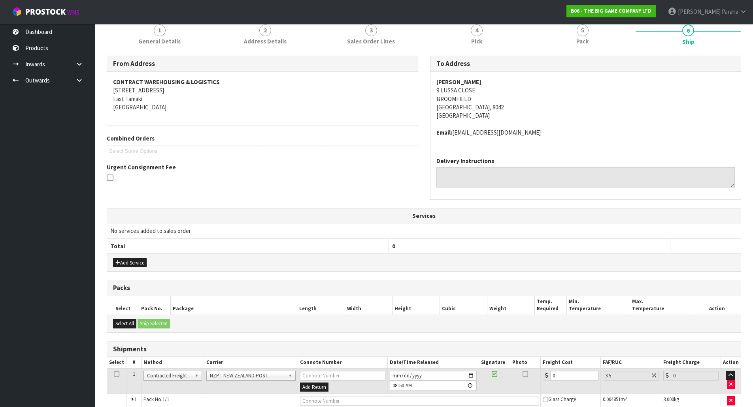
scroll to position [140, 0]
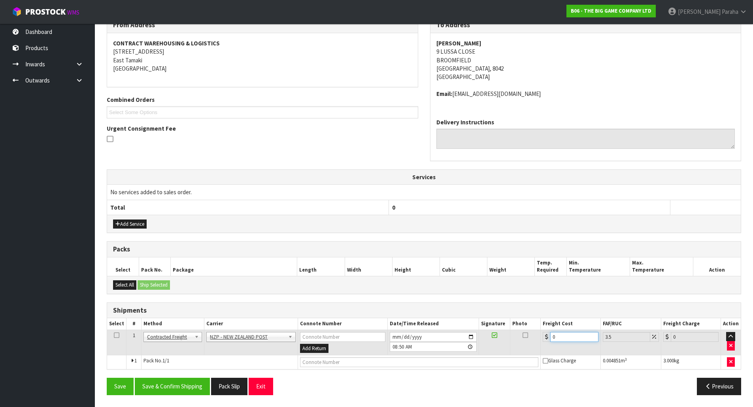
drag, startPoint x: 556, startPoint y: 339, endPoint x: 539, endPoint y: 305, distance: 38.0
click at [538, 319] on table "Select # Method Carrier Connote Number Date/Time Released Signature Photo Freig…" at bounding box center [423, 343] width 633 height 51
type input "1"
type input "1.03"
type input "11"
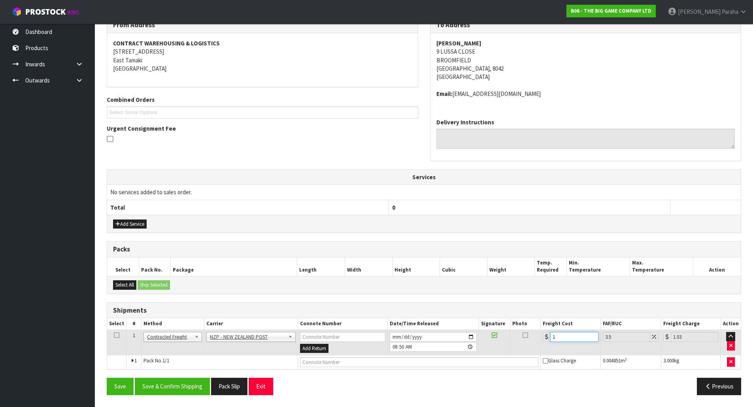
type input "11.38"
type input "11.6"
type input "12.01"
type input "11.61"
type input "12.02"
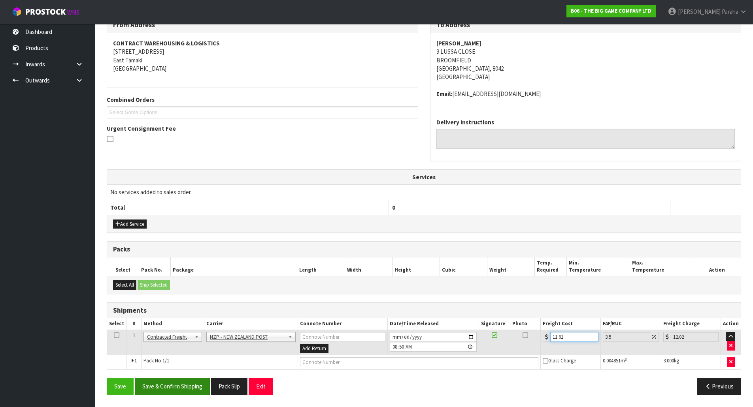
type input "11.61"
click at [183, 383] on button "Save & Confirm Shipping" at bounding box center [172, 386] width 75 height 17
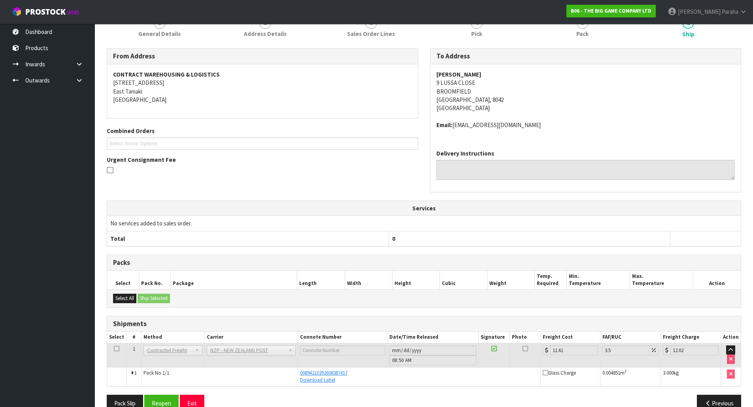
scroll to position [126, 0]
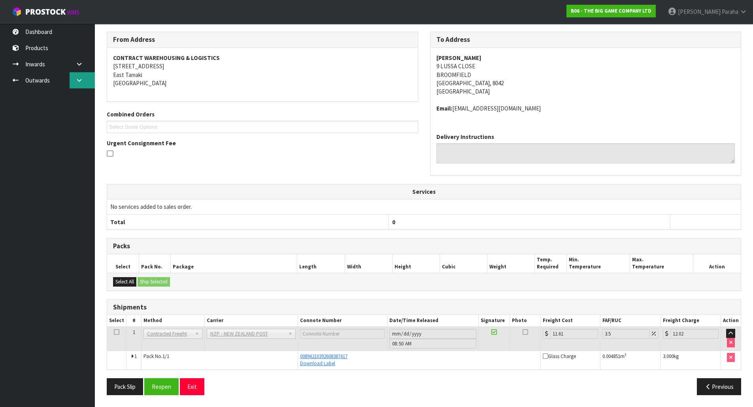
click at [83, 81] on link at bounding box center [82, 80] width 25 height 16
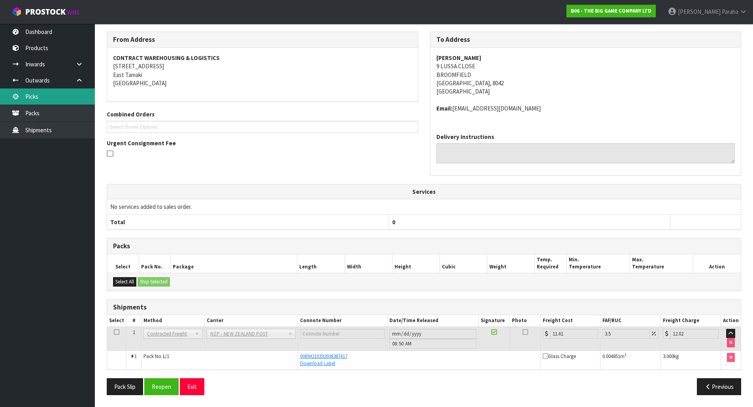
click at [78, 101] on link "Picks" at bounding box center [47, 97] width 95 height 16
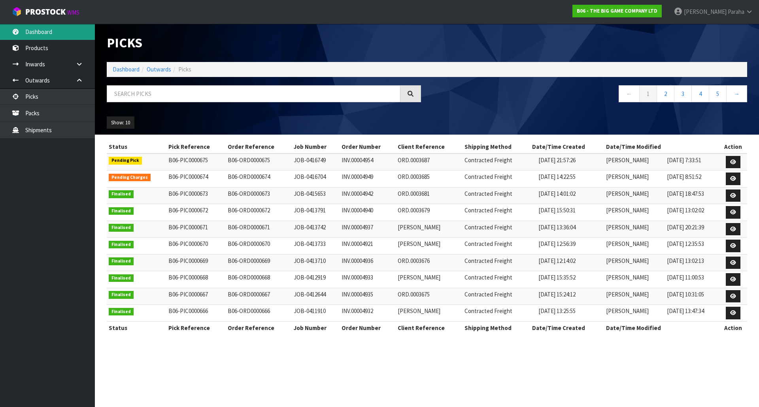
click at [45, 30] on link "Dashboard" at bounding box center [47, 32] width 95 height 16
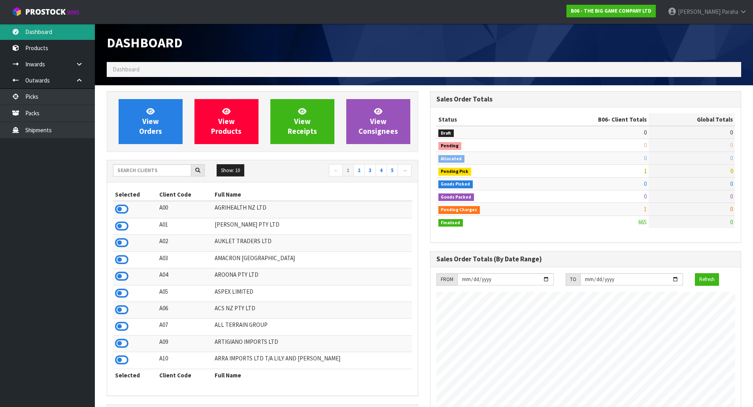
scroll to position [522, 323]
click at [145, 171] on input "text" at bounding box center [152, 170] width 78 height 12
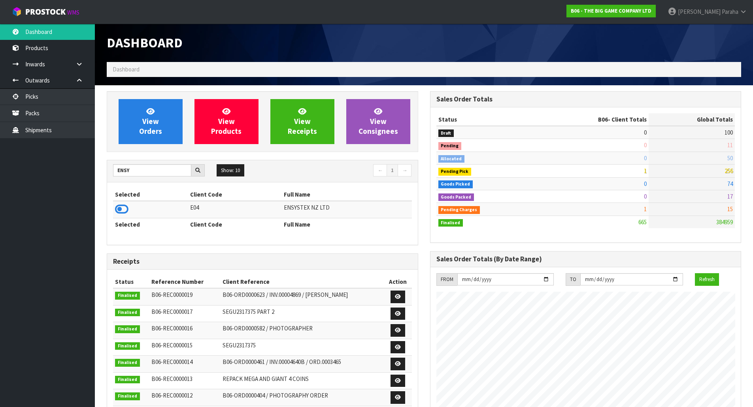
click at [129, 205] on td at bounding box center [150, 209] width 75 height 17
click at [121, 209] on icon at bounding box center [121, 209] width 13 height 12
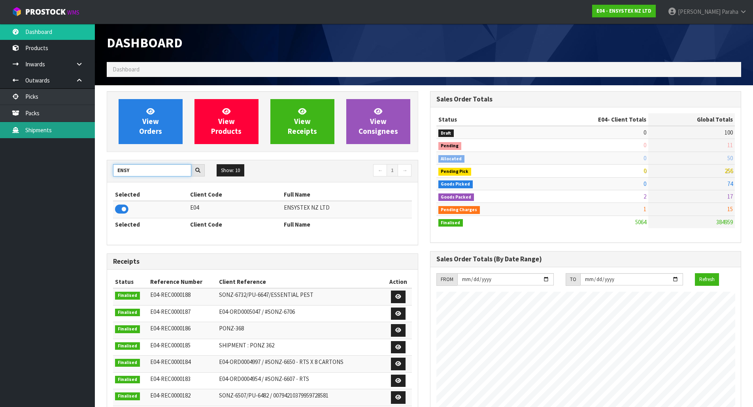
drag, startPoint x: 135, startPoint y: 171, endPoint x: 57, endPoint y: 135, distance: 85.7
click at [66, 142] on body "Toggle navigation ProStock WMS E04 - ENSYSTEX NZ LTD Polly Paraha Logout Dashbo…" at bounding box center [376, 203] width 753 height 407
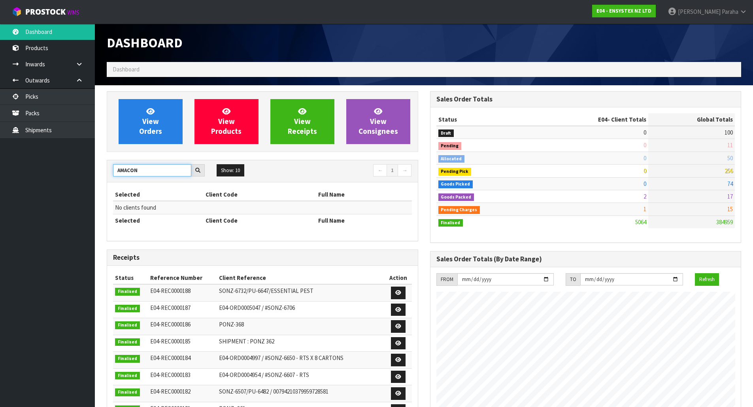
drag, startPoint x: 146, startPoint y: 169, endPoint x: 96, endPoint y: 163, distance: 49.7
click at [98, 164] on section "View Orders View Products View Receipts View Consignees AMACON Show: 10 5 10 25…" at bounding box center [424, 390] width 658 height 611
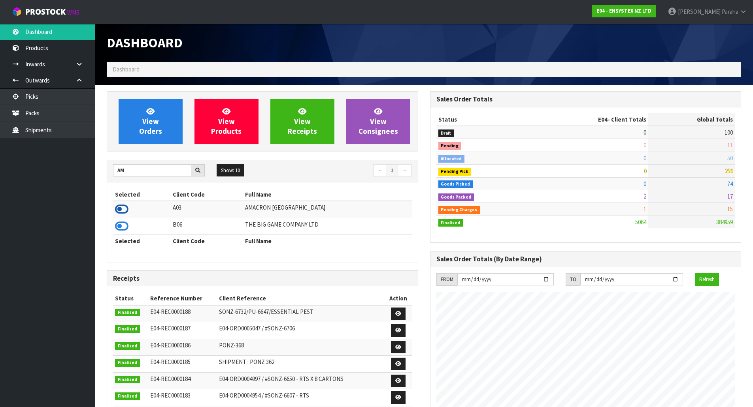
click at [123, 207] on icon at bounding box center [121, 209] width 13 height 12
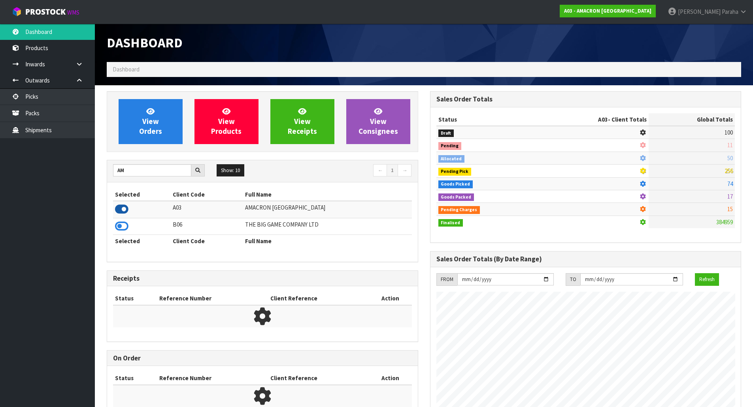
scroll to position [496, 323]
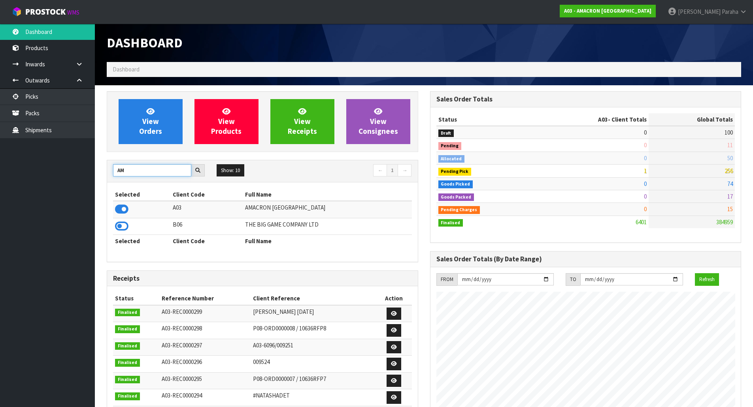
drag, startPoint x: 143, startPoint y: 173, endPoint x: 111, endPoint y: 168, distance: 32.1
click at [113, 169] on input "AM" at bounding box center [152, 170] width 78 height 12
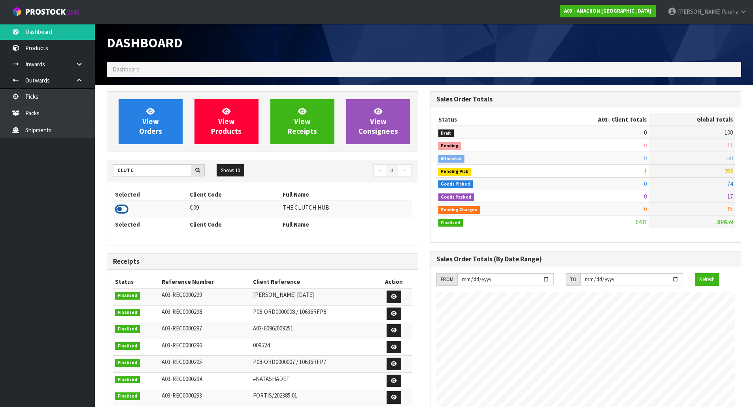
click at [122, 210] on icon at bounding box center [121, 209] width 13 height 12
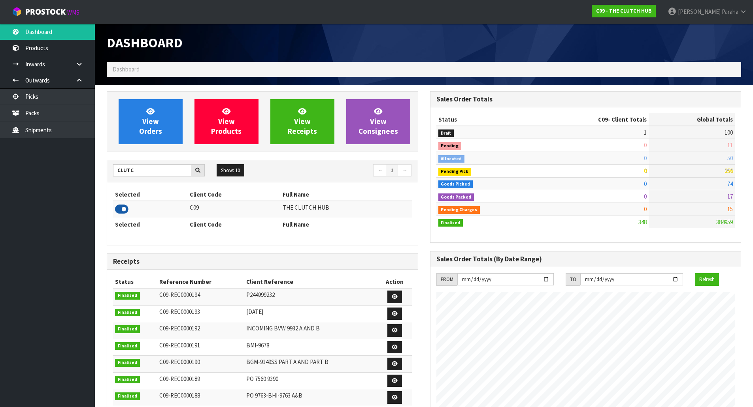
scroll to position [548, 323]
drag, startPoint x: 146, startPoint y: 170, endPoint x: 41, endPoint y: 162, distance: 105.0
click at [56, 168] on body "Toggle navigation ProStock WMS C09 - THE CLUTCH HUB Polly Paraha Logout Dashboa…" at bounding box center [376, 203] width 753 height 407
type input "B06"
click at [124, 210] on icon at bounding box center [121, 209] width 13 height 12
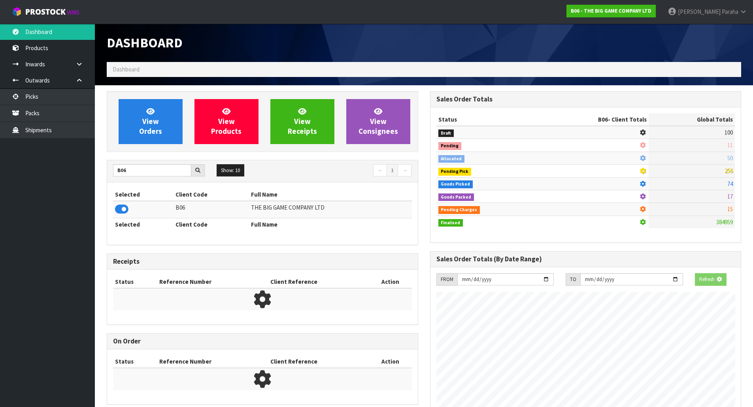
scroll to position [522, 323]
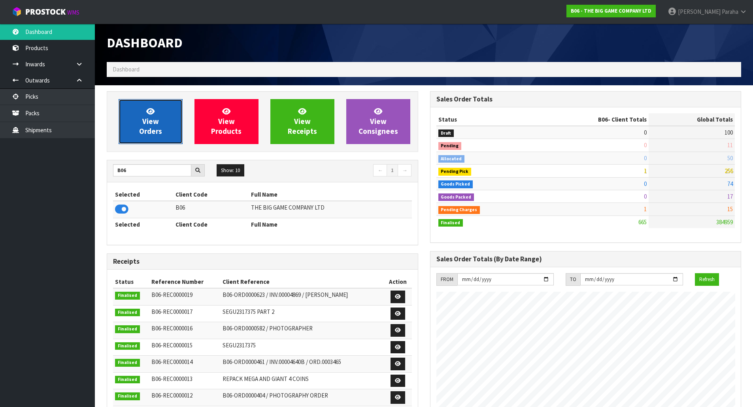
click at [151, 124] on span "View Orders" at bounding box center [150, 122] width 23 height 30
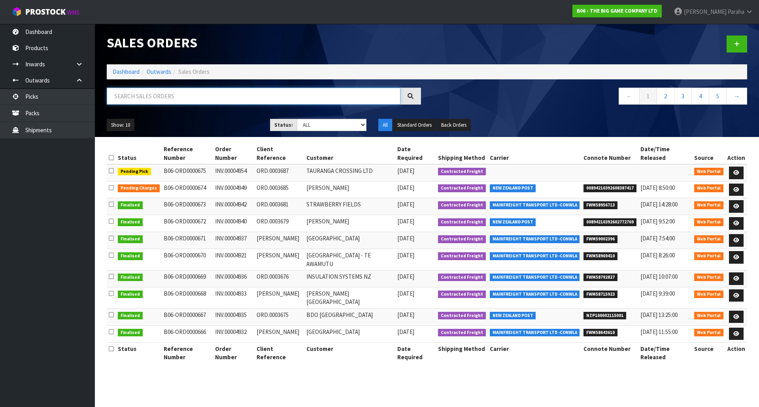
click at [155, 92] on input "text" at bounding box center [254, 96] width 294 height 17
type input "JOB-0416749"
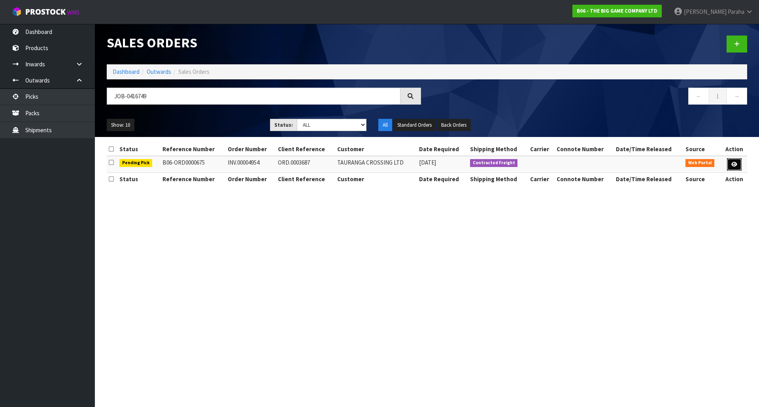
click at [733, 163] on icon at bounding box center [734, 164] width 6 height 5
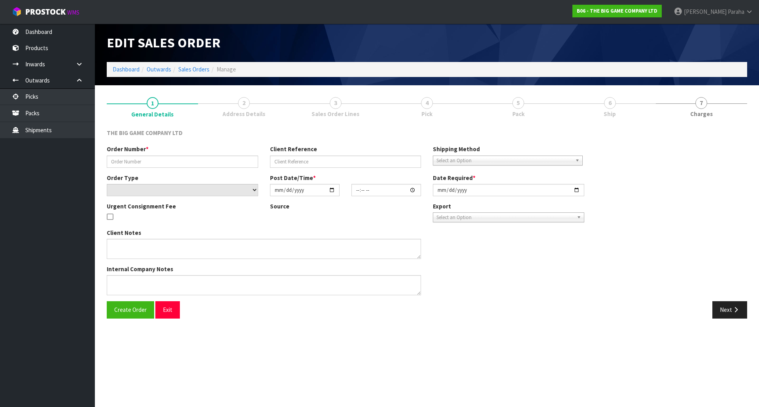
type input "INV.00004954"
type input "ORD.0003687"
select select "number:0"
type input "2025-10-08"
type input "21:53:00.000"
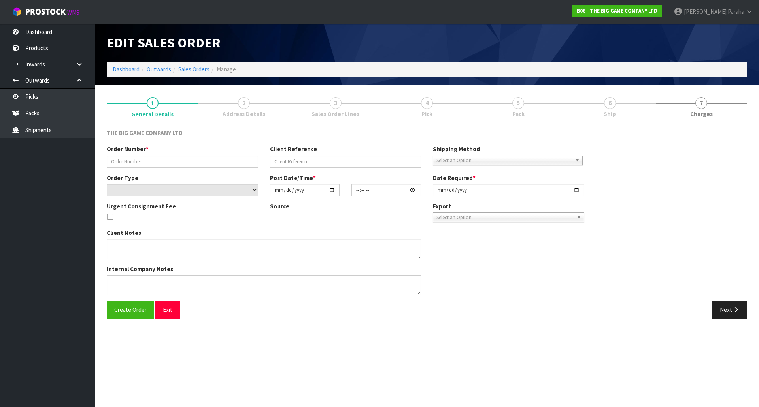
type input "2025-10-10"
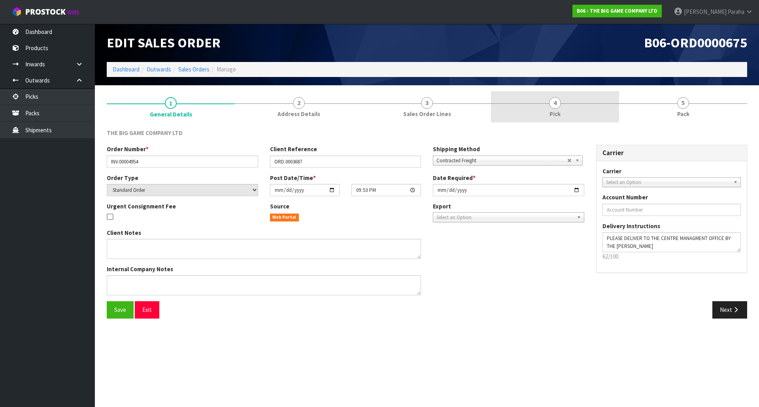
click at [573, 115] on link "4 Pick" at bounding box center [555, 106] width 128 height 31
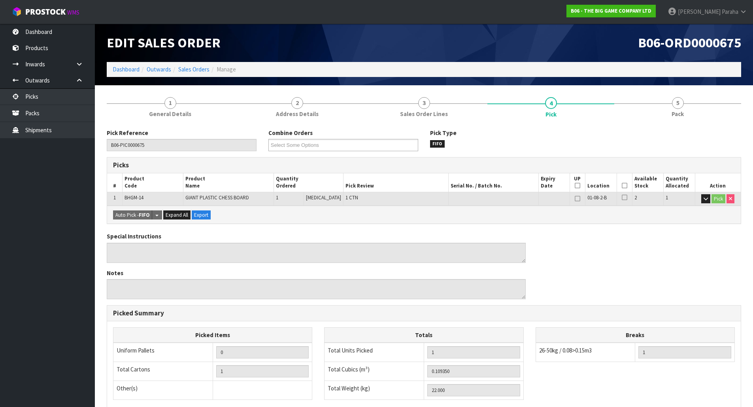
click at [622, 186] on icon at bounding box center [624, 186] width 6 height 0
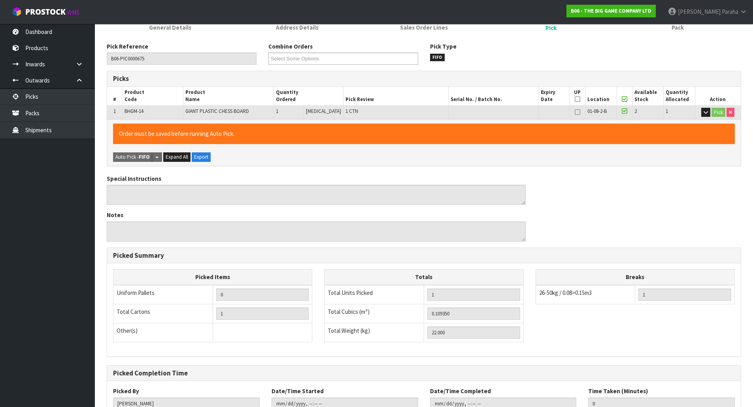
scroll to position [145, 0]
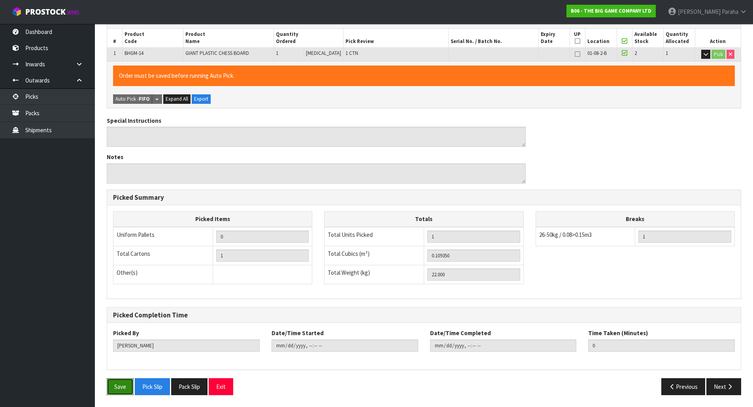
click at [119, 384] on button "Save" at bounding box center [120, 387] width 27 height 17
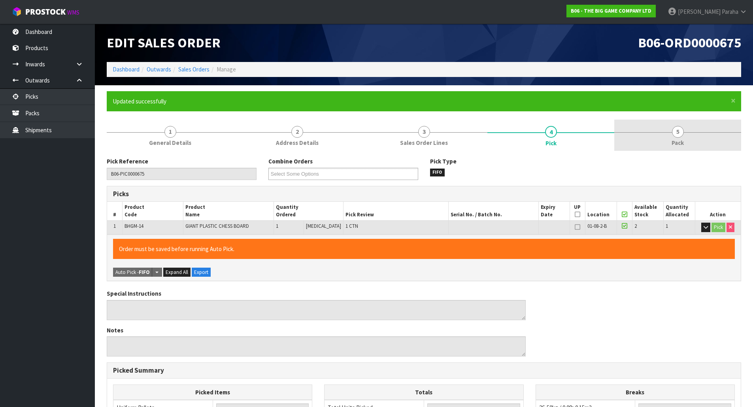
type input "Polly Paraha"
type input "2025-10-09T08:58:06"
click at [685, 130] on link "5 Pack" at bounding box center [677, 135] width 127 height 31
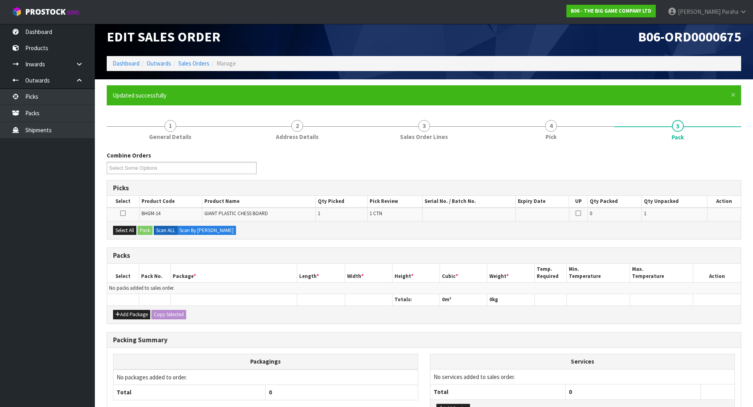
scroll to position [69, 0]
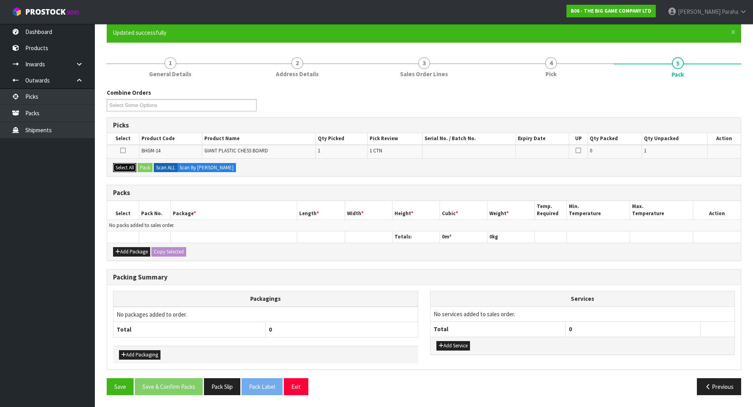
click at [130, 169] on button "Select All" at bounding box center [124, 167] width 23 height 9
click at [140, 168] on button "Pack" at bounding box center [144, 167] width 15 height 9
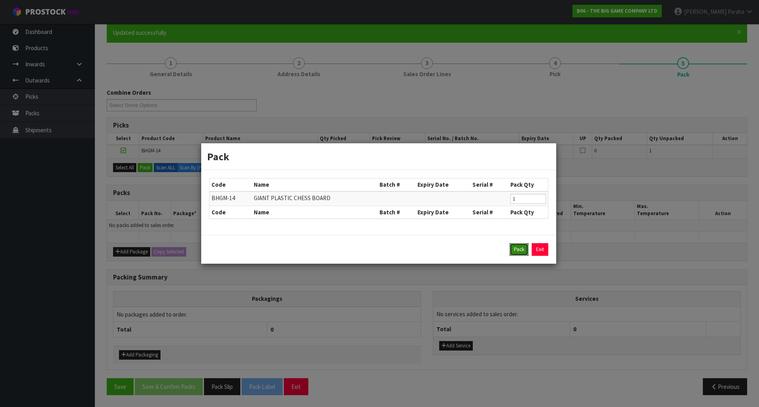
click at [519, 248] on button "Pack" at bounding box center [518, 249] width 19 height 13
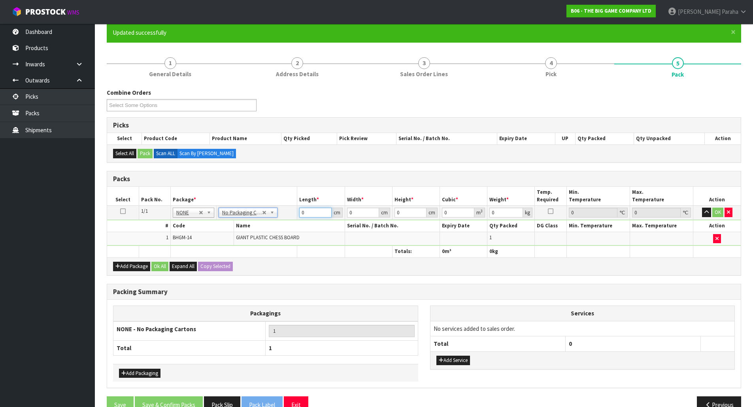
drag, startPoint x: 311, startPoint y: 215, endPoint x: 275, endPoint y: 197, distance: 40.8
click at [281, 202] on table "Select Pack No. Package * Length * Width * Height * Cubic * Weight * Temp. Requ…" at bounding box center [423, 222] width 633 height 70
type input "46"
type input "45"
type input "5"
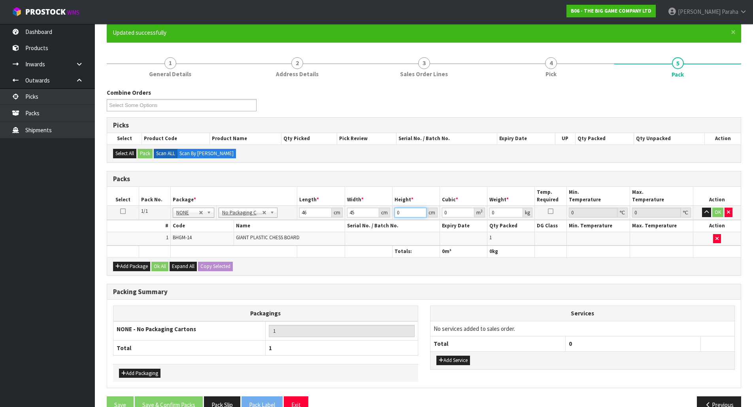
type input "0.01035"
type input "53"
type input "0.10971"
type input "53"
type input "24"
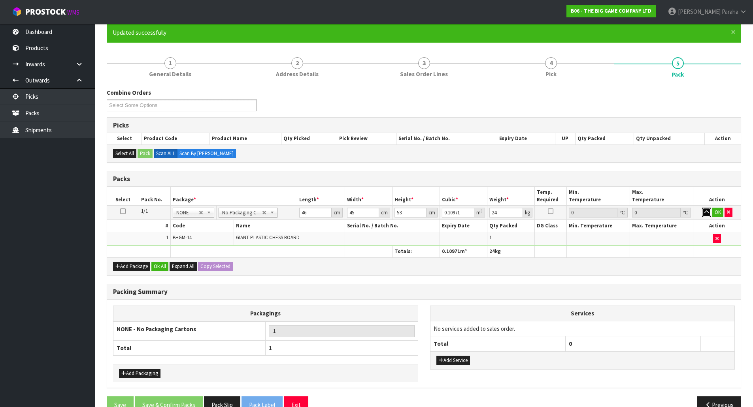
click at [702, 208] on button "button" at bounding box center [706, 212] width 9 height 9
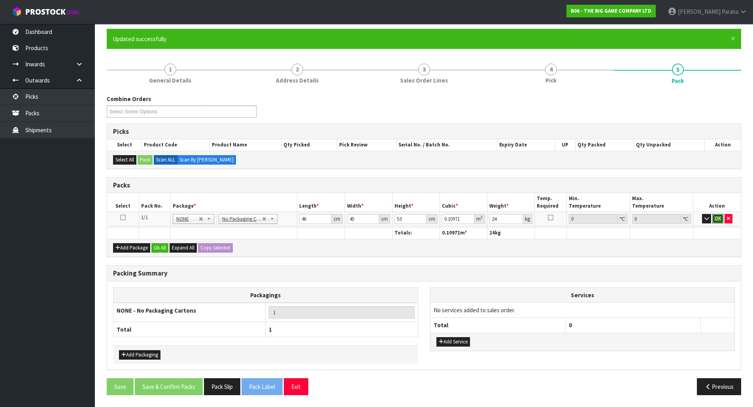
click button "OK" at bounding box center [717, 218] width 11 height 9
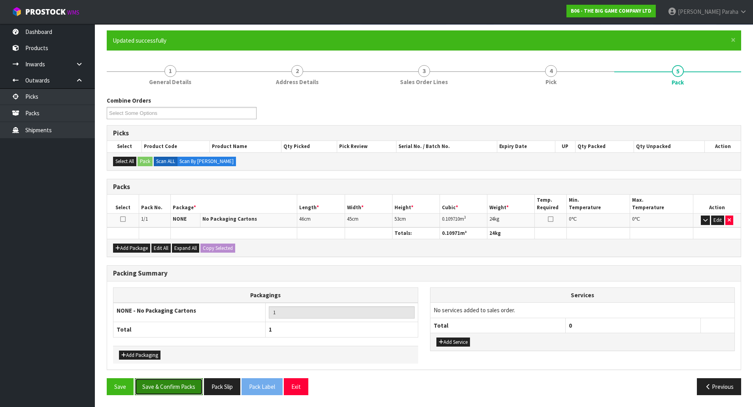
click at [178, 388] on button "Save & Confirm Packs" at bounding box center [169, 387] width 68 height 17
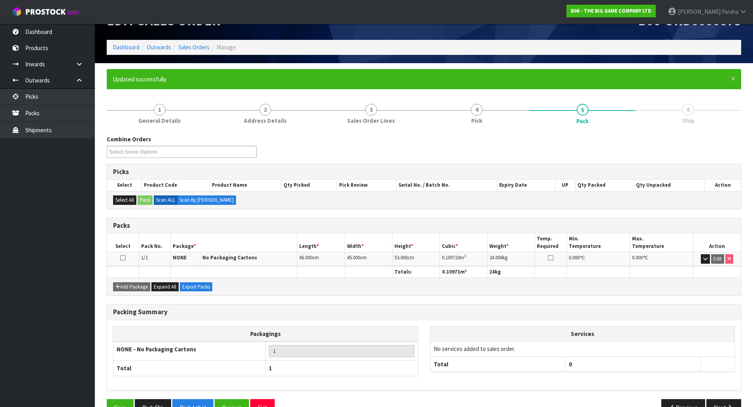
scroll to position [43, 0]
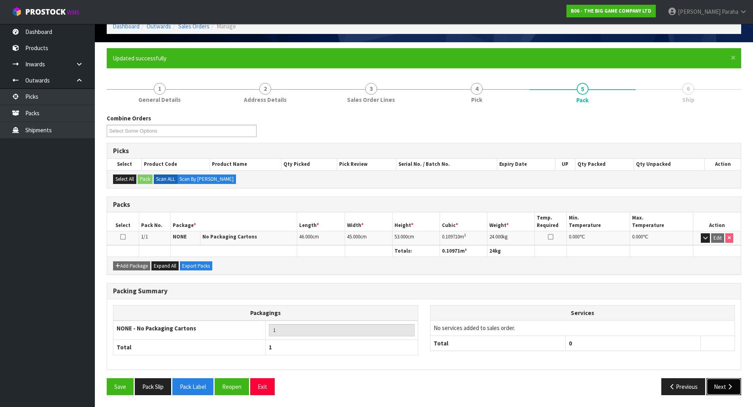
click at [718, 392] on button "Next" at bounding box center [723, 387] width 35 height 17
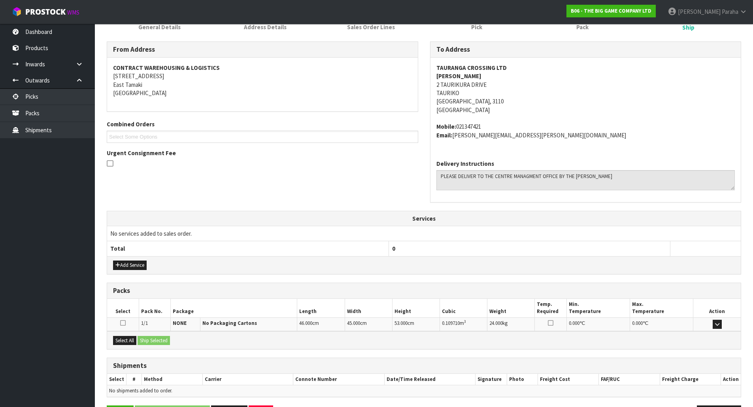
scroll to position [143, 0]
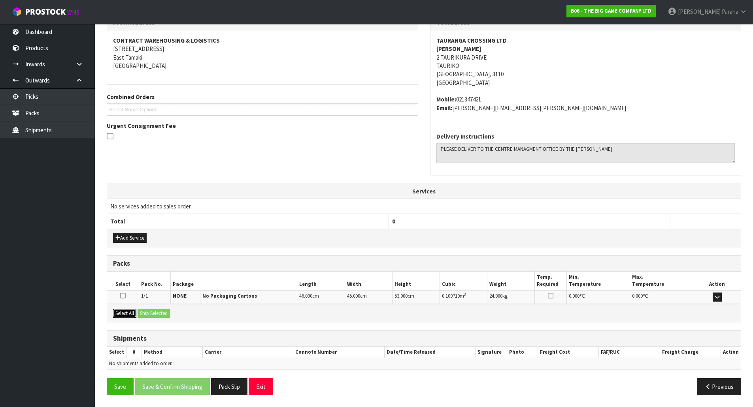
drag, startPoint x: 119, startPoint y: 311, endPoint x: 145, endPoint y: 311, distance: 25.7
click at [119, 311] on button "Select All" at bounding box center [124, 313] width 23 height 9
click at [158, 310] on button "Ship Selected" at bounding box center [153, 313] width 32 height 9
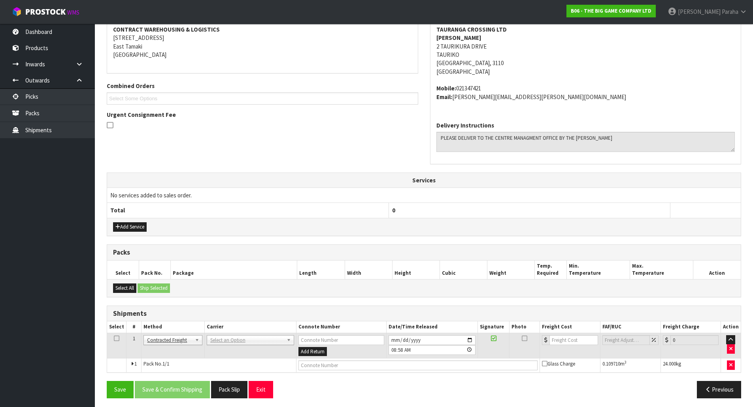
scroll to position [157, 0]
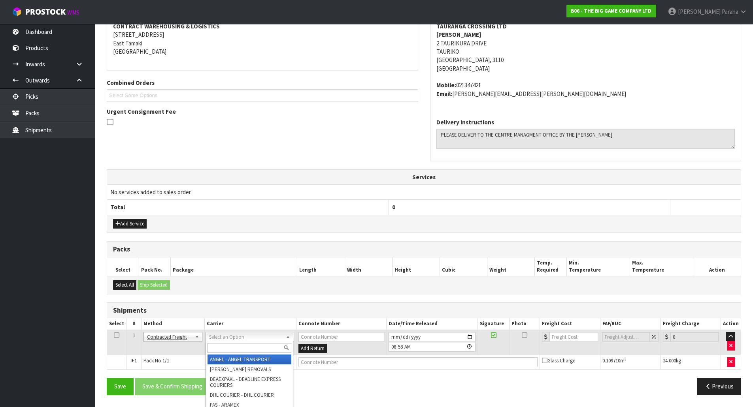
click at [225, 345] on input "text" at bounding box center [249, 348] width 84 height 10
type input "nzp"
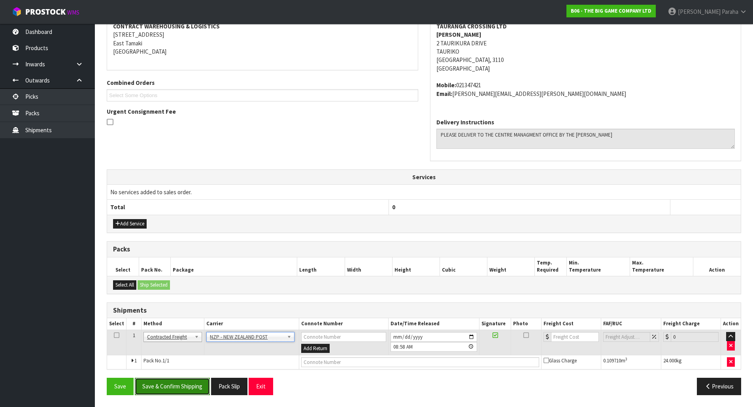
click at [165, 380] on button "Save & Confirm Shipping" at bounding box center [172, 386] width 75 height 17
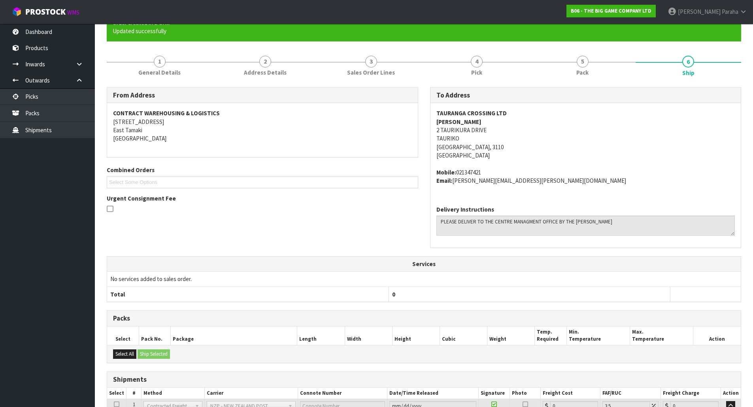
scroll to position [146, 0]
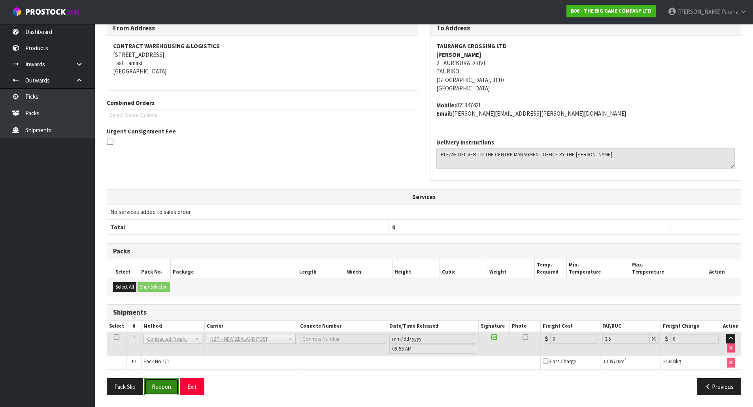
click at [169, 387] on button "Reopen" at bounding box center [161, 387] width 34 height 17
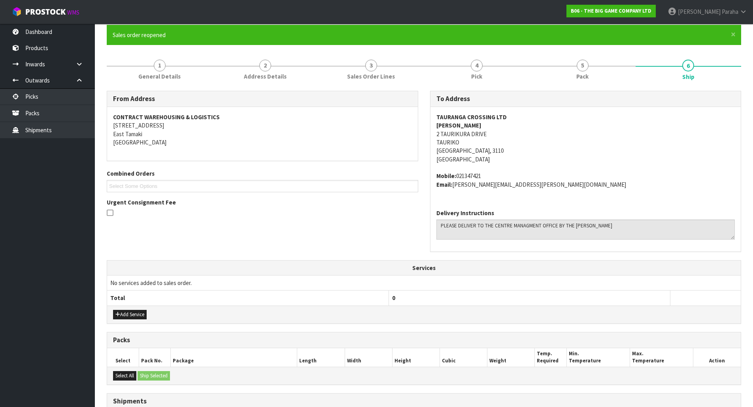
scroll to position [157, 0]
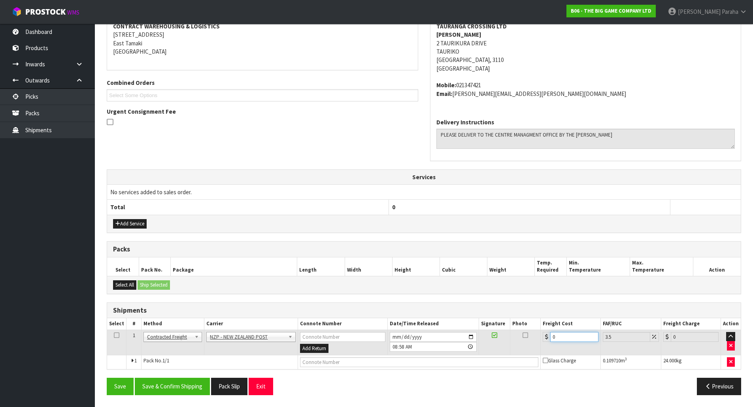
drag, startPoint x: 569, startPoint y: 336, endPoint x: 516, endPoint y: 331, distance: 53.6
click at [516, 331] on tr "1 Client Local Pickup Customer Local Pickup Company Freight Contracted Freight …" at bounding box center [423, 343] width 633 height 26
type input "1"
type input "1.03"
type input "19"
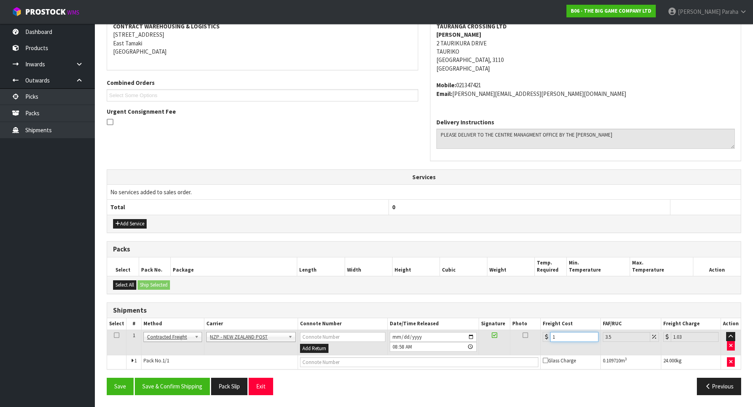
type input "19.66"
type input "19.8"
type input "20.49"
type input "19.83"
type input "20.52"
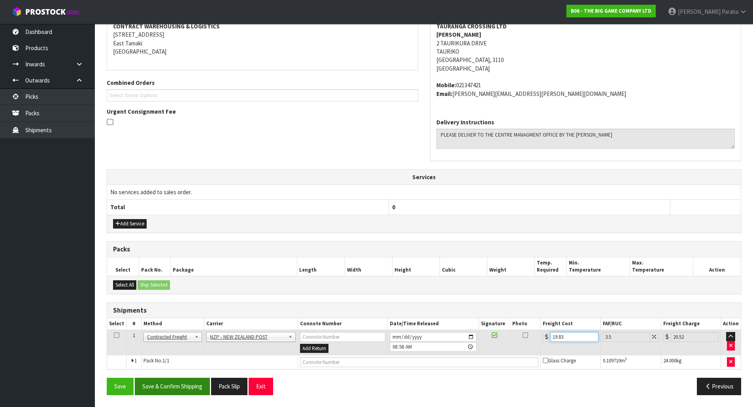
type input "19.83"
click at [172, 392] on button "Save & Confirm Shipping" at bounding box center [172, 386] width 75 height 17
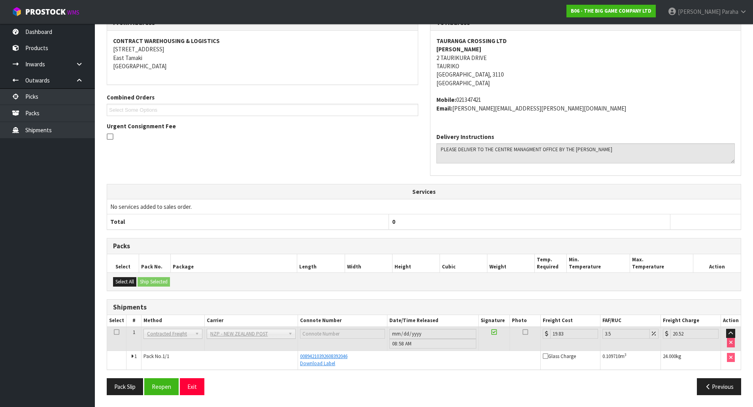
scroll to position [0, 0]
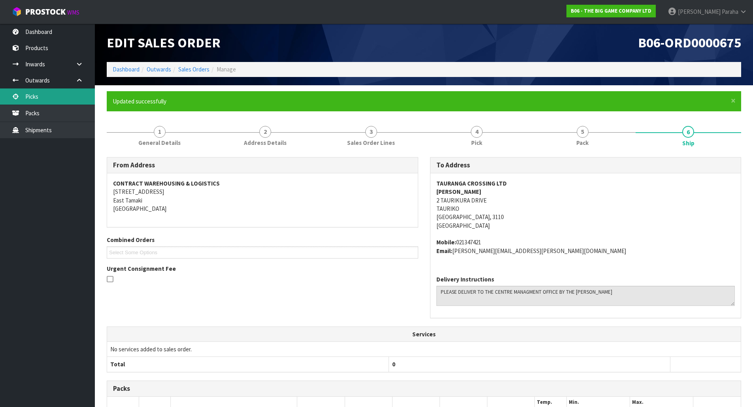
click at [94, 95] on link "Picks" at bounding box center [47, 97] width 95 height 16
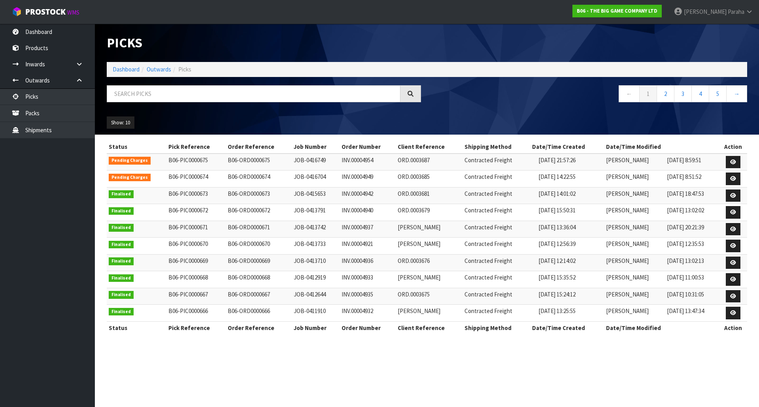
click at [70, 95] on div "Picks Dashboard Outwards Picks ← 1 2 3 4 5 → Show: 10 5 10 25 50 Status Pick Re…" at bounding box center [379, 174] width 759 height 348
click at [62, 33] on link "Dashboard" at bounding box center [47, 32] width 95 height 16
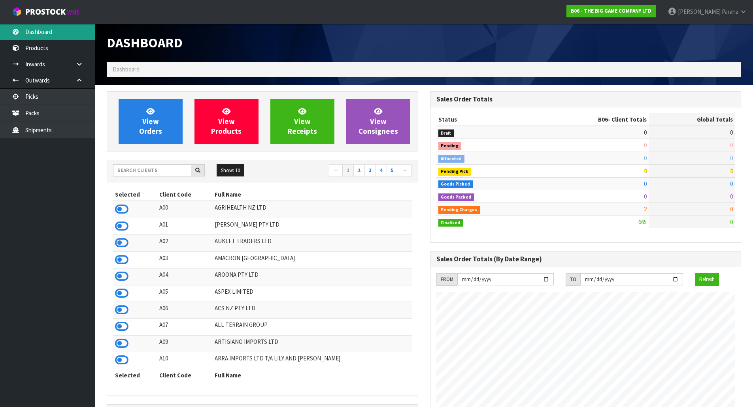
scroll to position [522, 323]
click at [146, 173] on input "text" at bounding box center [152, 170] width 78 height 12
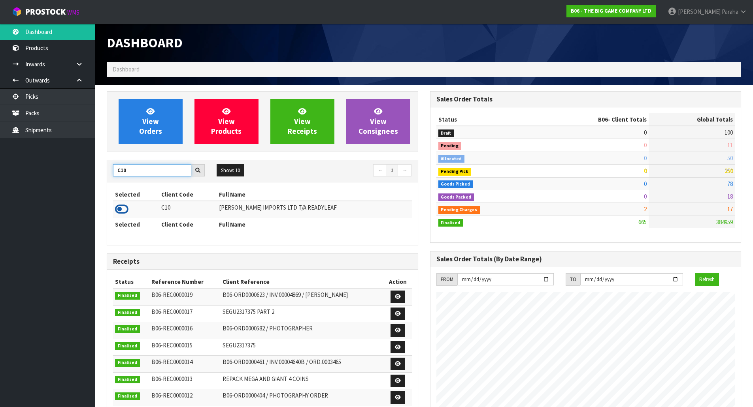
type input "C10"
click at [125, 211] on icon at bounding box center [121, 209] width 13 height 12
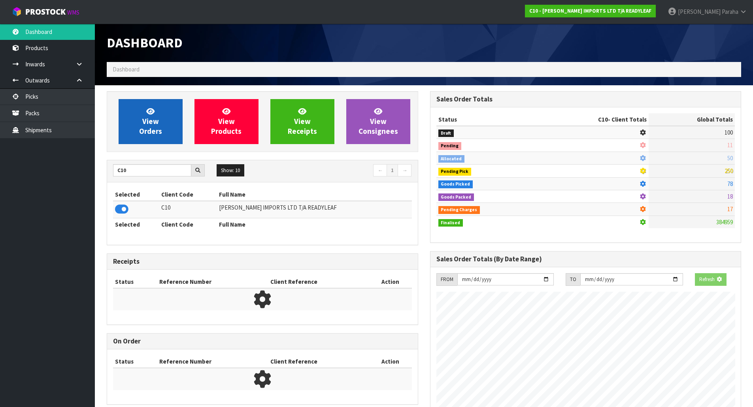
scroll to position [573, 323]
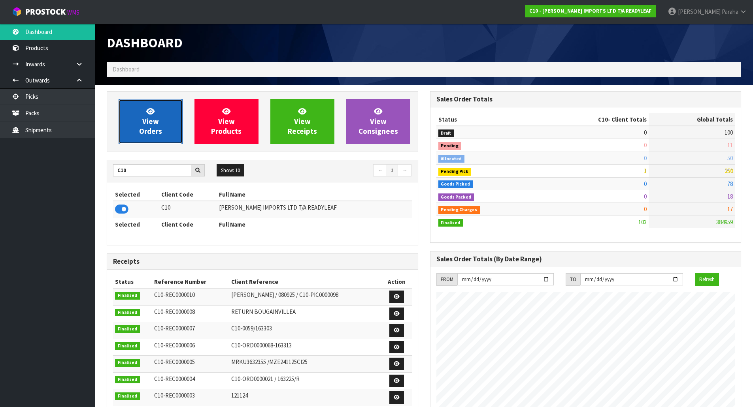
click at [160, 116] on link "View Orders" at bounding box center [151, 121] width 64 height 45
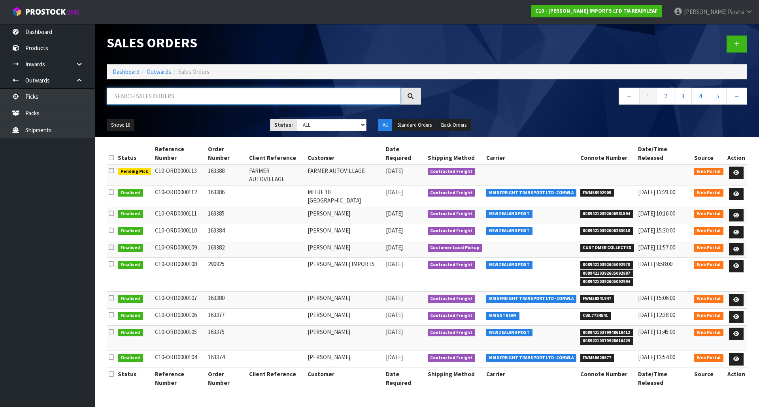
click at [156, 93] on input "text" at bounding box center [254, 96] width 294 height 17
type input "JOB-0416706"
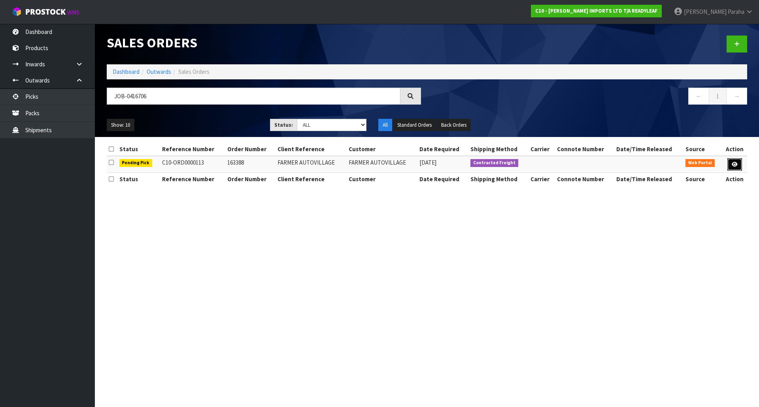
click at [732, 162] on icon at bounding box center [734, 164] width 6 height 5
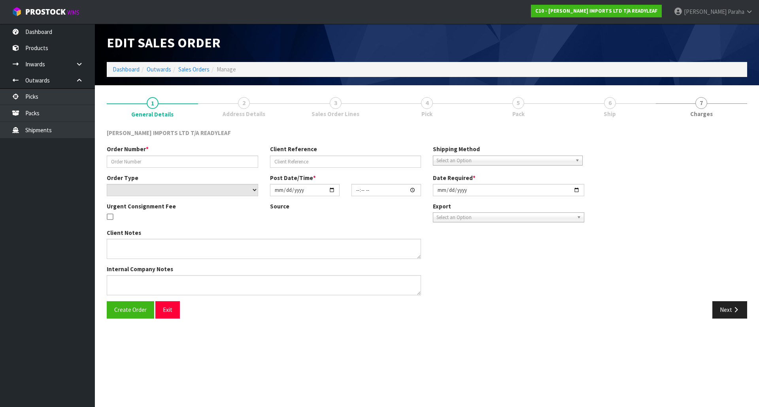
type input "163388"
type input "FARMER AUTOVILLAGE"
select select "number:0"
type input "2025-10-08"
type input "14:18:00.000"
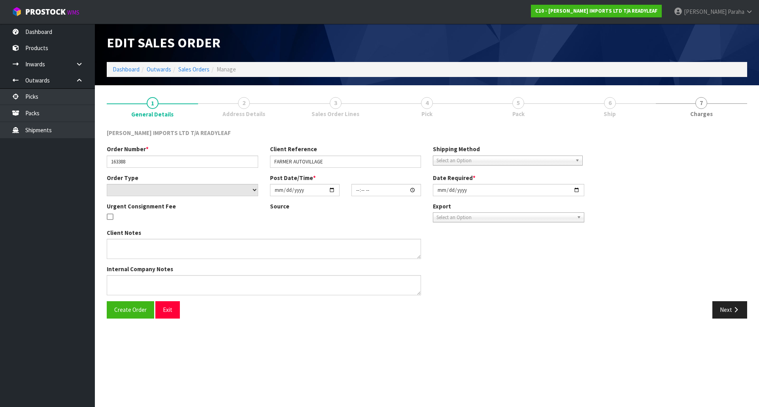
type input "2025-10-10"
type textarea "URGENT DESPATCH"
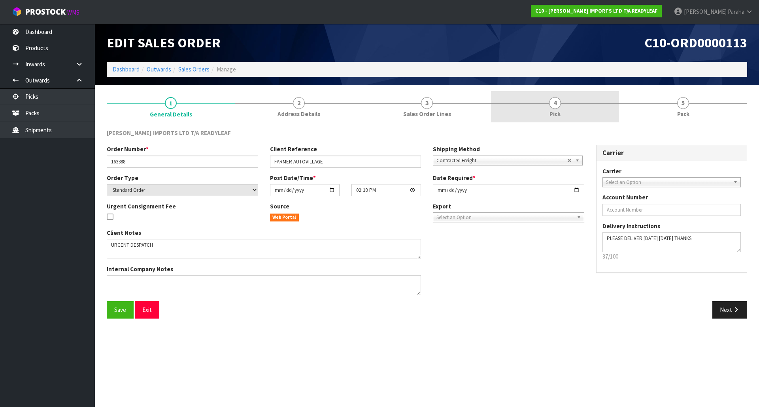
click at [545, 106] on link "4 Pick" at bounding box center [555, 106] width 128 height 31
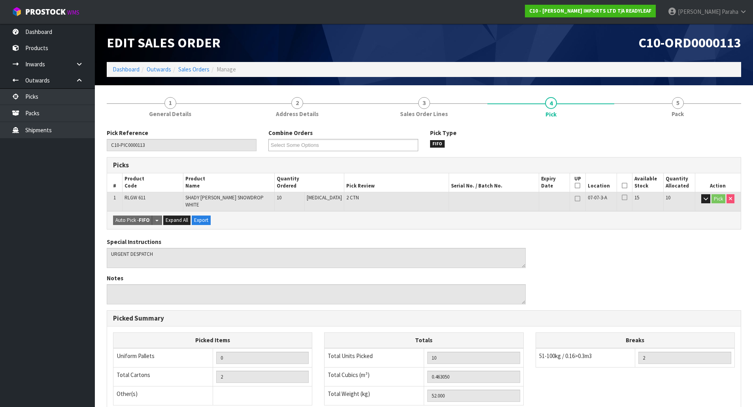
click at [621, 186] on icon at bounding box center [624, 186] width 6 height 0
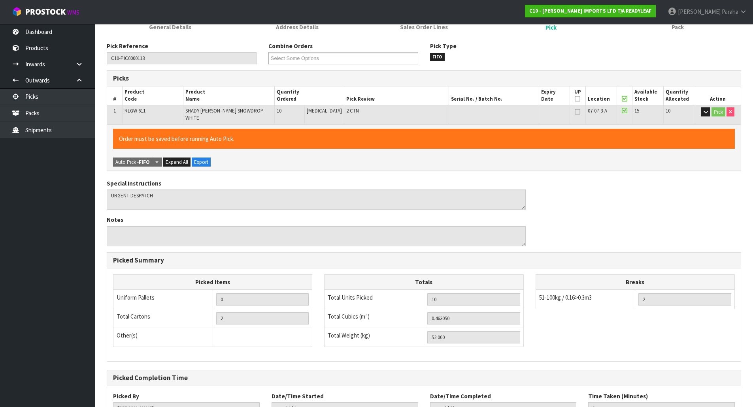
scroll to position [145, 0]
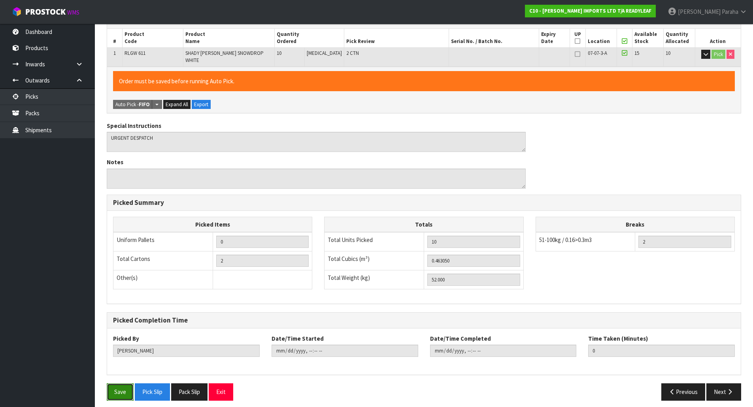
click at [115, 388] on button "Save" at bounding box center [120, 392] width 27 height 17
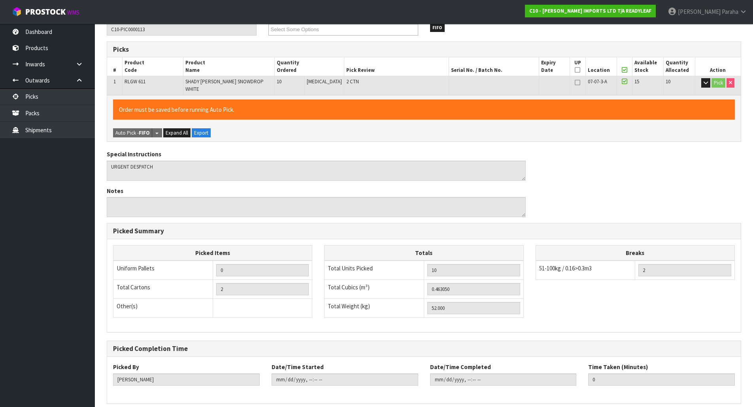
scroll to position [0, 0]
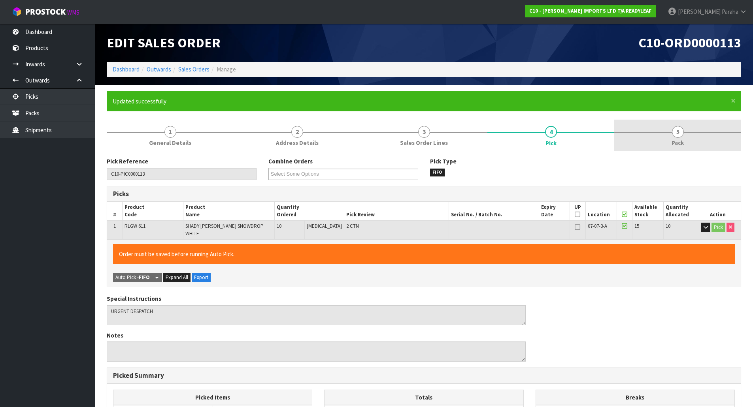
type input "Polly Paraha"
type input "2025-10-09T09:07:09"
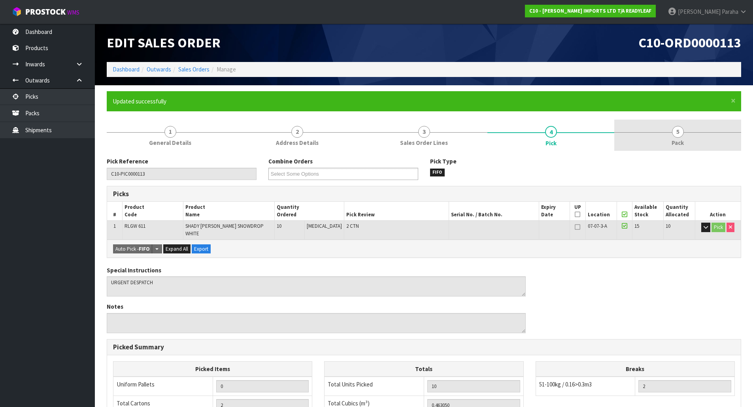
click at [666, 133] on link "5 Pack" at bounding box center [677, 135] width 127 height 31
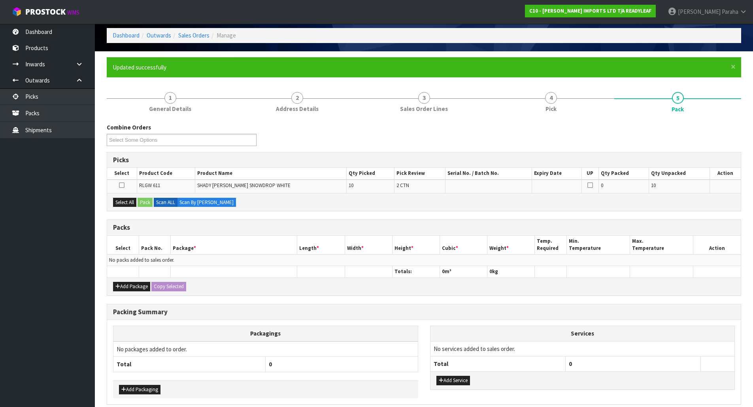
scroll to position [69, 0]
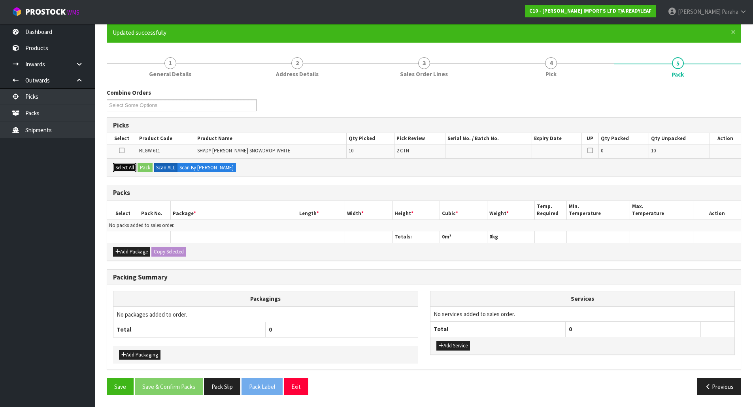
drag, startPoint x: 135, startPoint y: 166, endPoint x: 153, endPoint y: 170, distance: 18.2
click at [136, 166] on button "Select All" at bounding box center [124, 167] width 23 height 9
click at [153, 170] on button "Pack" at bounding box center [144, 167] width 15 height 9
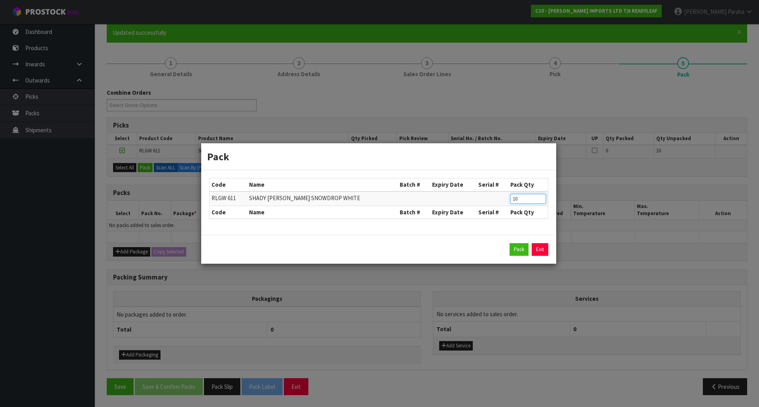
drag, startPoint x: 529, startPoint y: 199, endPoint x: 475, endPoint y: 184, distance: 55.4
click at [477, 184] on table "Code Name Batch # Expiry Date Serial # Pack Qty RLGW 611 SHADY GLEN SNOWDROP WH…" at bounding box center [378, 199] width 338 height 40
type input "5"
click button "Pack" at bounding box center [518, 249] width 19 height 13
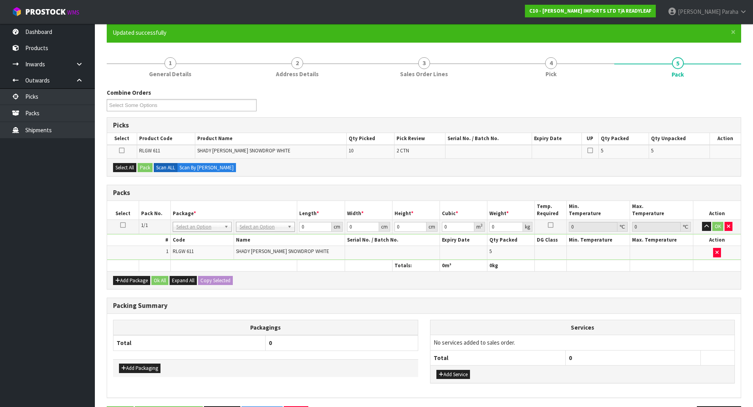
click at [132, 162] on div "Select All Pack Scan ALL Scan By Quantity" at bounding box center [423, 167] width 633 height 18
click at [133, 165] on button "Select All" at bounding box center [124, 167] width 23 height 9
click at [150, 167] on button "Pack" at bounding box center [144, 167] width 15 height 9
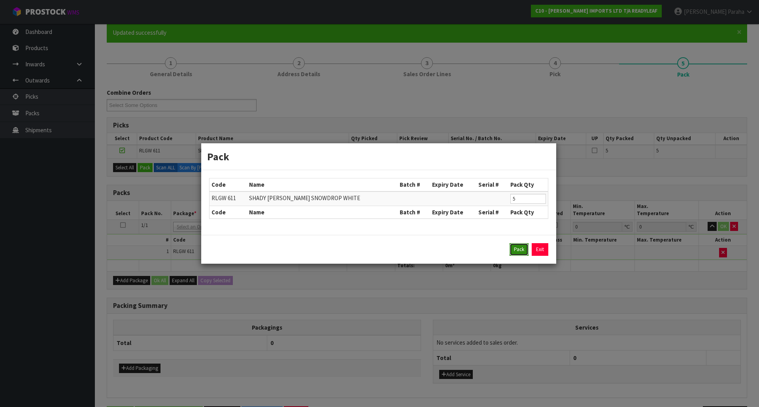
click at [521, 249] on button "Pack" at bounding box center [518, 249] width 19 height 13
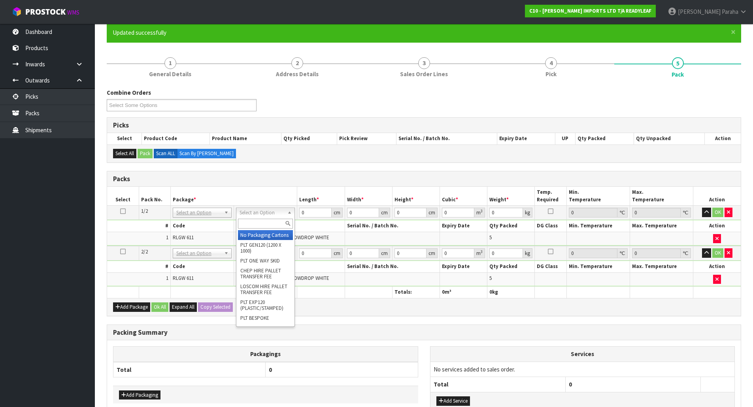
drag, startPoint x: 266, startPoint y: 237, endPoint x: 304, endPoint y: 228, distance: 38.9
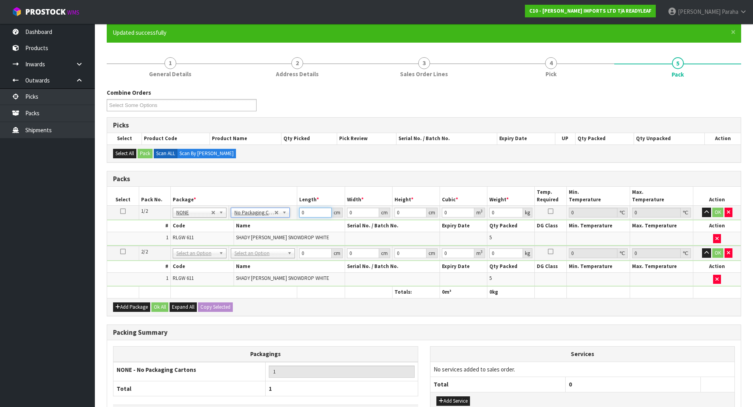
drag, startPoint x: 315, startPoint y: 211, endPoint x: 277, endPoint y: 198, distance: 39.9
click at [281, 200] on table "Select Pack No. Package * Length * Width * Height * Cubic * Weight * Temp. Requ…" at bounding box center [423, 242] width 633 height 111
type input "105"
type input "104"
type input "2"
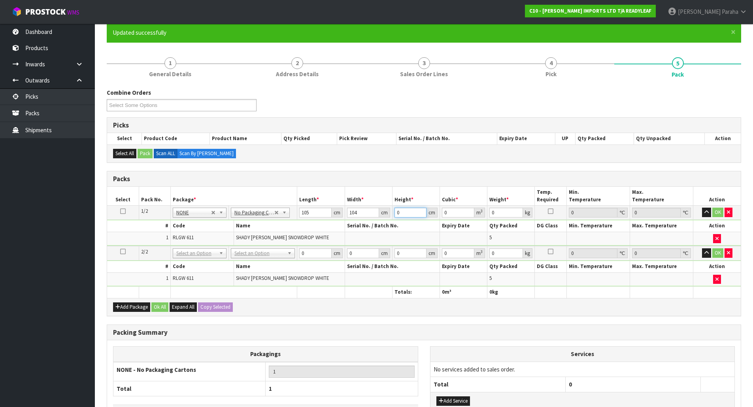
type input "0.02184"
type input "21"
type input "0.22932"
type input "21"
type input "24"
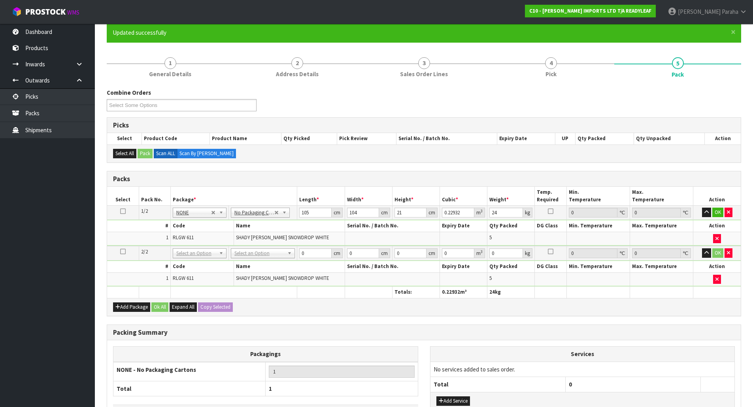
click at [120, 211] on icon at bounding box center [123, 211] width 6 height 0
click at [201, 309] on button "Copy Selected" at bounding box center [215, 307] width 35 height 9
click at [201, 309] on span "Confirm" at bounding box center [208, 307] width 17 height 7
type input "105"
type input "104"
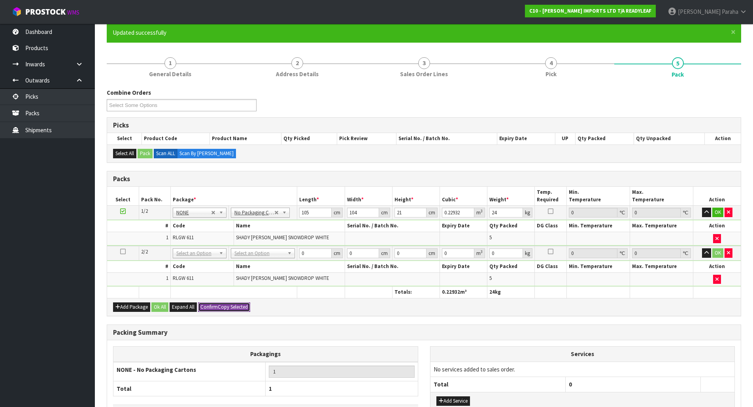
type input "21"
type input "0.22932"
type input "24"
type input "2"
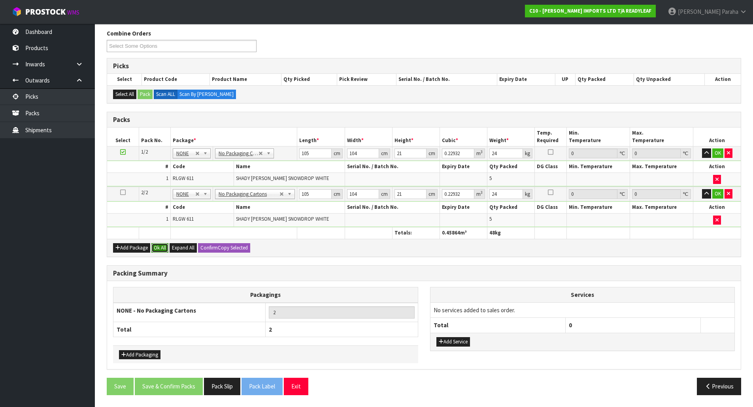
click at [161, 250] on button "Ok All" at bounding box center [159, 247] width 17 height 9
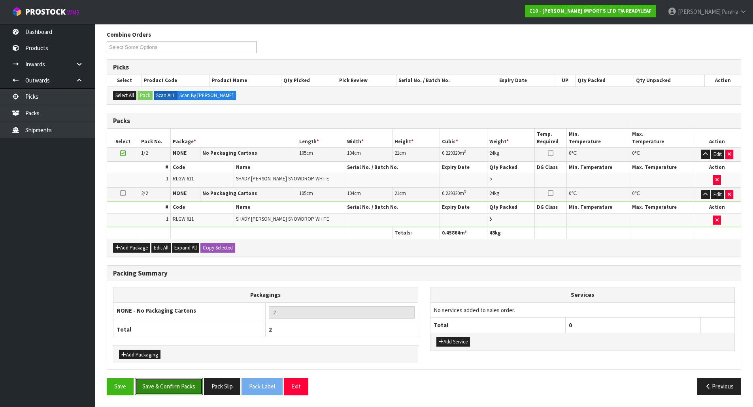
click at [174, 395] on button "Save & Confirm Packs" at bounding box center [169, 386] width 68 height 17
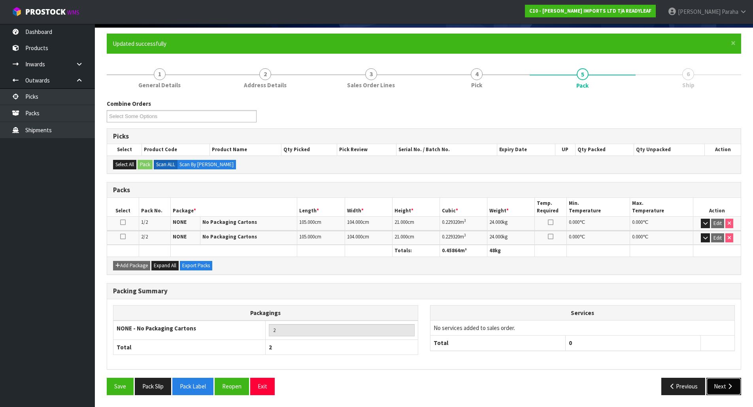
click at [726, 383] on button "Next" at bounding box center [723, 386] width 35 height 17
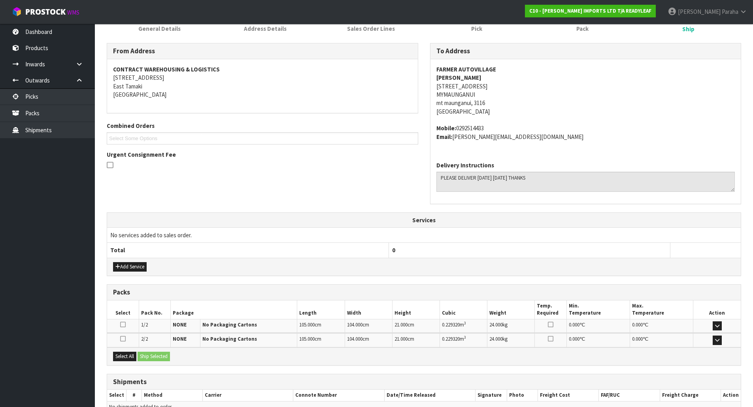
scroll to position [158, 0]
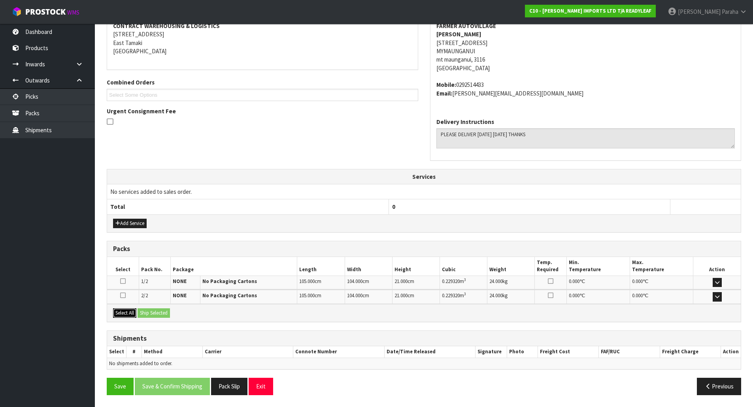
drag, startPoint x: 129, startPoint y: 311, endPoint x: 155, endPoint y: 310, distance: 26.1
click at [131, 311] on button "Select All" at bounding box center [124, 313] width 23 height 9
click at [156, 310] on button "Ship Selected" at bounding box center [153, 313] width 32 height 9
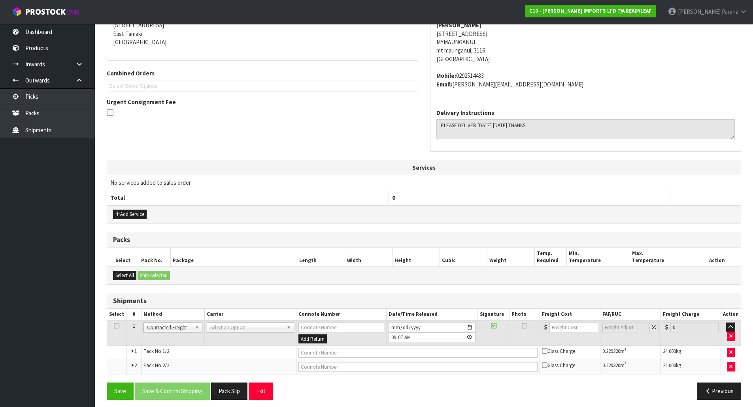
scroll to position [171, 0]
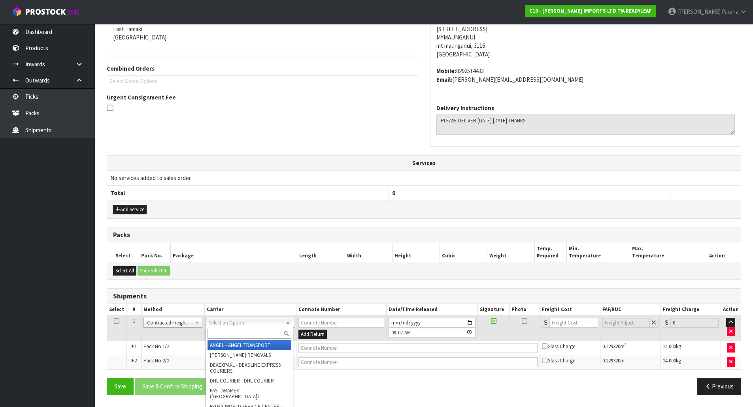
click at [237, 335] on input "text" at bounding box center [249, 334] width 84 height 10
type input "nzp"
drag, startPoint x: 226, startPoint y: 333, endPoint x: 198, endPoint y: 324, distance: 29.6
click at [198, 236] on body "Toggle navigation ProStock WMS C10 - CANNON IMPORTS LTD T/A READYLEAF Polly Par…" at bounding box center [376, 32] width 753 height 407
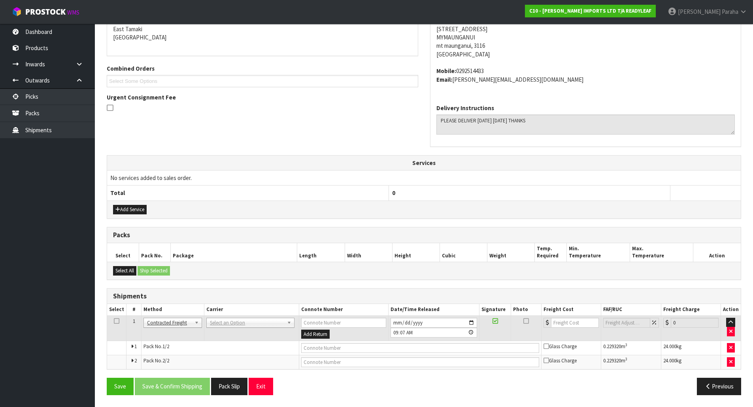
click at [240, 329] on td "ANGEL - ANGEL TRANSPORT CONROY - CONROY REMOVALS DEAEXPAKL - DEADLINE EXPRESS C…" at bounding box center [251, 329] width 95 height 26
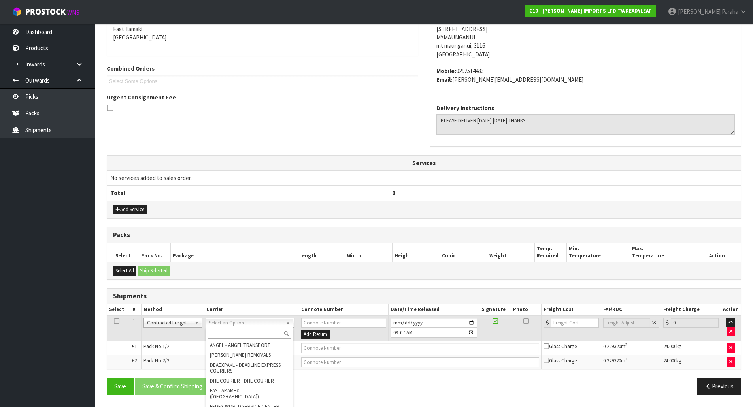
click at [249, 334] on input "text" at bounding box center [249, 334] width 84 height 10
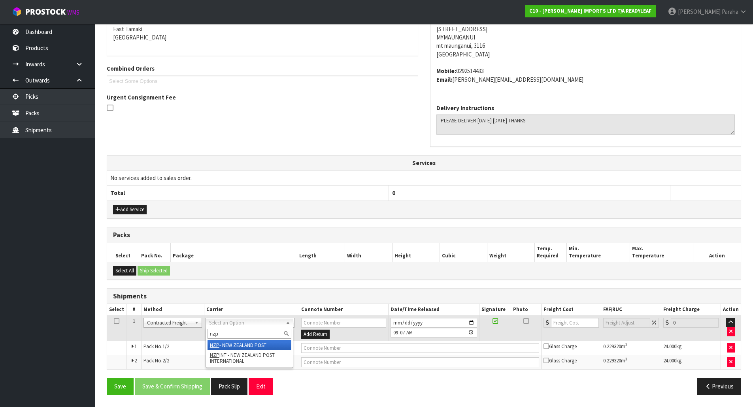
type input "nzp"
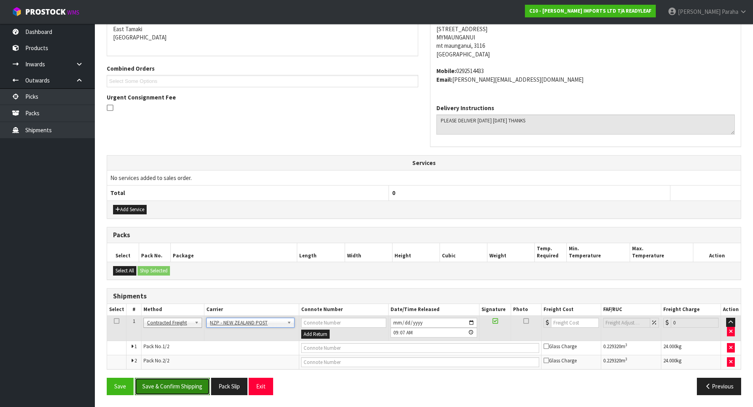
click at [192, 384] on button "Save & Confirm Shipping" at bounding box center [172, 386] width 75 height 17
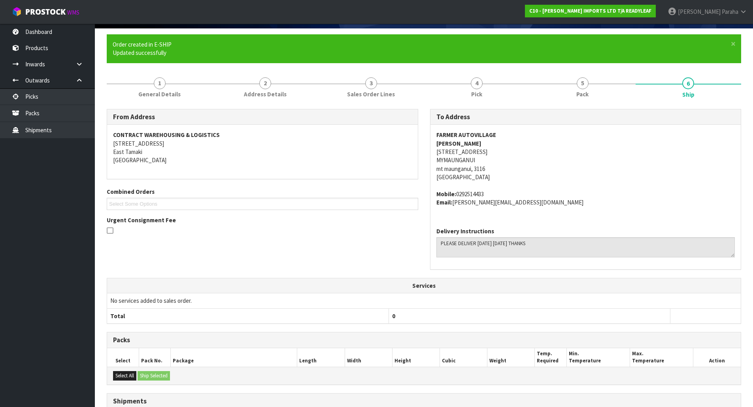
scroll to position [159, 0]
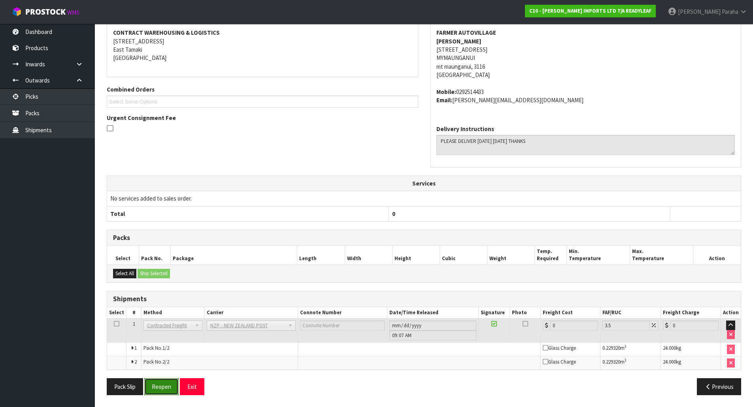
click at [169, 389] on button "Reopen" at bounding box center [161, 387] width 34 height 17
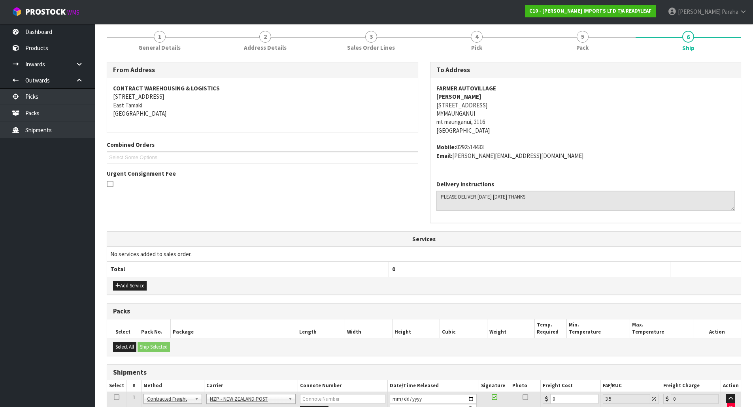
scroll to position [151, 0]
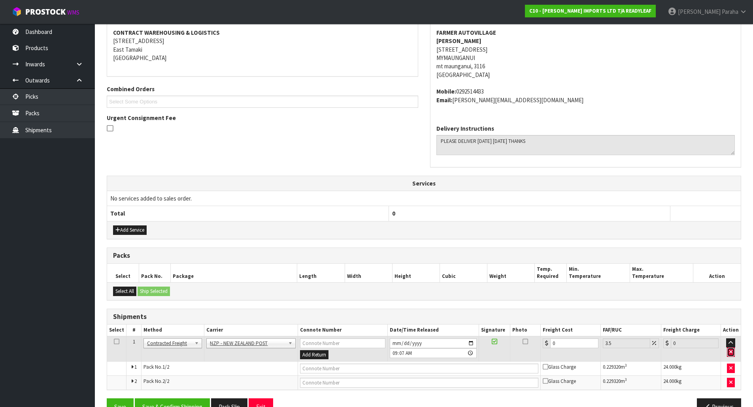
click at [732, 352] on icon "button" at bounding box center [730, 352] width 3 height 5
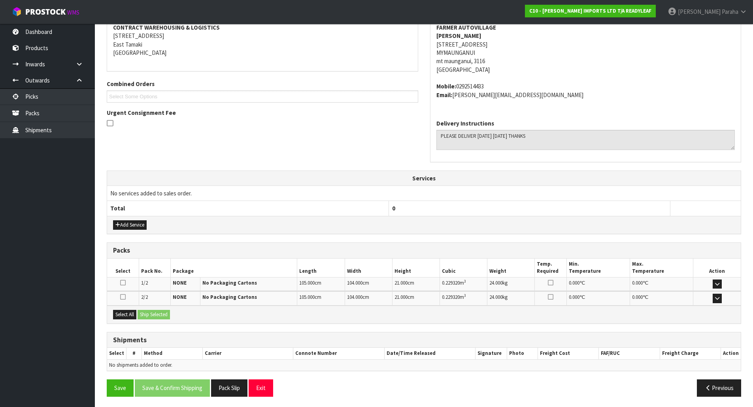
scroll to position [158, 0]
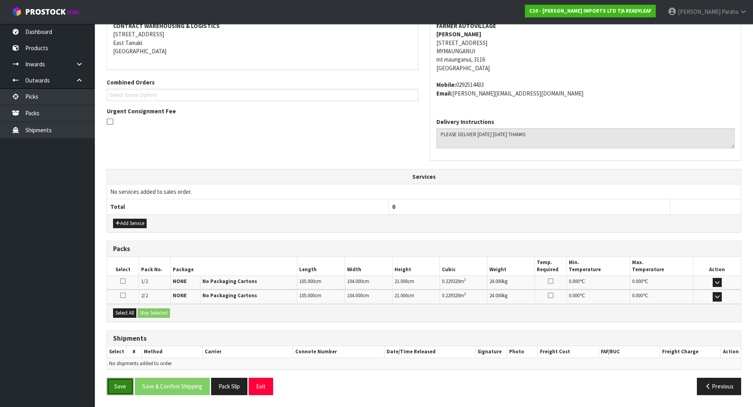
click at [121, 390] on button "Save" at bounding box center [120, 386] width 27 height 17
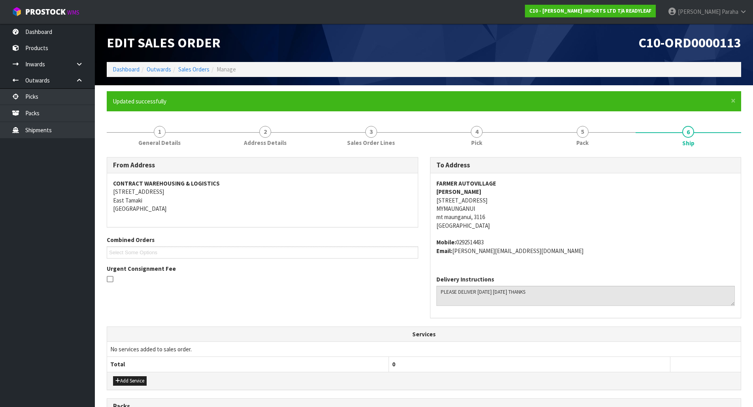
click at [52, 207] on ul "Dashboard Products Categories Serial Numbers Kitsets Packagings Inwards Purchas…" at bounding box center [47, 216] width 95 height 384
click at [62, 99] on link "Picks" at bounding box center [47, 97] width 95 height 16
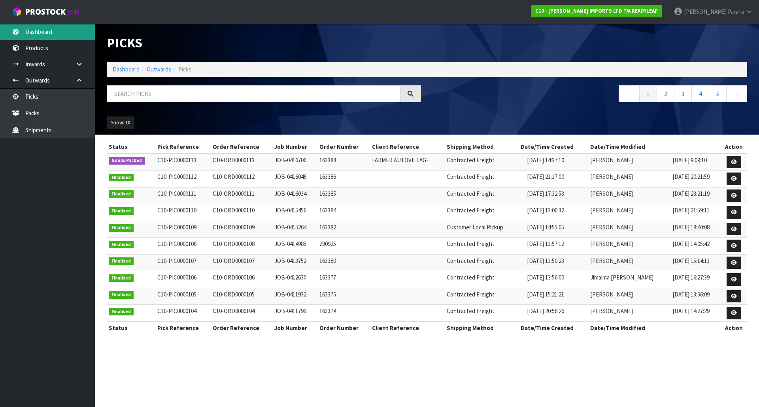
click at [71, 30] on link "Dashboard" at bounding box center [47, 32] width 95 height 16
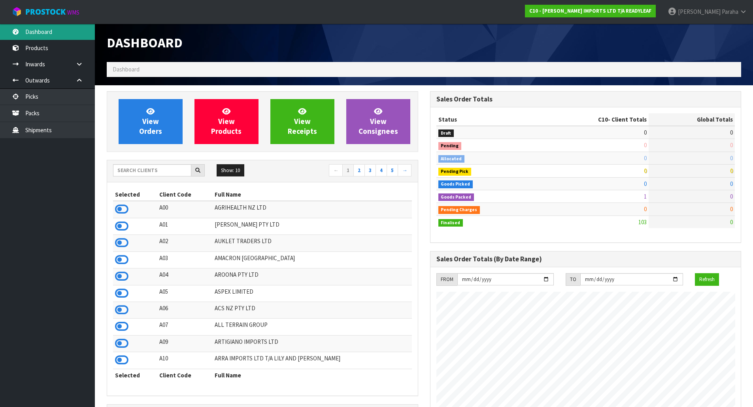
scroll to position [573, 323]
drag, startPoint x: 107, startPoint y: 180, endPoint x: 122, endPoint y: 173, distance: 16.6
click at [107, 180] on div "Show: 10 5 10 25 50 ← 1 2 3 4 5 →" at bounding box center [262, 171] width 311 height 22
click at [130, 169] on input "text" at bounding box center [152, 170] width 78 height 12
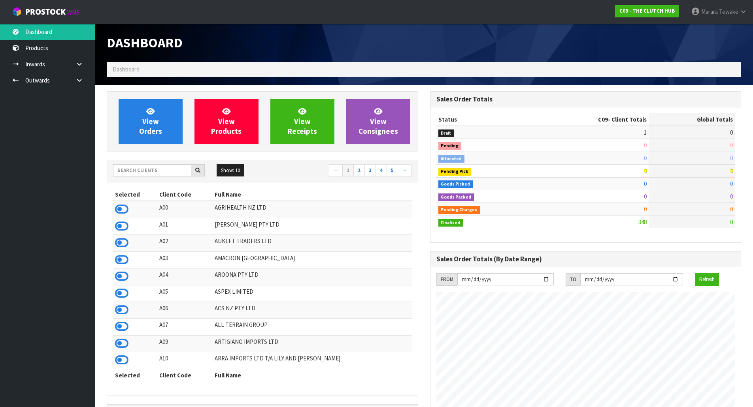
scroll to position [548, 323]
click at [139, 164] on input "text" at bounding box center [152, 170] width 78 height 12
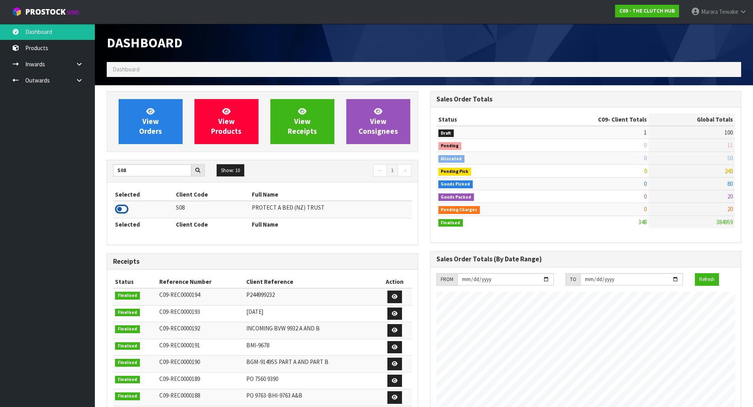
click at [124, 204] on icon at bounding box center [121, 209] width 13 height 12
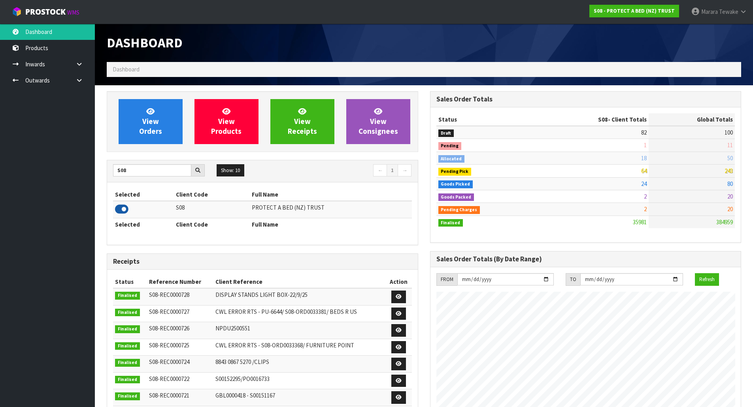
scroll to position [599, 323]
drag, startPoint x: 132, startPoint y: 171, endPoint x: 98, endPoint y: 167, distance: 34.2
click at [101, 167] on div "View Orders View Products View Receipts View Consignees S08 Show: 10 5 10 25 50…" at bounding box center [262, 320] width 323 height 459
click at [121, 211] on icon at bounding box center [121, 209] width 13 height 12
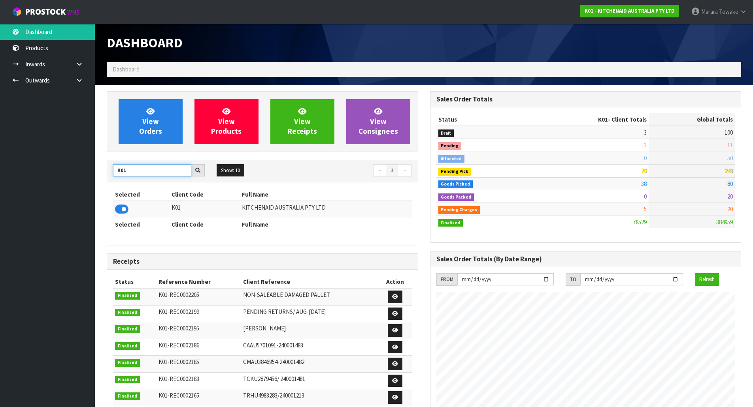
drag, startPoint x: 132, startPoint y: 170, endPoint x: 92, endPoint y: 171, distance: 40.3
click at [97, 171] on section "View Orders View Products View Receipts View Consignees K01 Show: 10 5 10 25 50…" at bounding box center [424, 390] width 658 height 611
click at [119, 209] on icon at bounding box center [121, 209] width 13 height 12
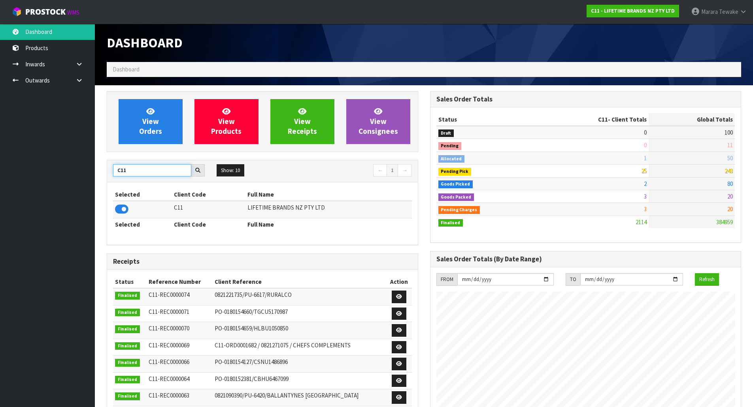
click at [111, 170] on div "C11" at bounding box center [159, 170] width 104 height 13
click at [127, 209] on icon at bounding box center [121, 209] width 13 height 12
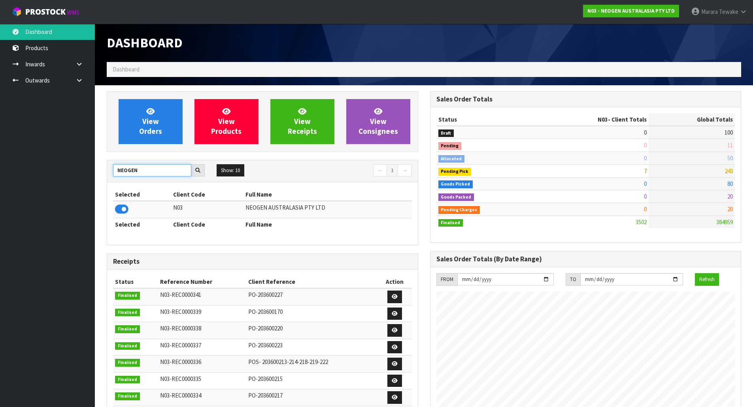
drag, startPoint x: 148, startPoint y: 168, endPoint x: 123, endPoint y: 159, distance: 26.9
click at [125, 160] on div "NEOGEN Show: 10 5 10 25 50 ← 1 →" at bounding box center [262, 171] width 311 height 22
type input "N"
type input "J02"
click at [123, 217] on td at bounding box center [135, 209] width 45 height 17
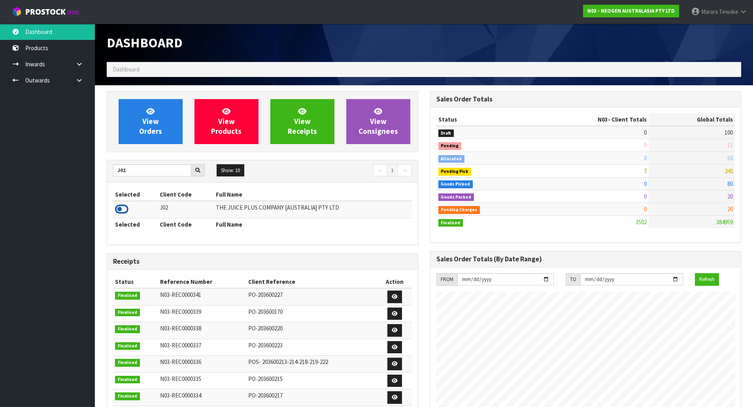
click at [124, 212] on icon at bounding box center [121, 209] width 13 height 12
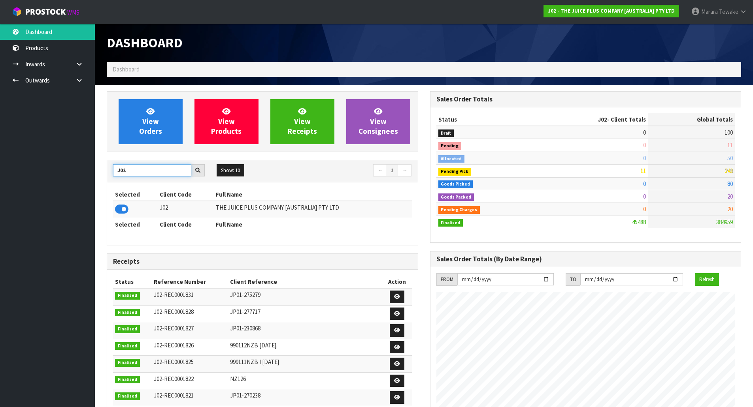
drag, startPoint x: 136, startPoint y: 172, endPoint x: 105, endPoint y: 161, distance: 33.5
click at [106, 162] on div "View Orders View Products View Receipts View Consignees J02 Show: 10 5 10 25 50…" at bounding box center [262, 320] width 323 height 459
click at [142, 173] on input "J02" at bounding box center [152, 170] width 78 height 12
drag, startPoint x: 142, startPoint y: 173, endPoint x: 97, endPoint y: 162, distance: 46.7
click at [98, 162] on section "View Orders View Products View Receipts View Consignees J02 Show: 10 5 10 25 50…" at bounding box center [424, 390] width 658 height 611
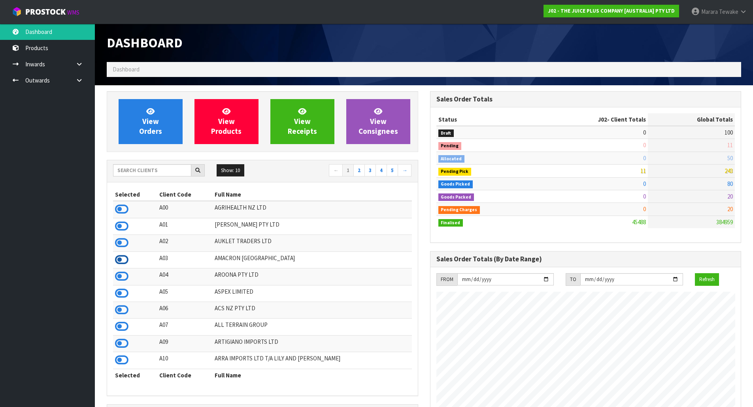
click at [125, 258] on icon at bounding box center [121, 260] width 13 height 12
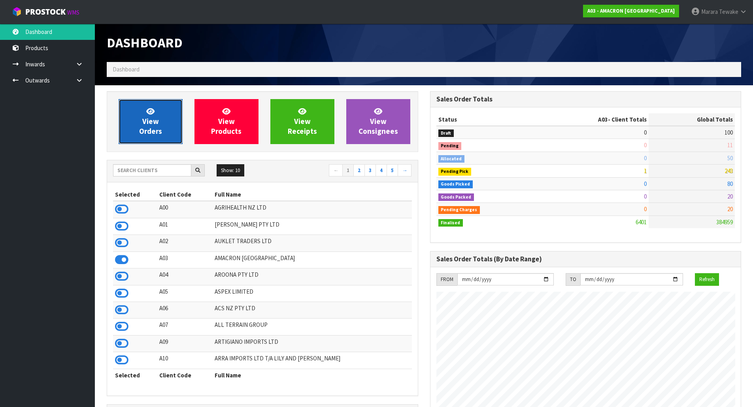
click at [163, 127] on link "View Orders" at bounding box center [151, 121] width 64 height 45
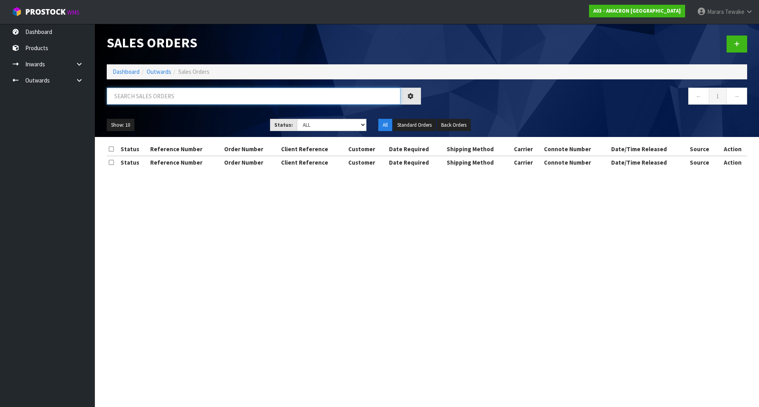
click at [166, 98] on input "text" at bounding box center [254, 96] width 294 height 17
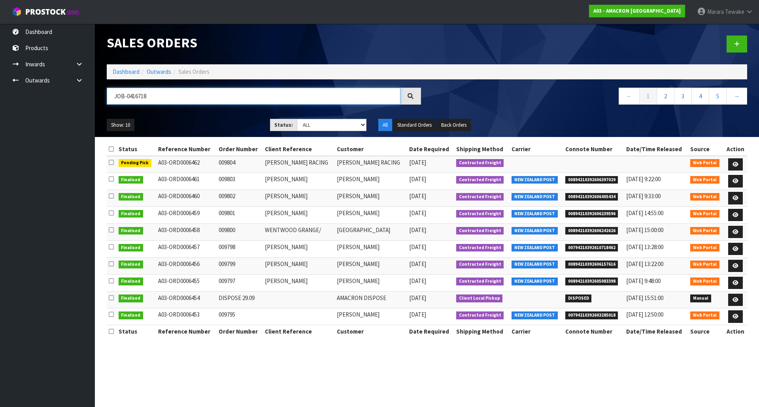
type input "JOB-0416718"
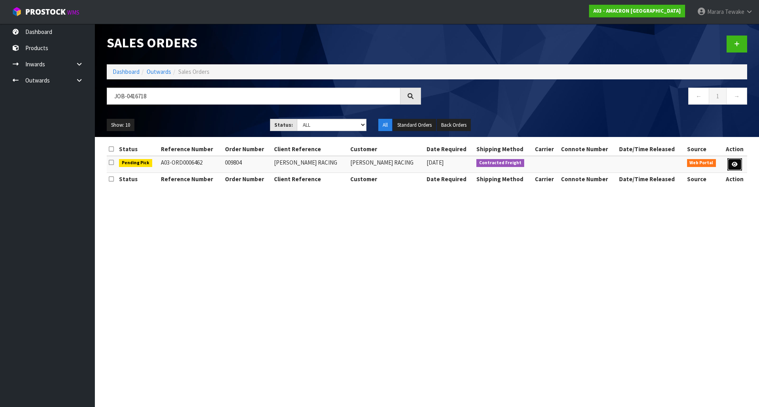
click at [736, 164] on icon at bounding box center [734, 164] width 6 height 5
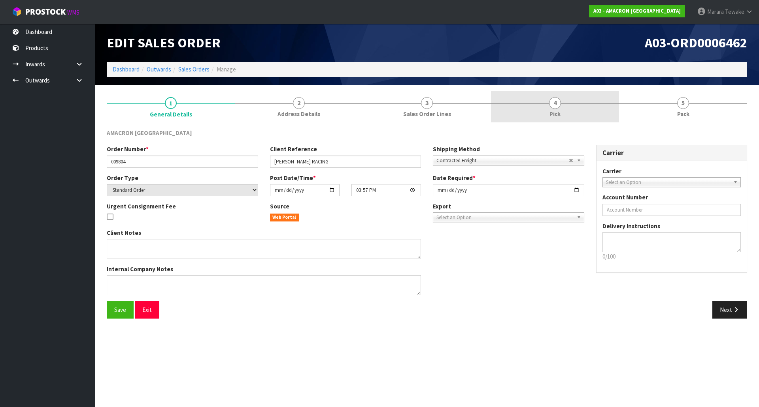
click at [539, 97] on link "4 Pick" at bounding box center [555, 106] width 128 height 31
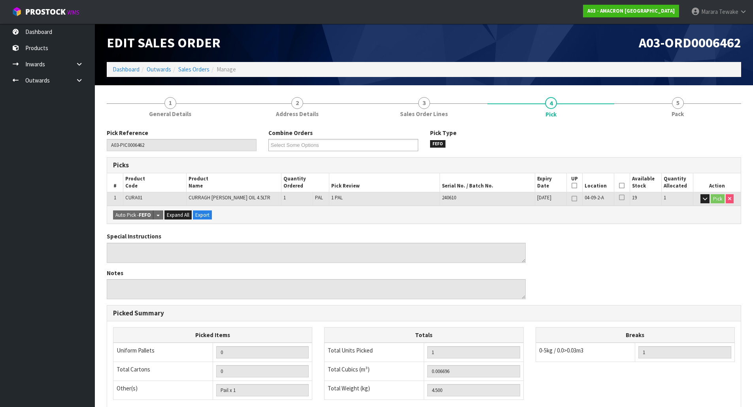
click at [621, 186] on icon at bounding box center [622, 186] width 6 height 0
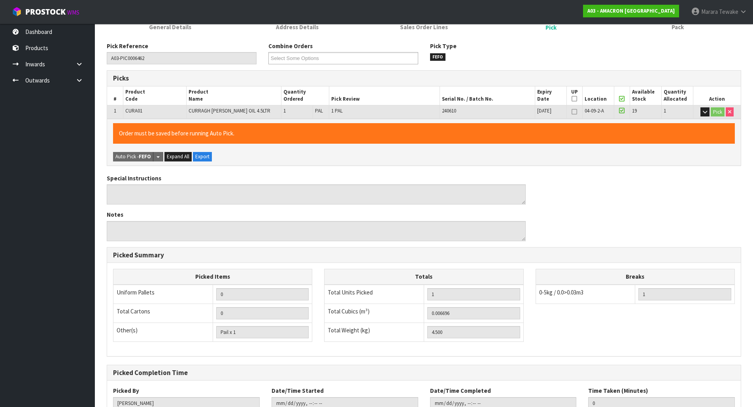
scroll to position [145, 0]
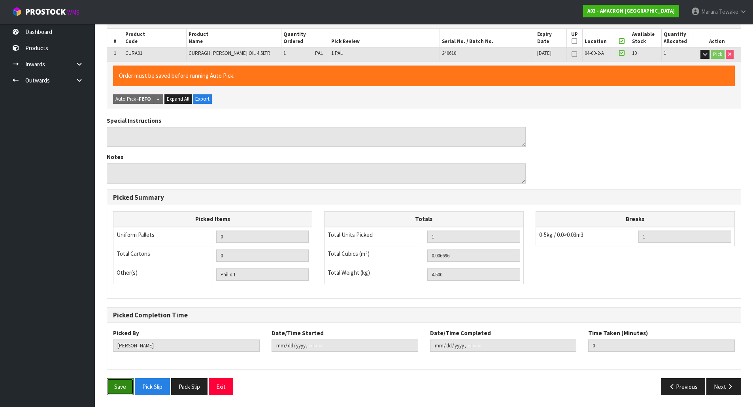
click at [123, 380] on button "Save" at bounding box center [120, 387] width 27 height 17
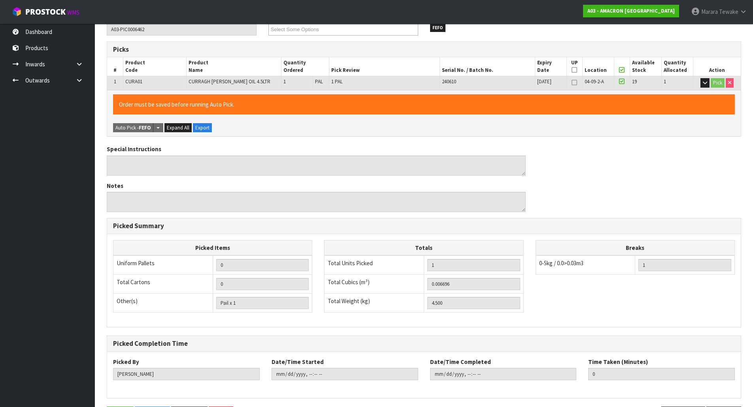
scroll to position [0, 0]
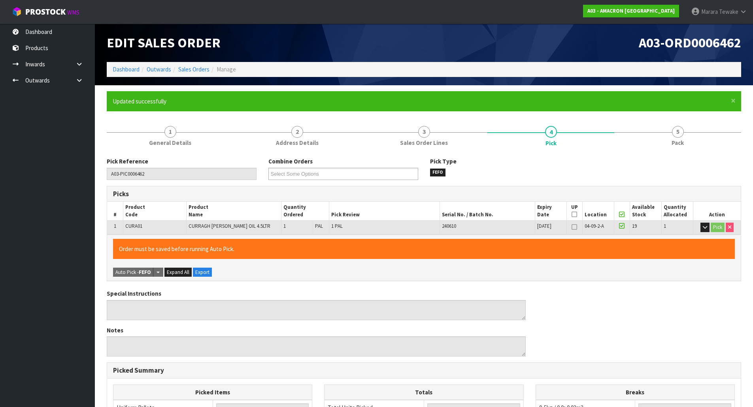
type input "Marara Tewake"
type input "2025-10-09T09:17:24"
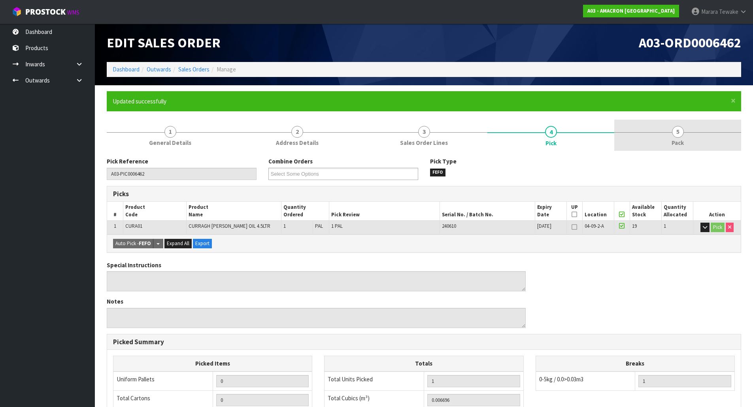
click at [680, 133] on span "5" at bounding box center [678, 132] width 12 height 12
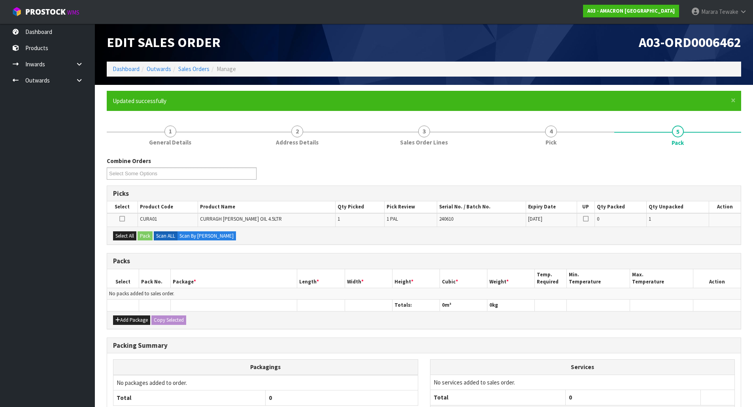
scroll to position [69, 0]
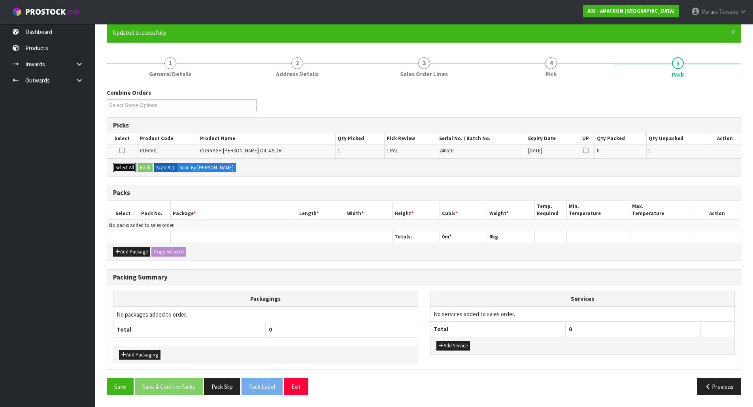
click at [130, 165] on button "Select All" at bounding box center [124, 167] width 23 height 9
click at [146, 167] on button "Pack" at bounding box center [144, 167] width 15 height 9
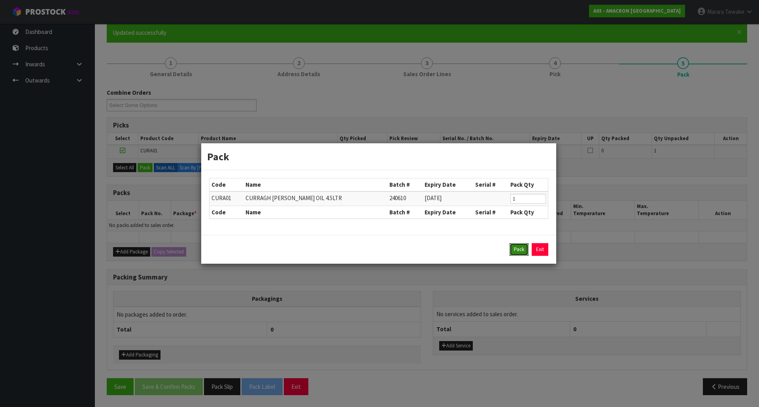
click at [518, 247] on button "Pack" at bounding box center [518, 249] width 19 height 13
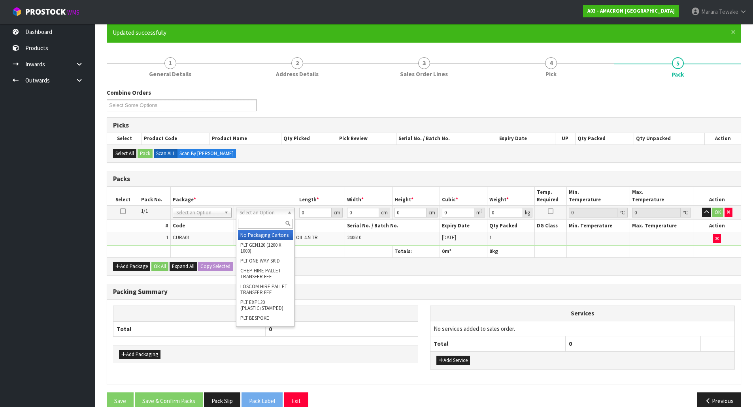
click at [261, 225] on input "text" at bounding box center [265, 224] width 55 height 10
type input "2"
type input "315"
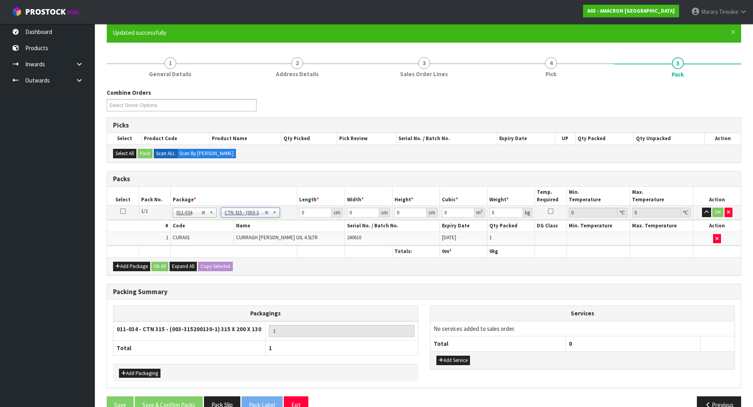
type input "31.5"
type input "20"
type input "13"
type input "0.00819"
type input "4.7"
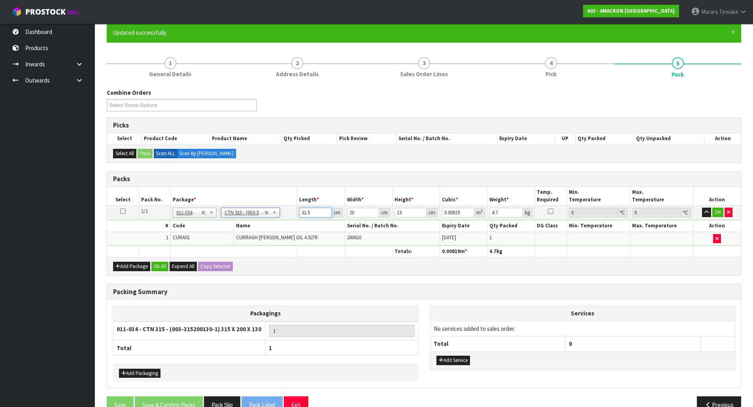
drag, startPoint x: 314, startPoint y: 210, endPoint x: 286, endPoint y: 198, distance: 30.3
click at [288, 200] on table "Select Pack No. Package * Length * Width * Height * Cubic * Weight * Temp. Requ…" at bounding box center [423, 222] width 633 height 70
type input "2"
type input "0.00052"
type input "24"
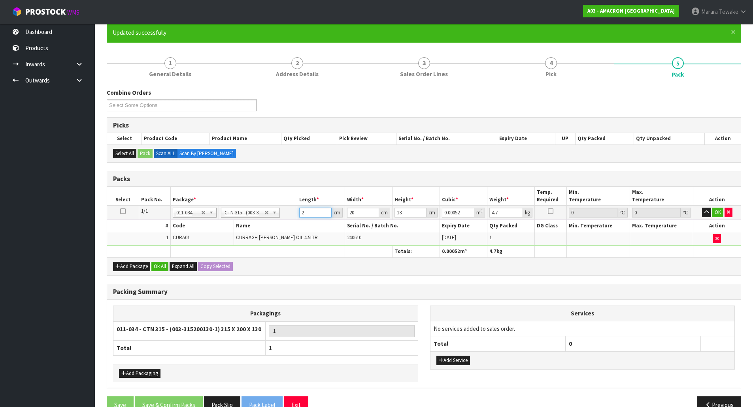
type input "0.00624"
type input "24"
type input "1"
type input "0.000312"
type input "15"
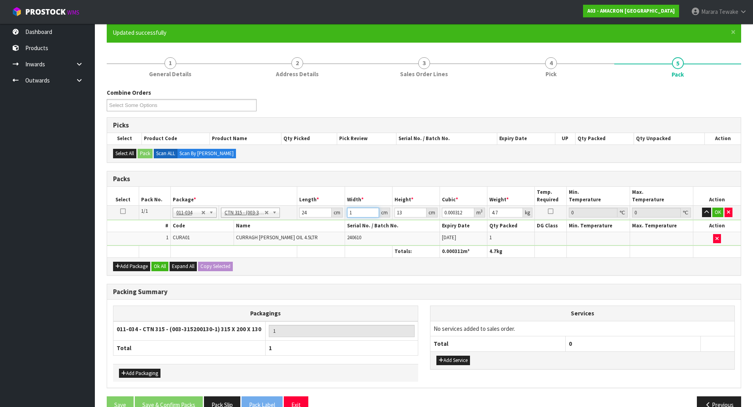
type input "0.00468"
type input "15"
type input "3"
type input "0.00108"
type input "32"
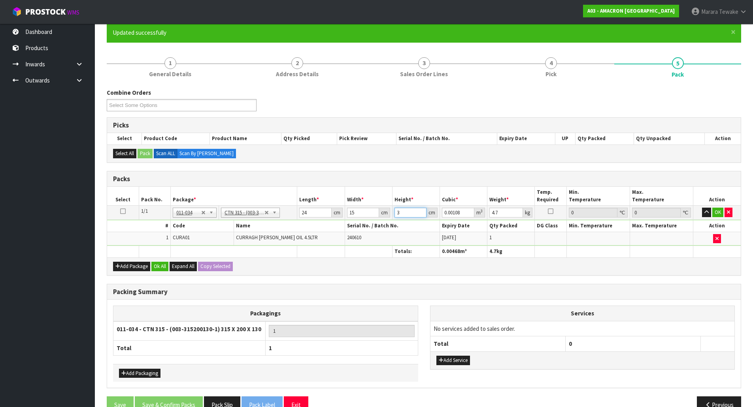
type input "0.01152"
type input "32"
type input "5"
click at [717, 207] on td "OK" at bounding box center [716, 213] width 47 height 14
click at [718, 211] on button "OK" at bounding box center [717, 212] width 11 height 9
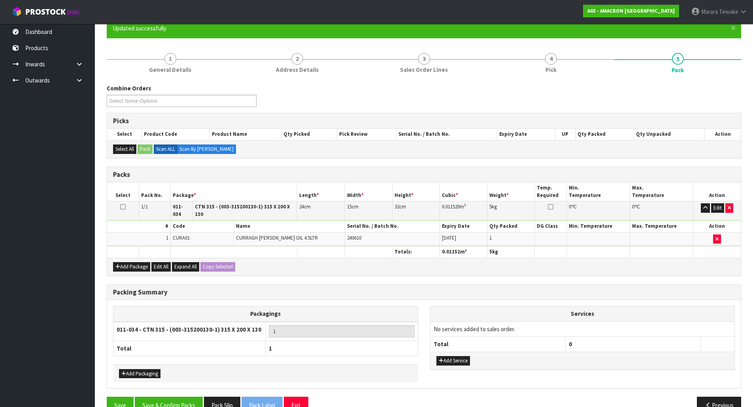
scroll to position [87, 0]
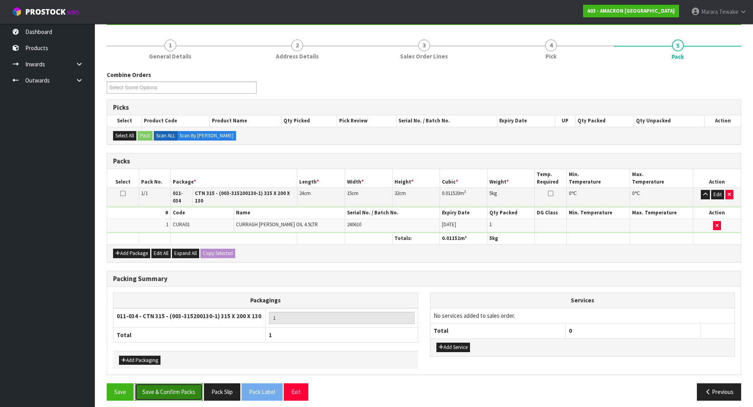
click at [168, 384] on button "Save & Confirm Packs" at bounding box center [169, 392] width 68 height 17
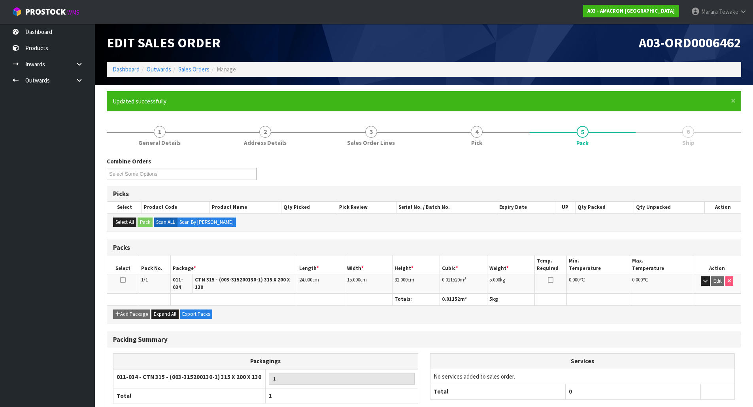
scroll to position [43, 0]
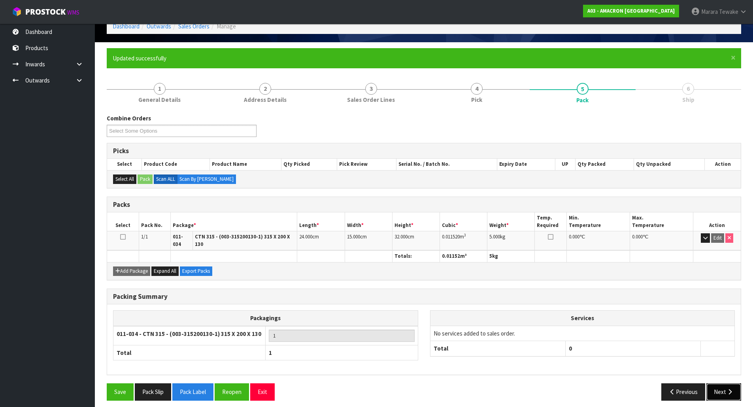
click at [727, 389] on icon "button" at bounding box center [730, 392] width 8 height 6
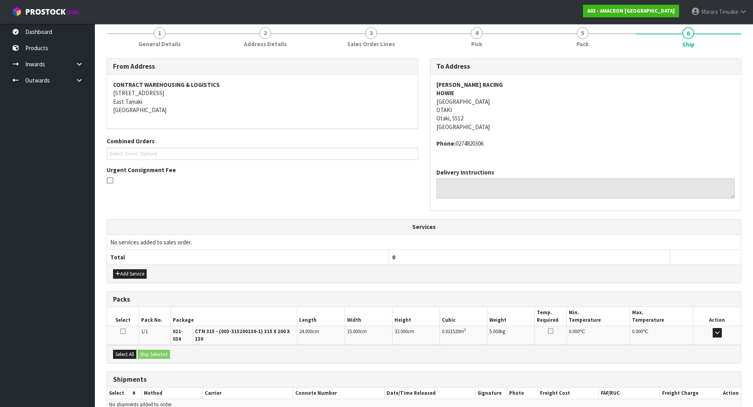
scroll to position [135, 0]
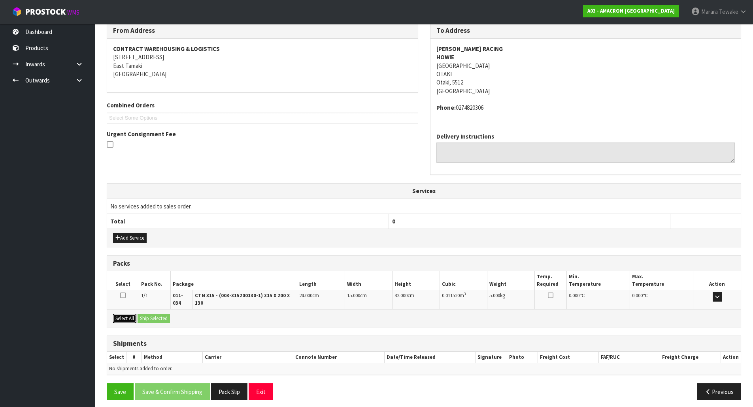
drag, startPoint x: 121, startPoint y: 314, endPoint x: 130, endPoint y: 314, distance: 8.7
click at [123, 314] on button "Select All" at bounding box center [124, 318] width 23 height 9
click at [149, 314] on button "Ship Selected" at bounding box center [153, 318] width 32 height 9
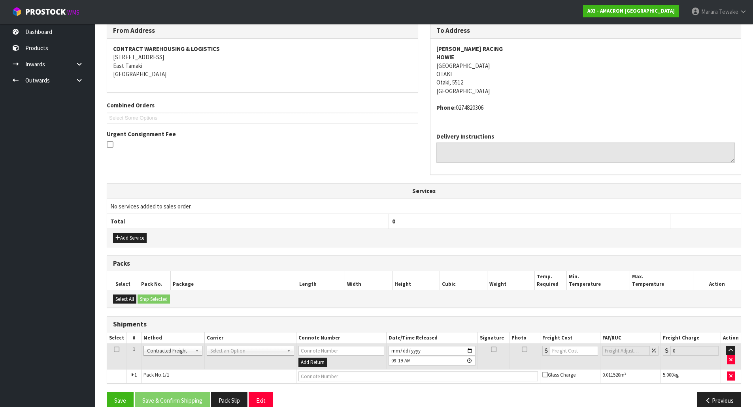
scroll to position [149, 0]
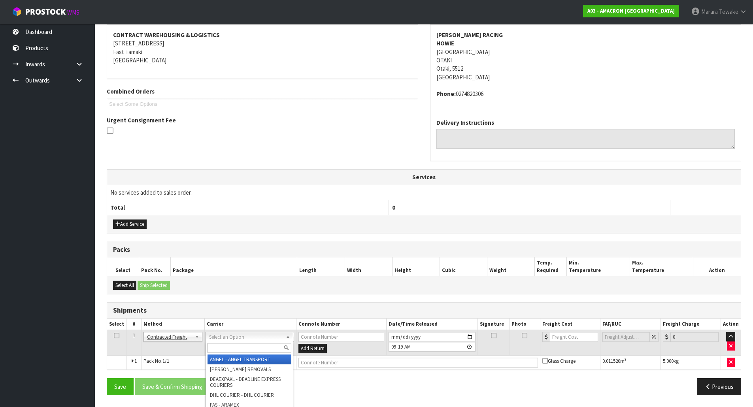
click at [224, 343] on input "text" at bounding box center [249, 348] width 84 height 10
type input "nzp"
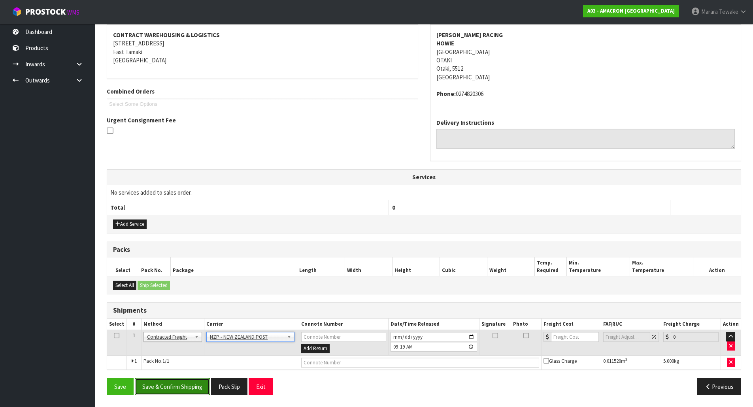
click at [187, 388] on button "Save & Confirm Shipping" at bounding box center [172, 387] width 75 height 17
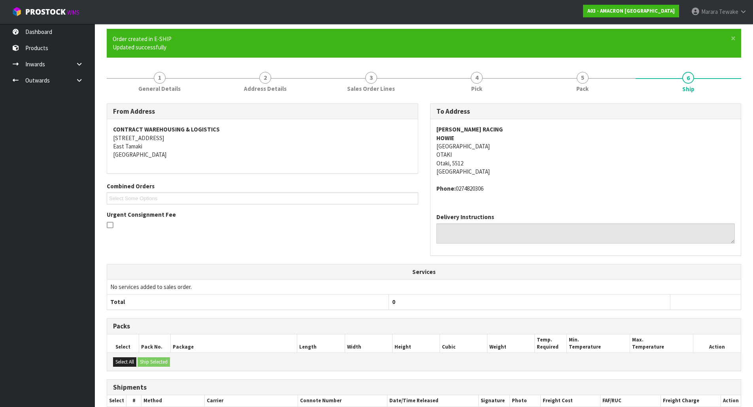
scroll to position [137, 0]
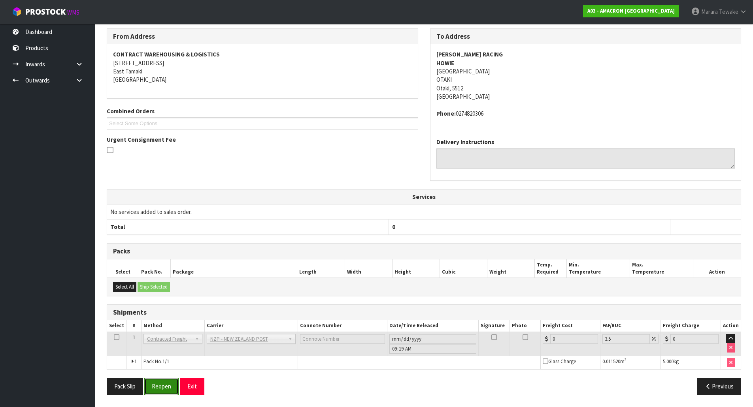
click at [166, 392] on button "Reopen" at bounding box center [161, 386] width 34 height 17
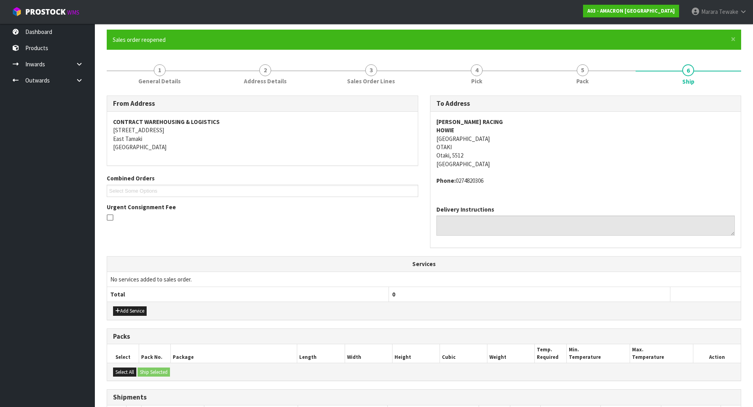
scroll to position [149, 0]
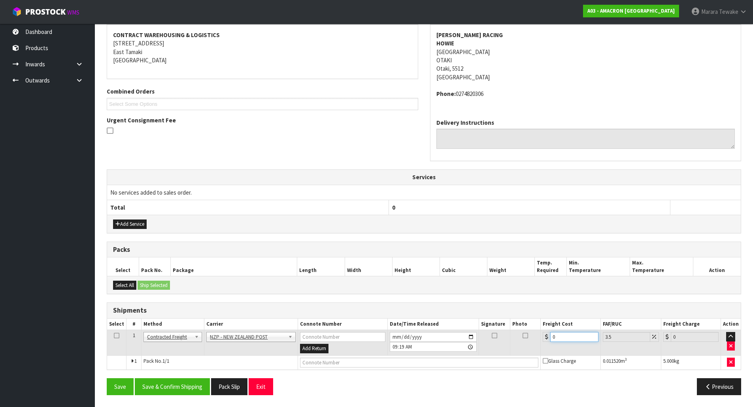
drag, startPoint x: 565, startPoint y: 339, endPoint x: 511, endPoint y: 331, distance: 53.9
click at [515, 335] on tr "1 Client Local Pickup Customer Local Pickup Company Freight Contracted Freight …" at bounding box center [423, 343] width 633 height 26
type input "8"
type input "8.28"
type input "8.4"
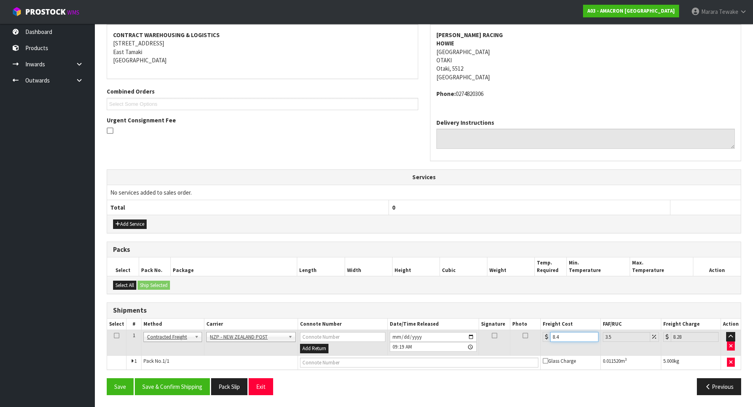
type input "8.69"
type input "8.45"
type input "8.75"
type input "8.45"
click at [186, 386] on button "Save & Confirm Shipping" at bounding box center [172, 387] width 75 height 17
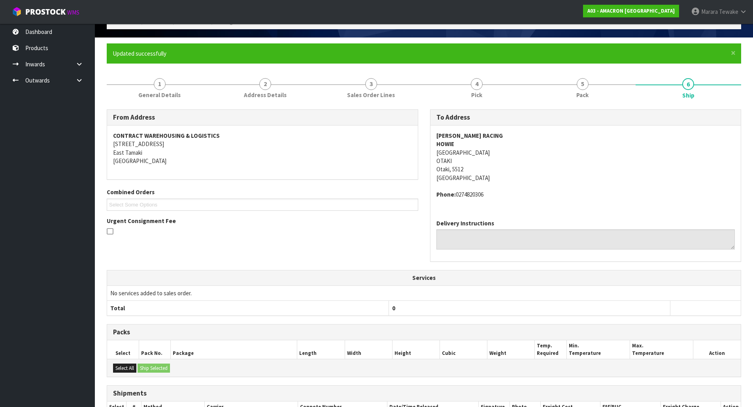
scroll to position [0, 0]
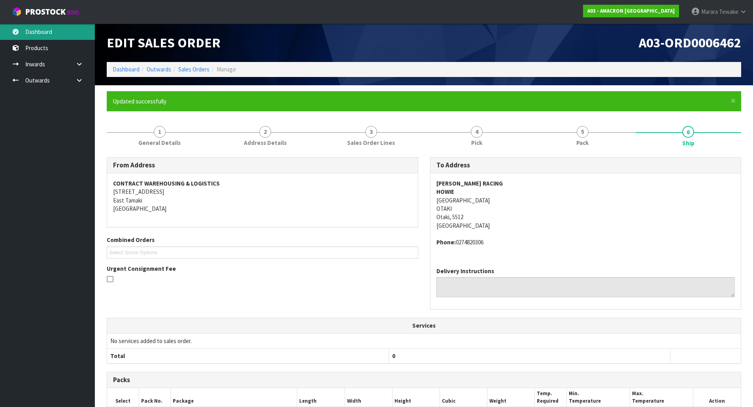
click at [72, 31] on link "Dashboard" at bounding box center [47, 32] width 95 height 16
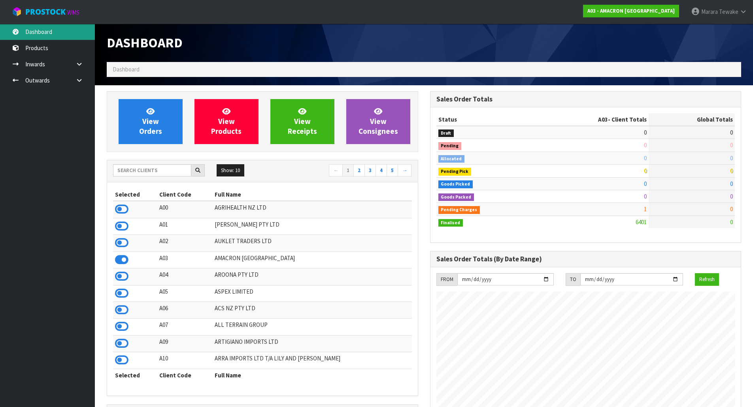
scroll to position [496, 323]
click at [53, 31] on link "Dashboard" at bounding box center [47, 32] width 95 height 16
click at [64, 34] on link "Dashboard" at bounding box center [47, 32] width 95 height 16
click at [53, 27] on link "Dashboard" at bounding box center [47, 32] width 95 height 16
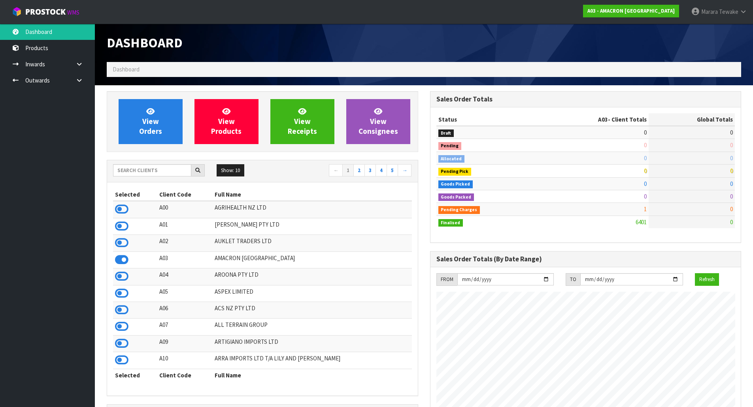
scroll to position [496, 323]
click at [54, 102] on ul "Dashboard Products Categories Serial Numbers Kitsets Packagings Inwards Purchas…" at bounding box center [47, 216] width 95 height 384
click at [123, 211] on icon at bounding box center [121, 209] width 13 height 12
click at [123, 226] on icon at bounding box center [121, 226] width 13 height 12
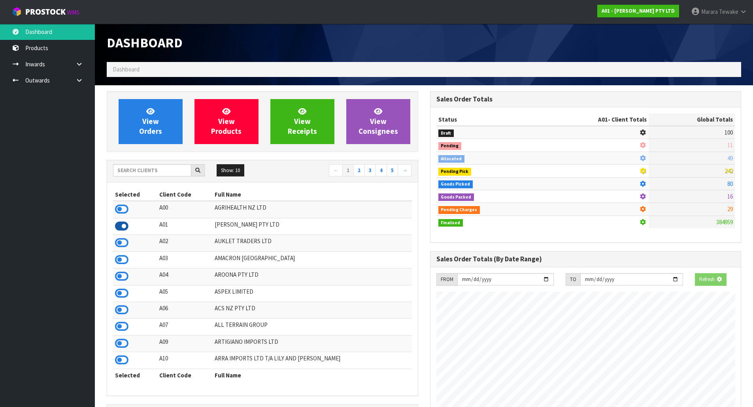
scroll to position [509, 323]
click at [120, 244] on icon at bounding box center [121, 243] width 13 height 12
click at [120, 259] on icon at bounding box center [121, 260] width 13 height 12
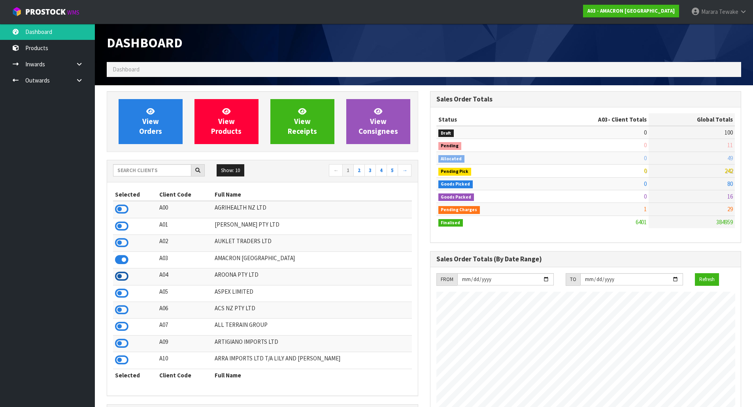
click at [125, 275] on icon at bounding box center [121, 277] width 13 height 12
click at [122, 310] on icon at bounding box center [121, 310] width 13 height 12
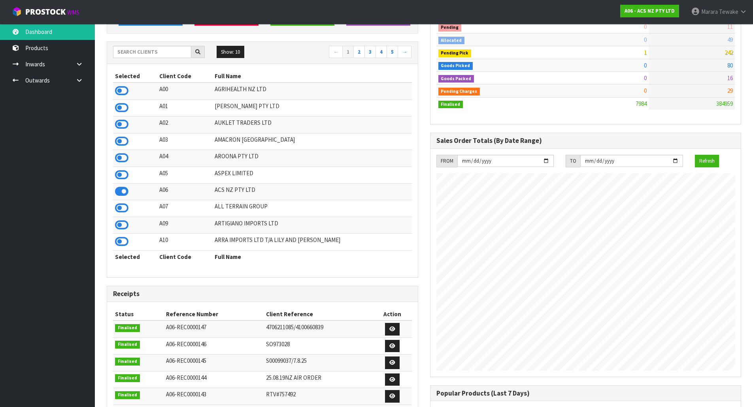
scroll to position [0, 0]
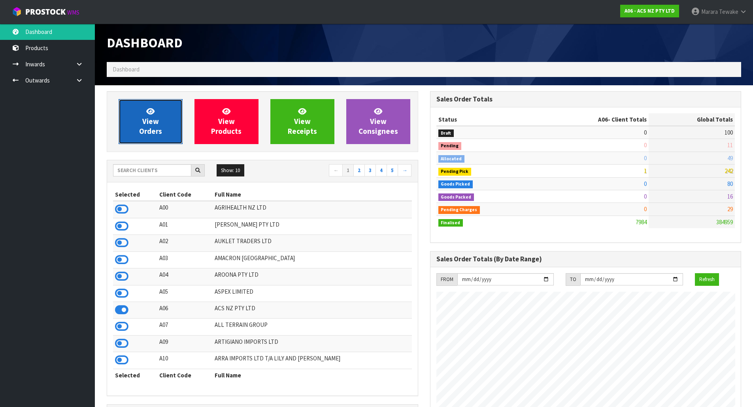
click at [162, 124] on link "View Orders" at bounding box center [151, 121] width 64 height 45
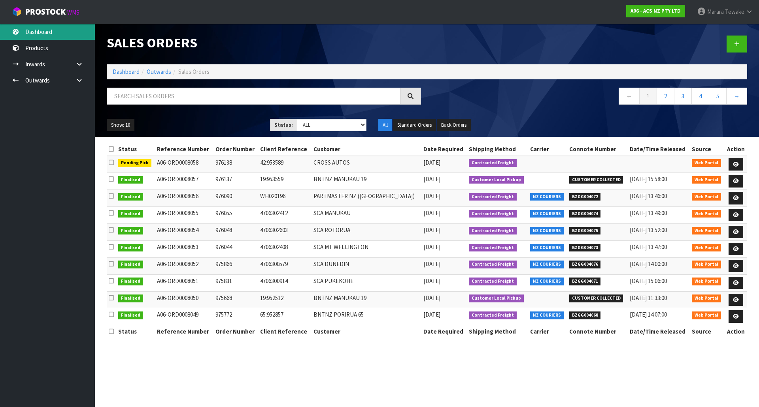
click at [58, 30] on link "Dashboard" at bounding box center [47, 32] width 95 height 16
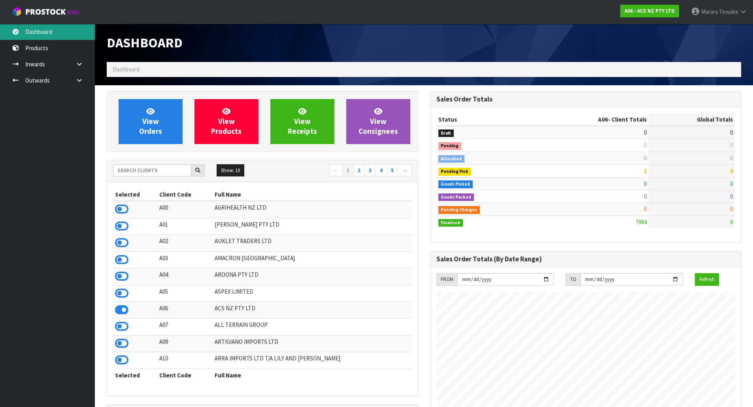
scroll to position [599, 323]
